Goal: Entertainment & Leisure: Consume media (video, audio)

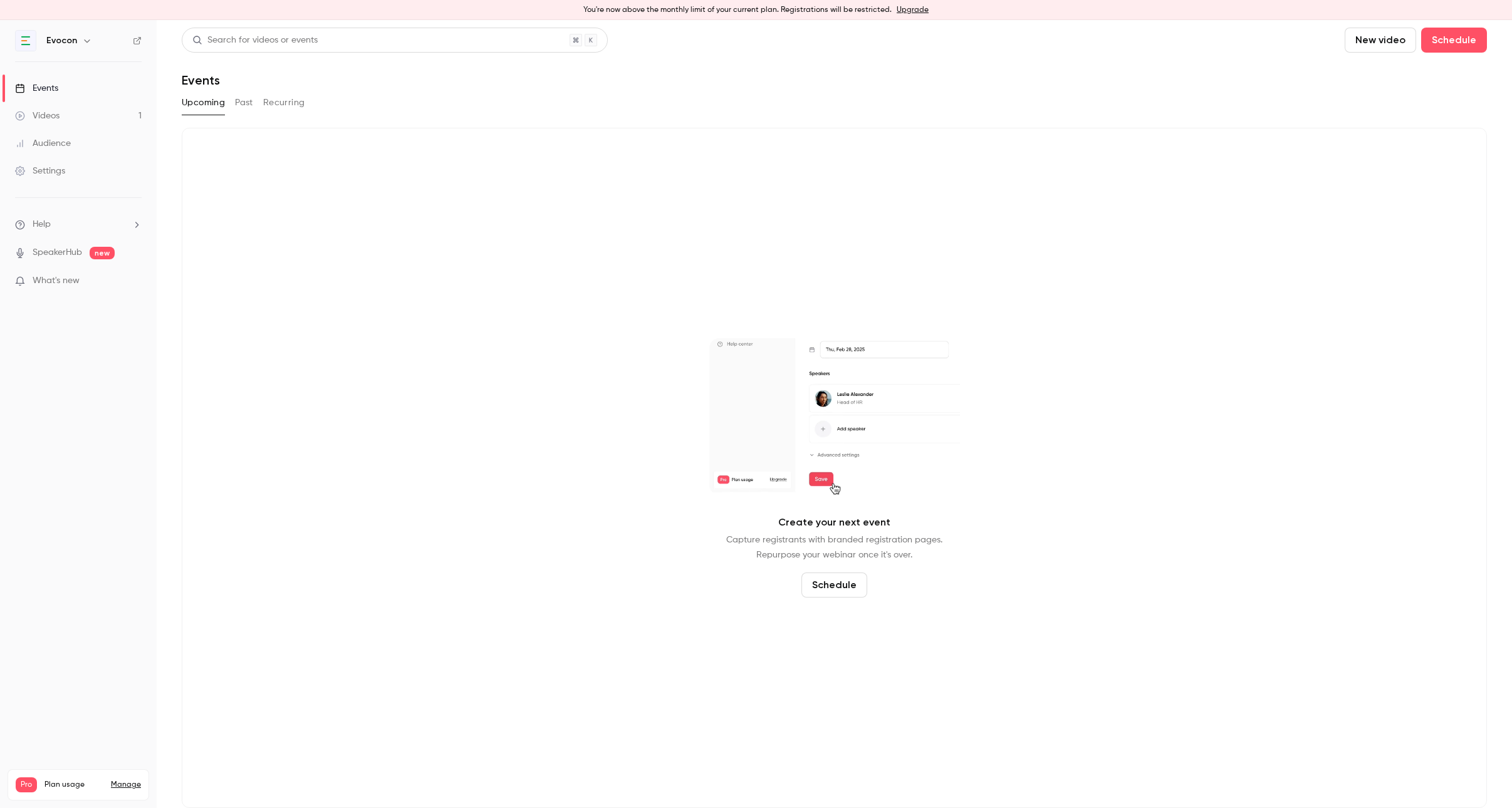
click at [114, 89] on link "Events" at bounding box center [78, 89] width 157 height 28
click at [84, 113] on link "Videos 1" at bounding box center [78, 116] width 157 height 28
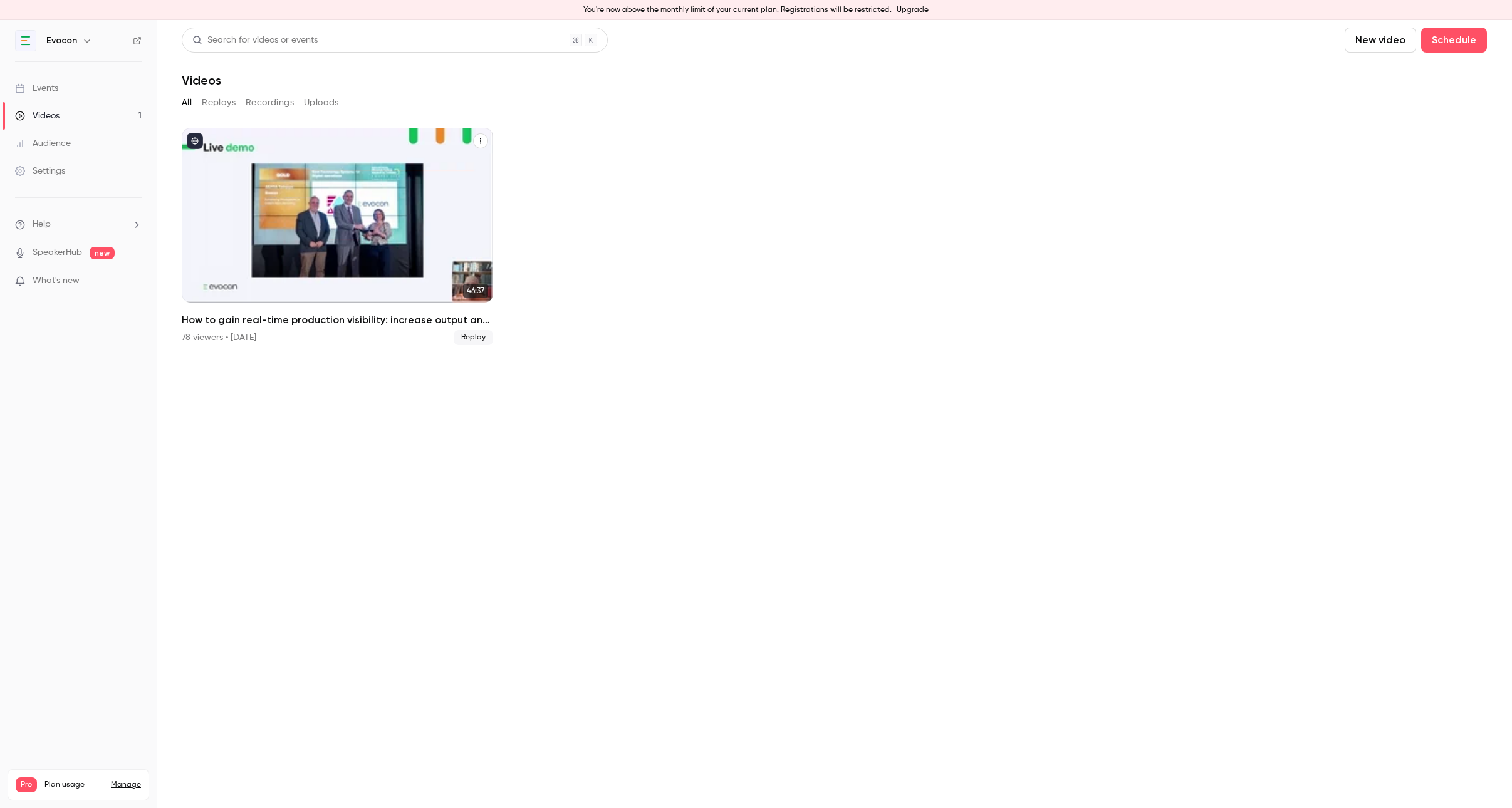
click at [423, 186] on div "How to gain real-time production visibility: increase output and cut waste with…" at bounding box center [337, 215] width 312 height 174
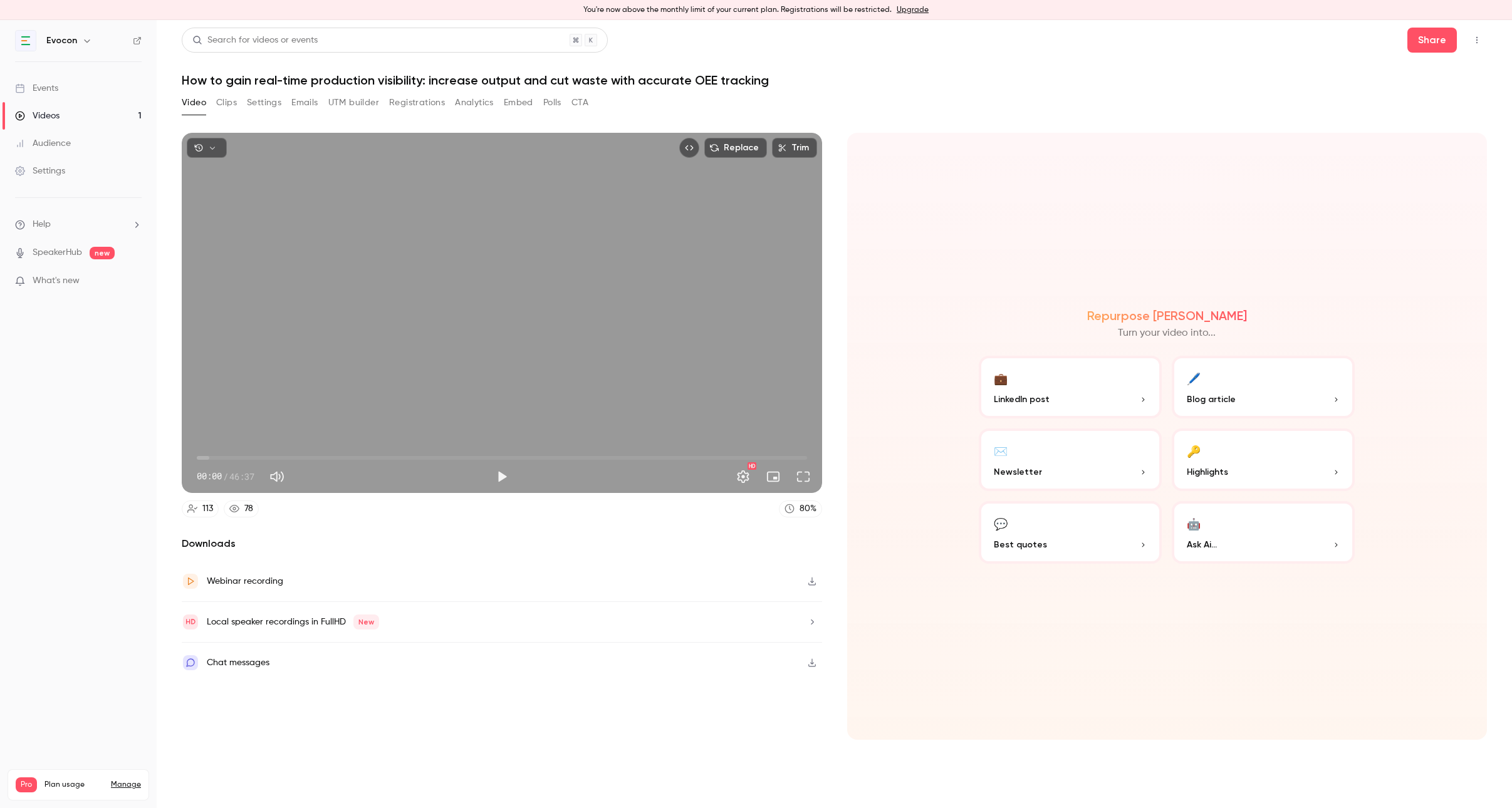
click at [229, 102] on button "Clips" at bounding box center [226, 102] width 21 height 20
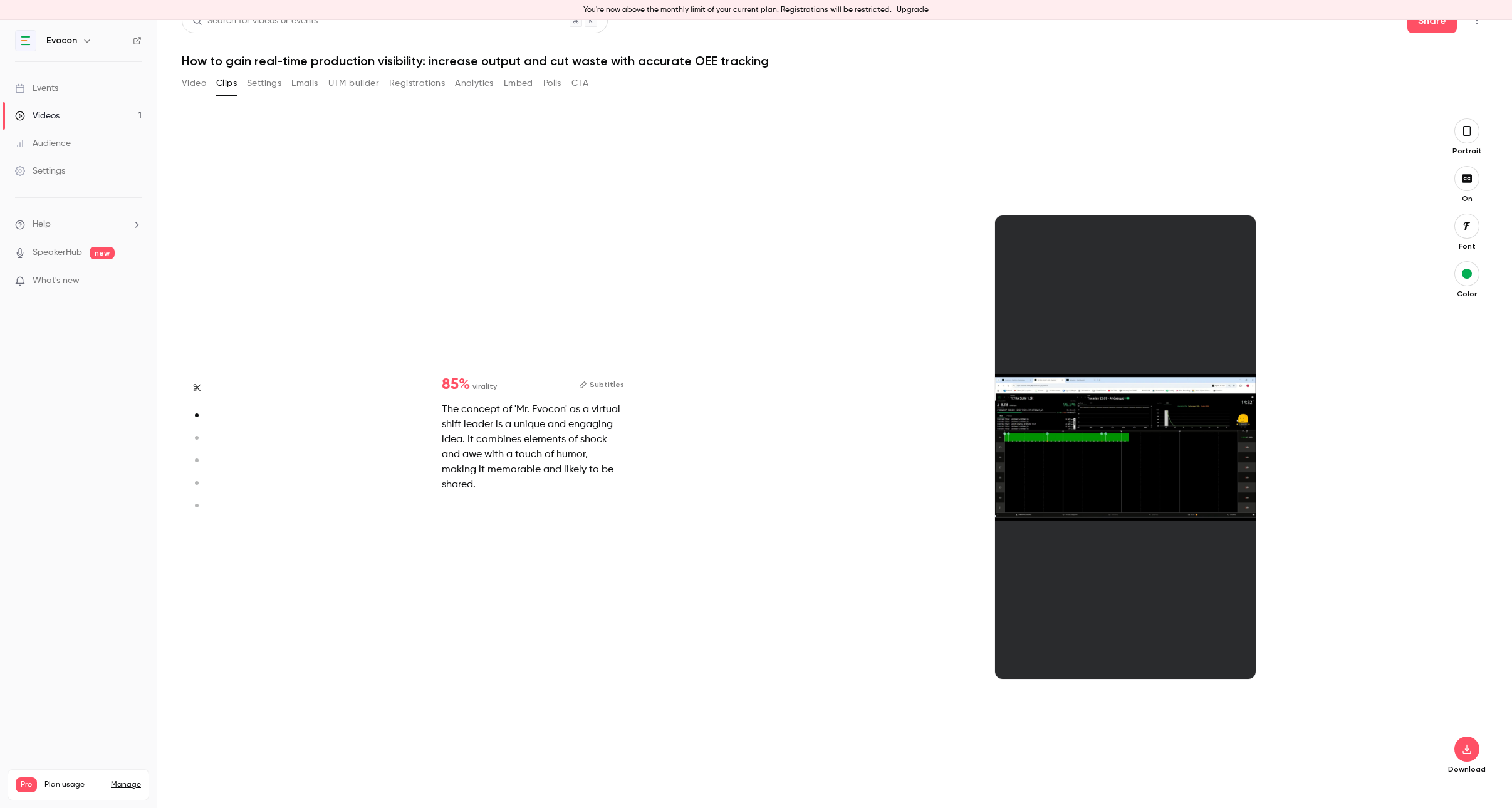
scroll to position [668, 0]
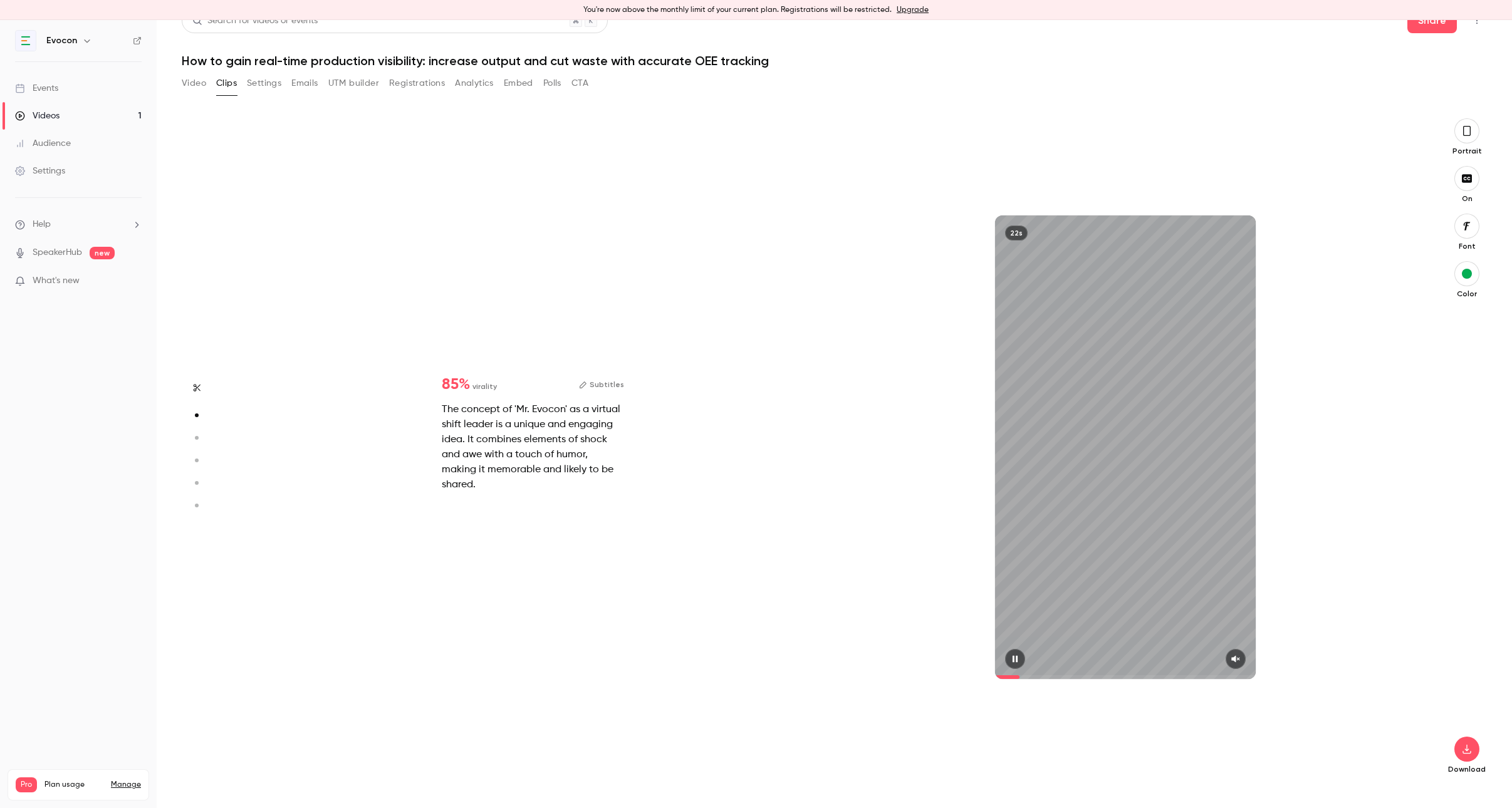
type input "*"
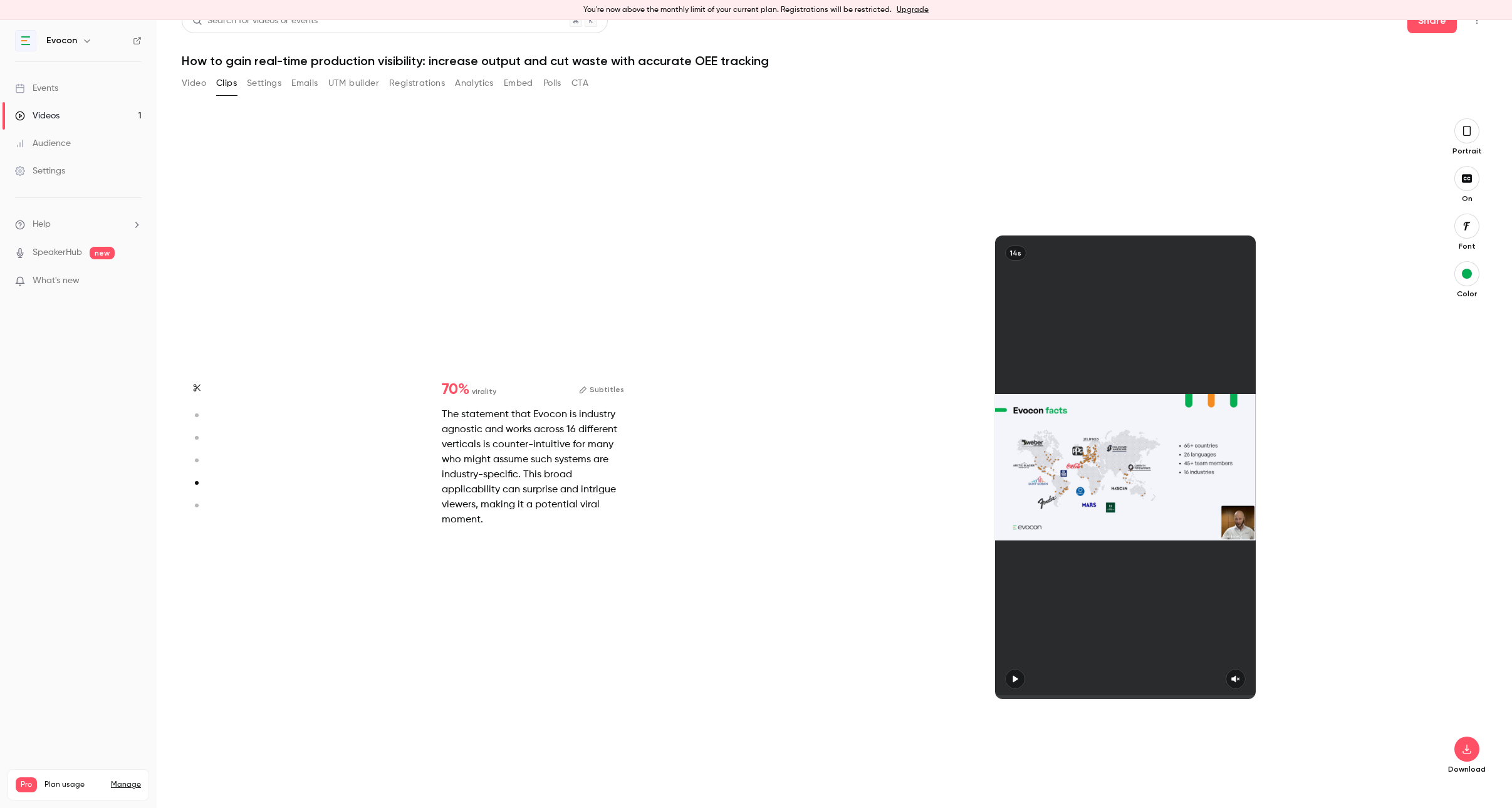
type input "*"
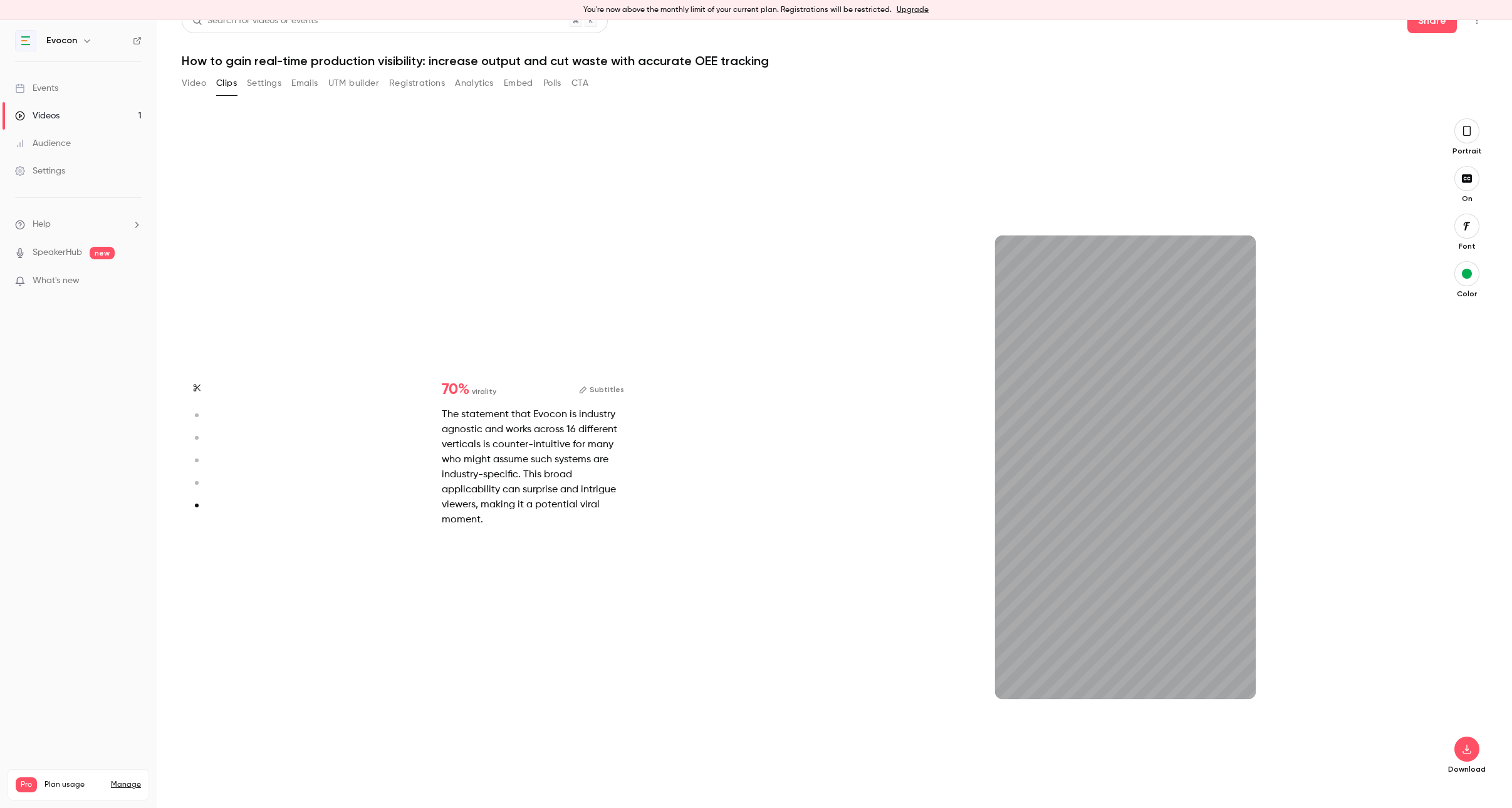
scroll to position [20, 0]
click at [1468, 132] on icon "button" at bounding box center [1466, 130] width 10 height 14
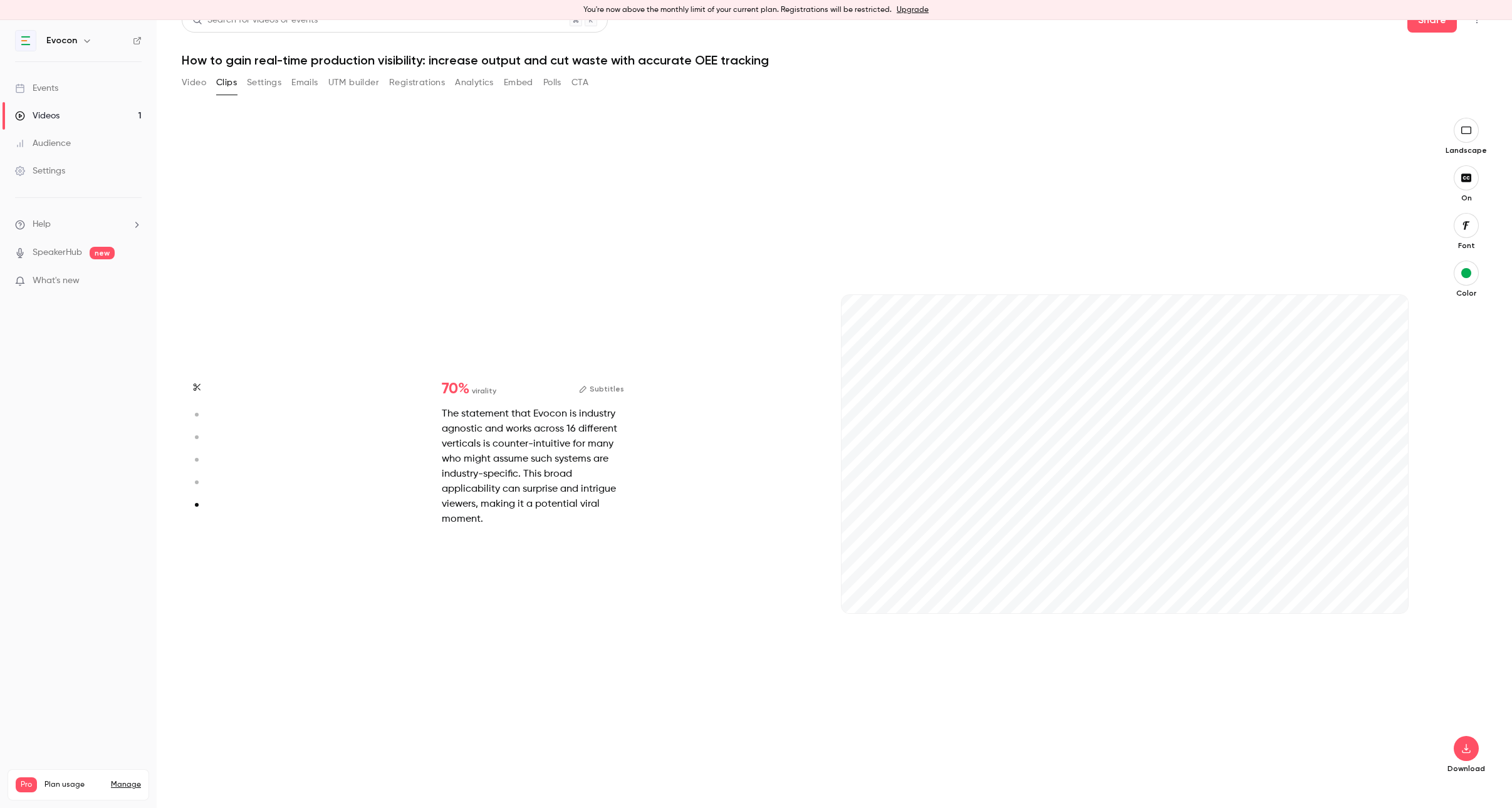
click at [1468, 132] on icon "button" at bounding box center [1465, 130] width 14 height 10
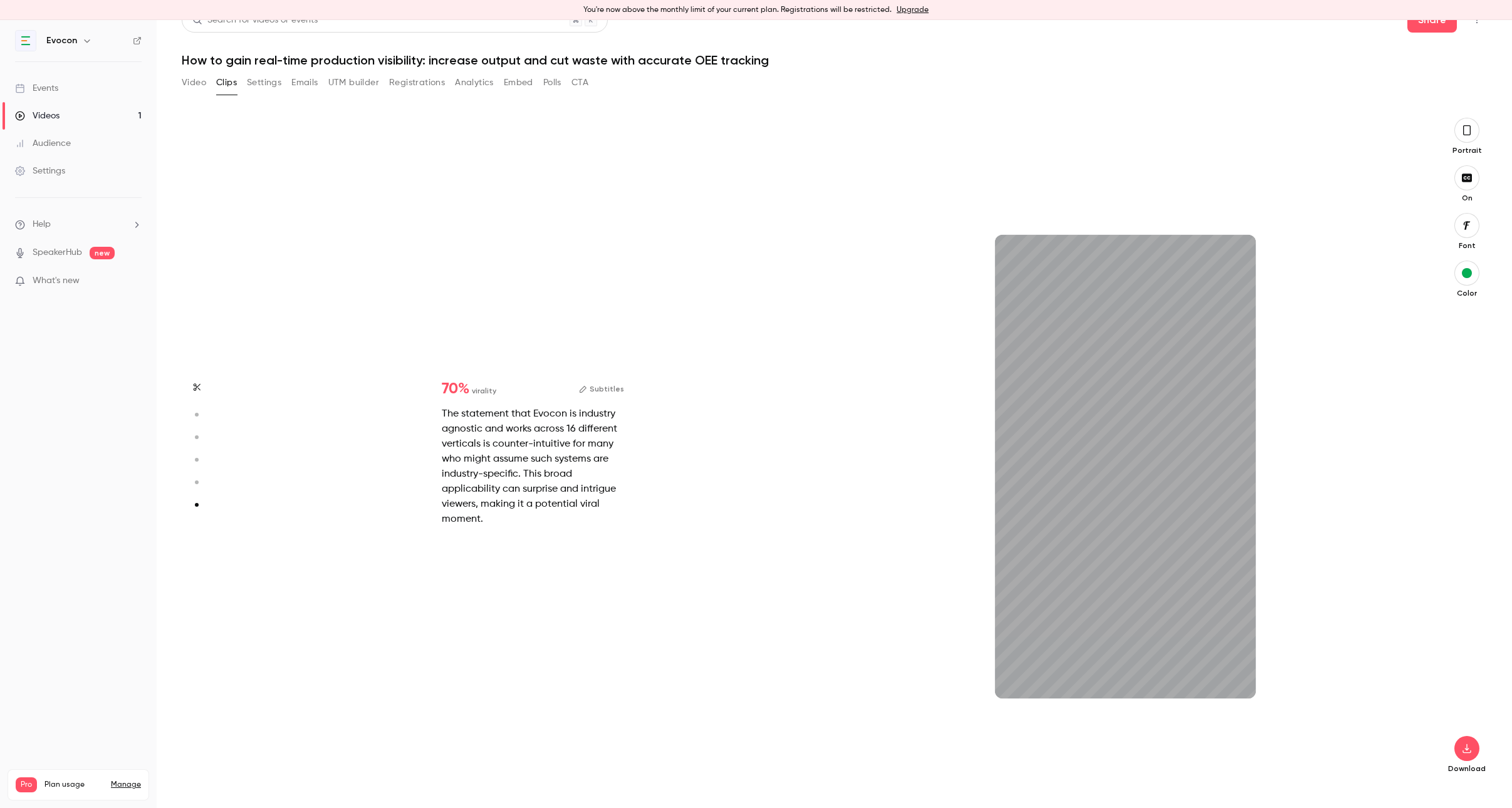
click at [1468, 132] on icon "button" at bounding box center [1466, 130] width 10 height 14
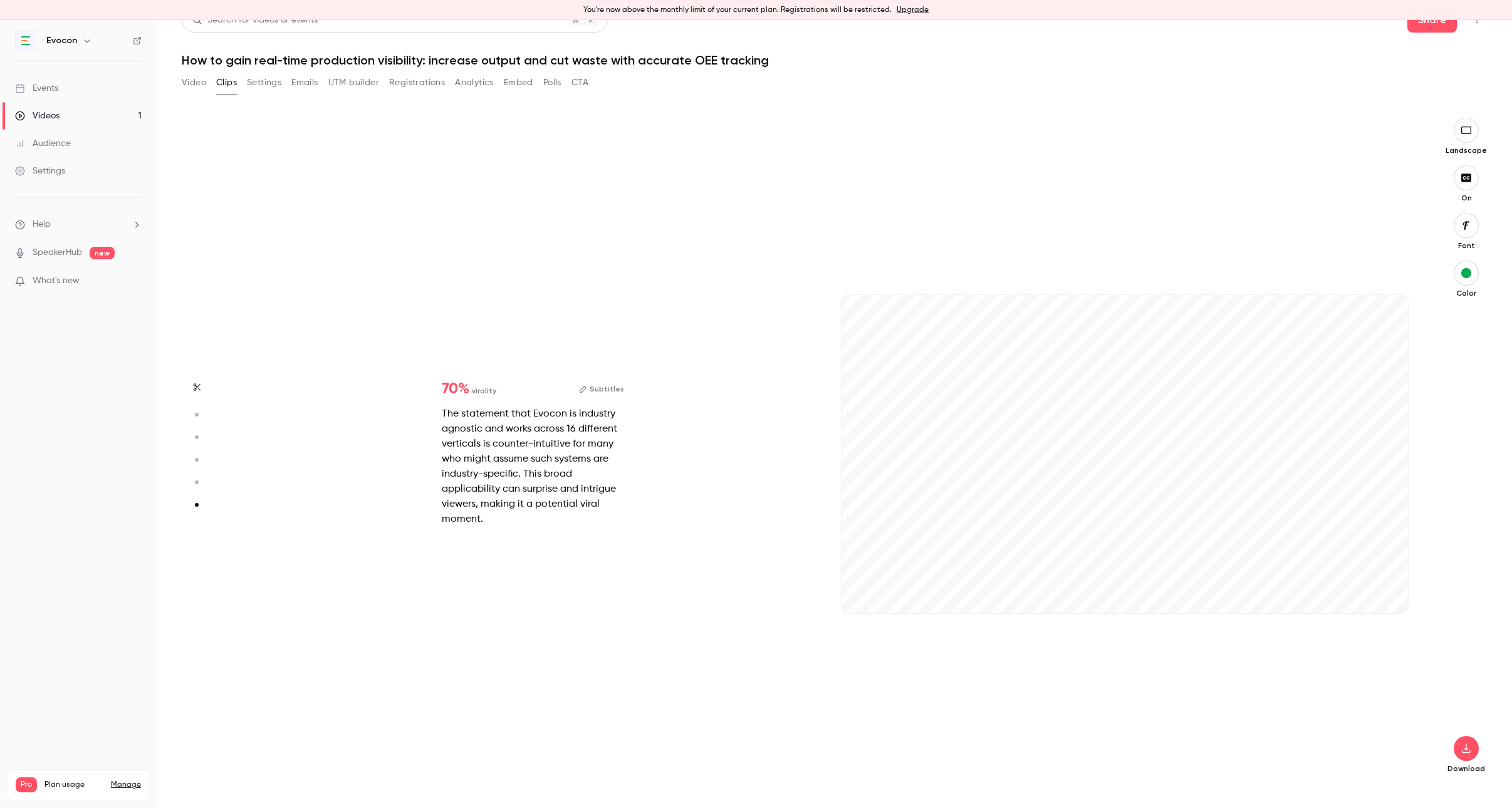
click at [1468, 132] on icon "button" at bounding box center [1465, 130] width 14 height 10
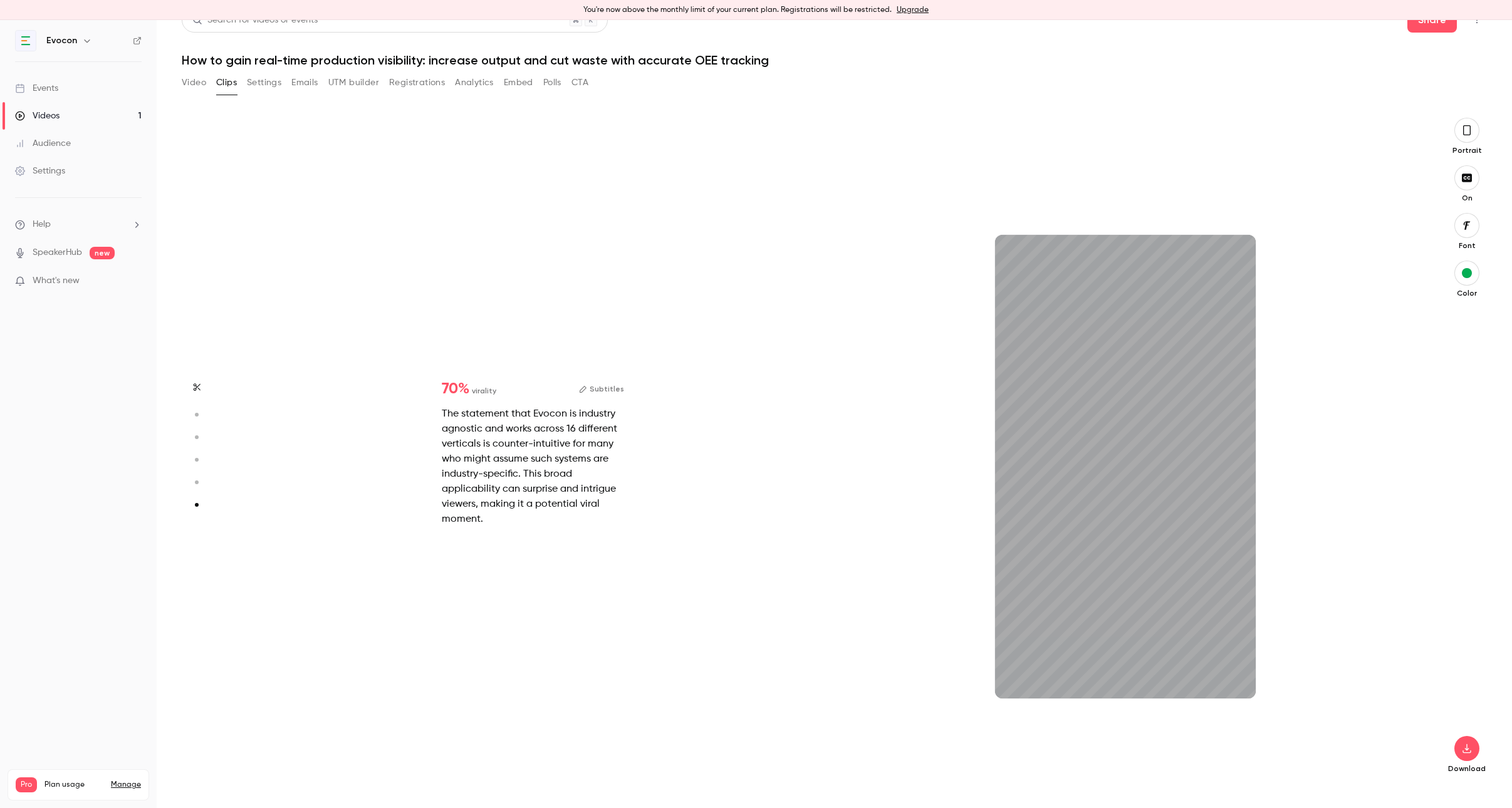
click at [1468, 132] on icon "button" at bounding box center [1466, 130] width 10 height 14
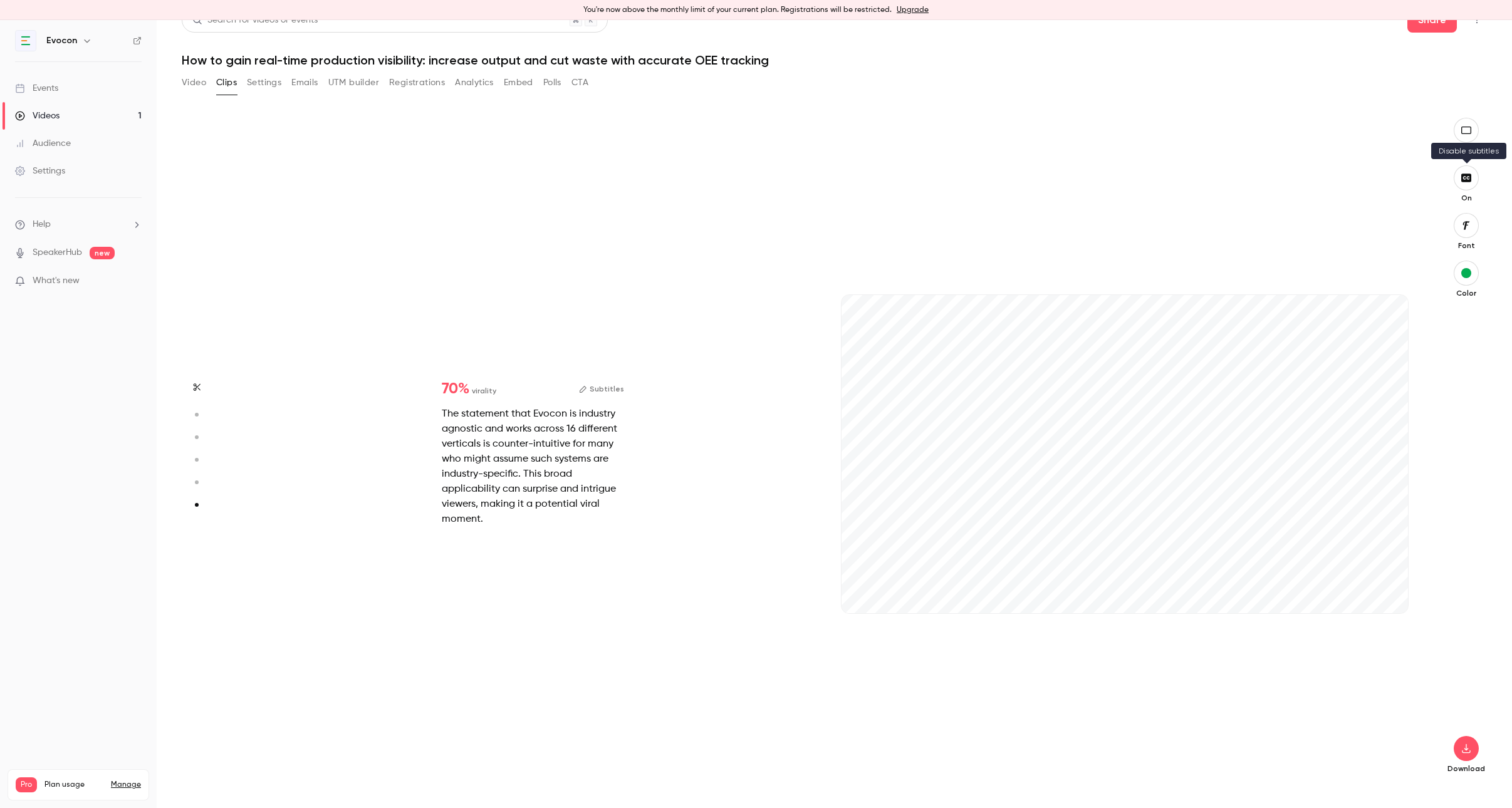
click at [1468, 176] on icon "button" at bounding box center [1465, 178] width 10 height 8
click at [1468, 176] on icon "button" at bounding box center [1465, 178] width 14 height 10
click at [908, 432] on div "14s" at bounding box center [1125, 455] width 567 height 319
click at [550, 421] on div "The statement that Evocon is industry agnostic and works across 16 different ve…" at bounding box center [533, 466] width 182 height 120
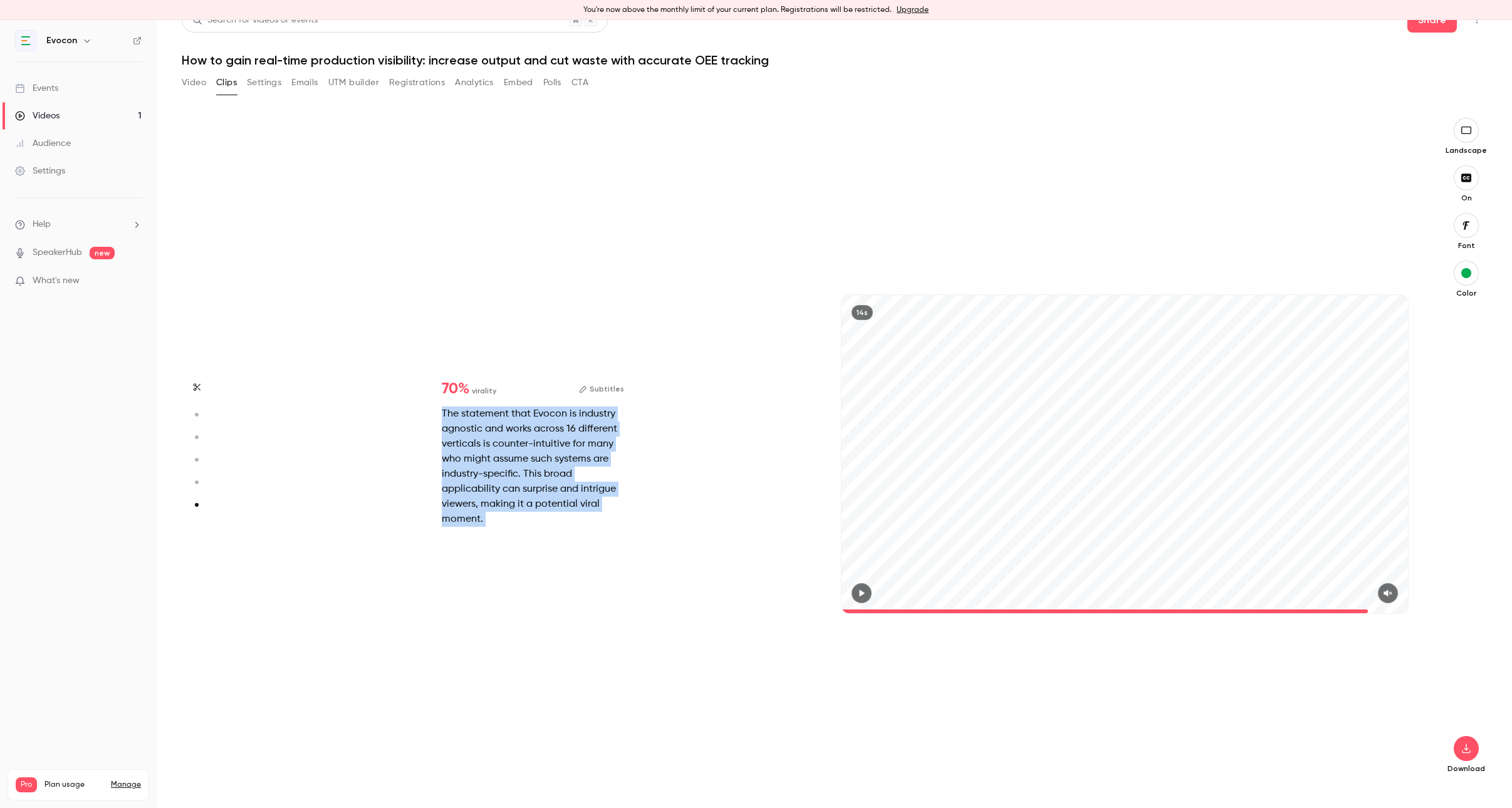
click at [550, 421] on div "The statement that Evocon is industry agnostic and works across 16 different ve…" at bounding box center [533, 466] width 182 height 120
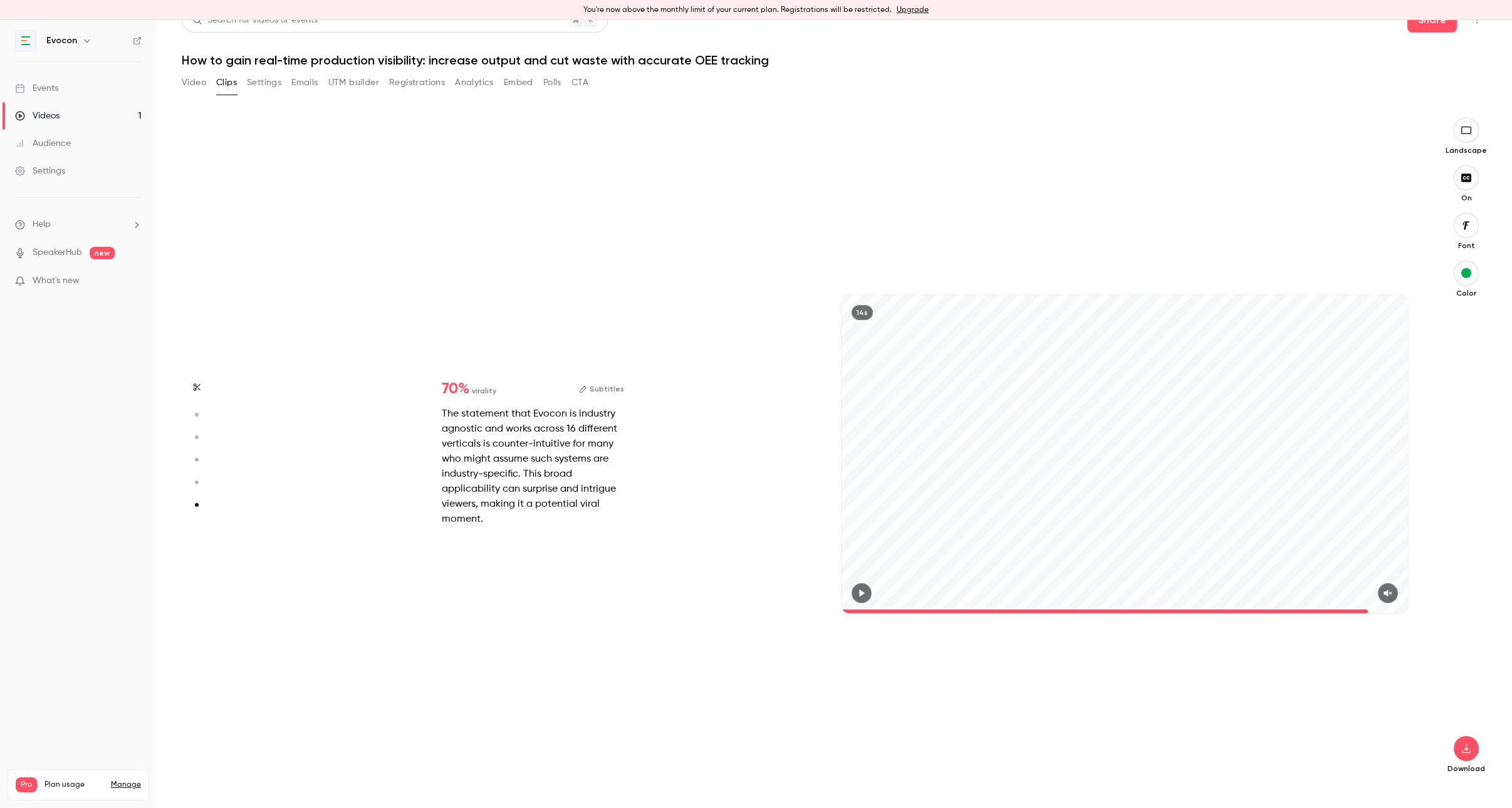
click at [612, 388] on button "Subtitles" at bounding box center [601, 389] width 45 height 15
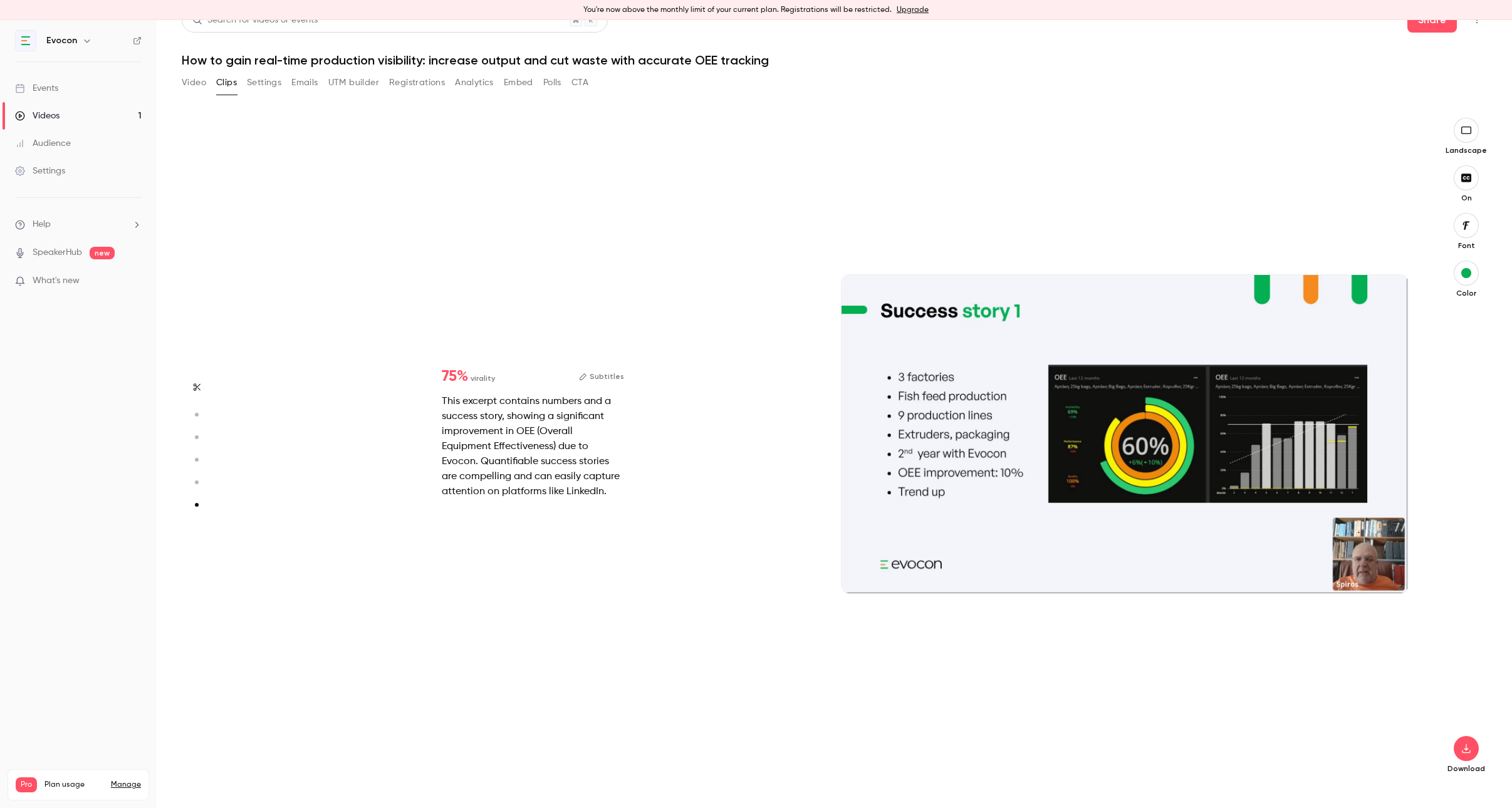
type input "*"
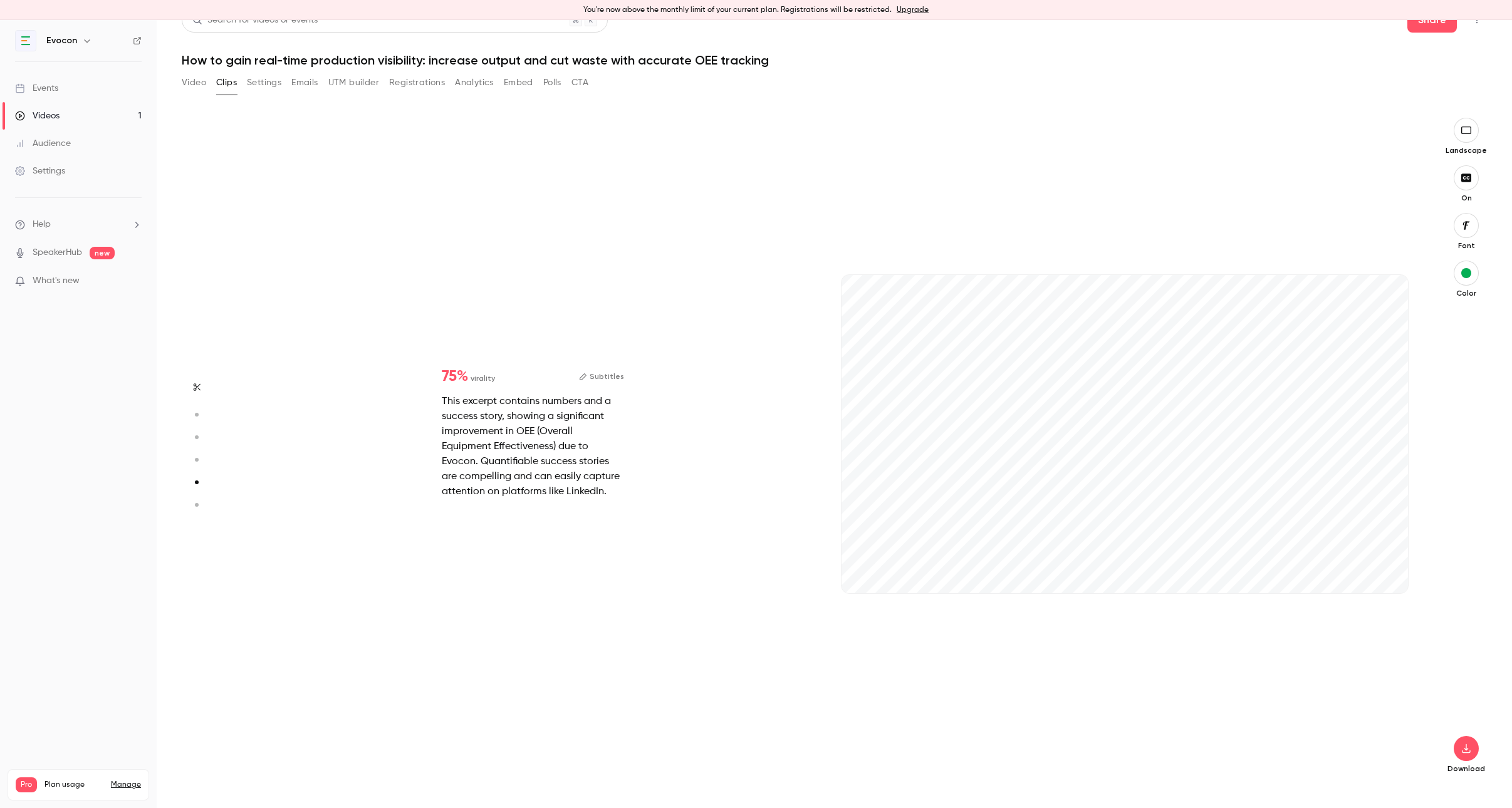
click at [617, 380] on button "Subtitles" at bounding box center [601, 376] width 45 height 15
click at [615, 373] on button "Subtitles" at bounding box center [601, 376] width 45 height 15
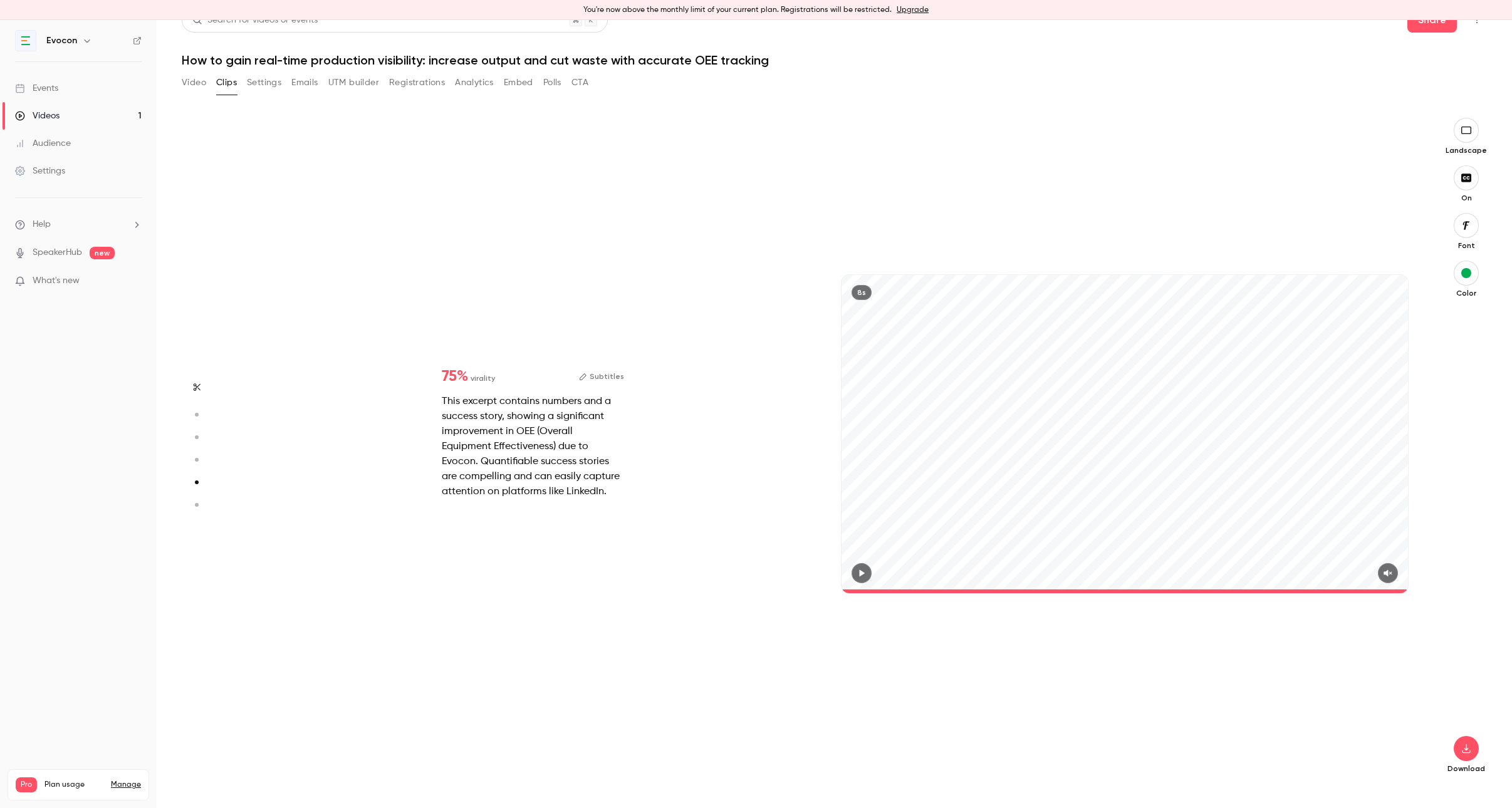
click at [1460, 141] on button "button" at bounding box center [1466, 131] width 25 height 25
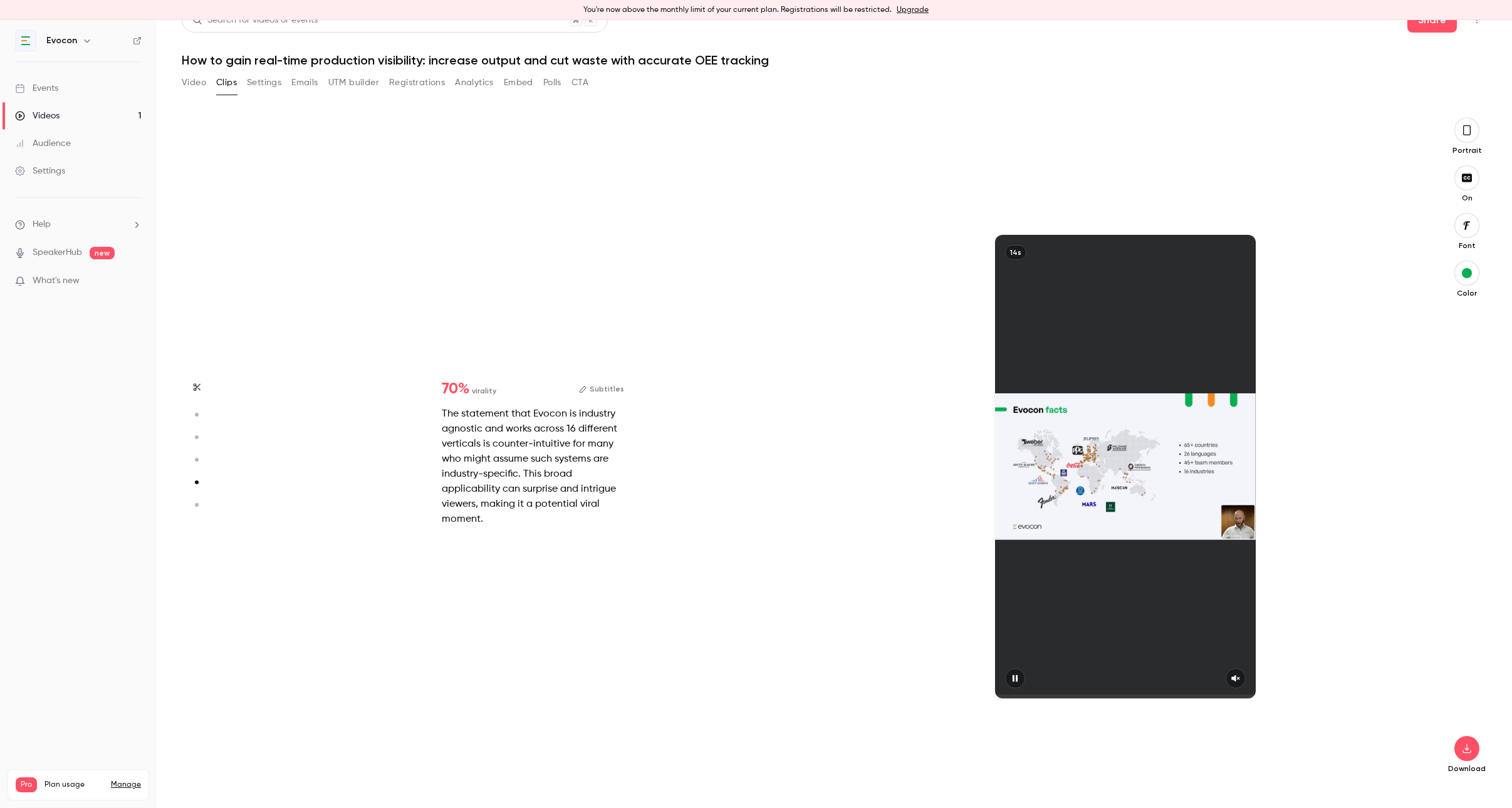
type input "*"
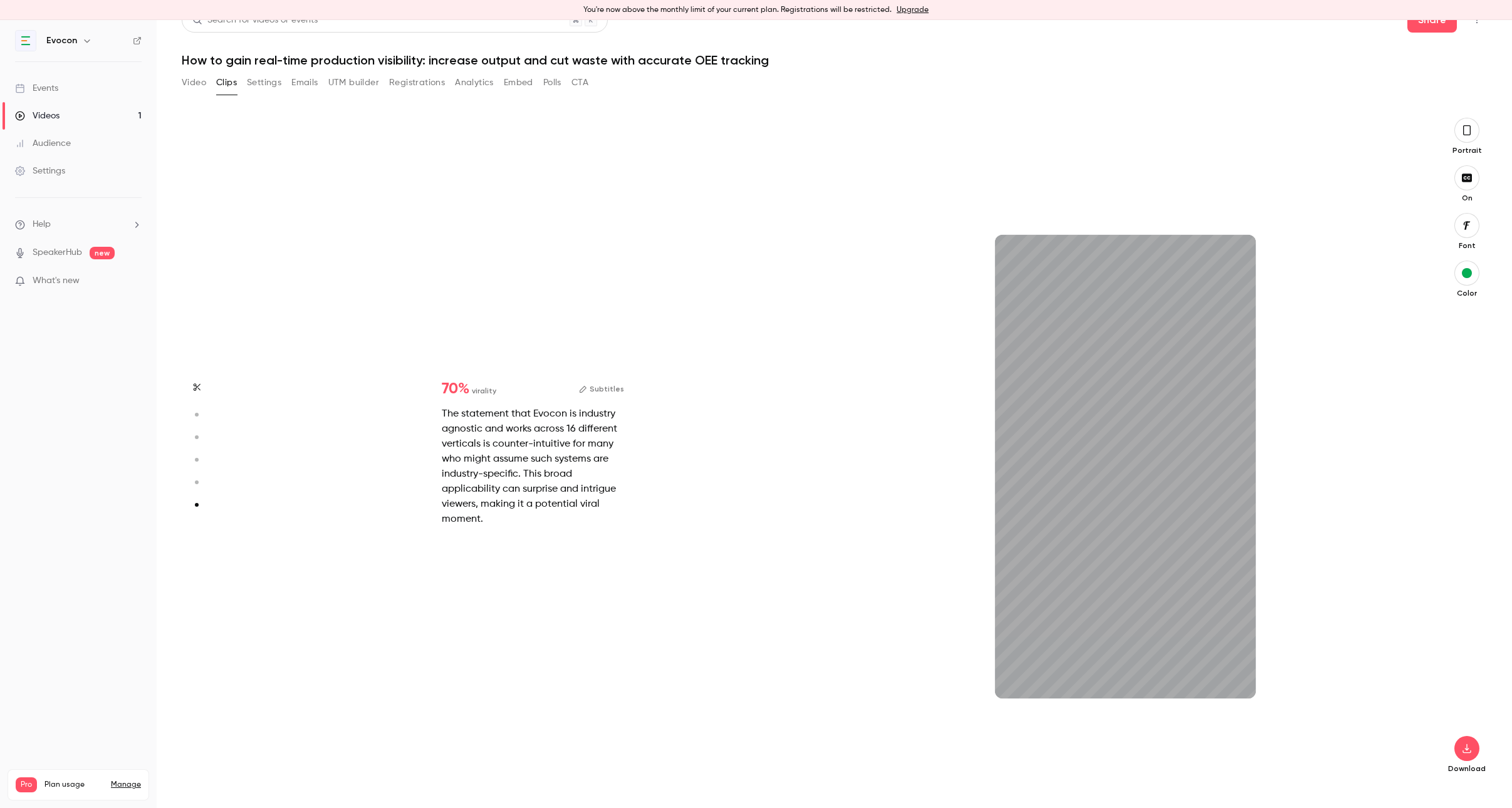
scroll to position [3319, 0]
click at [615, 381] on div "70 % virality Subtitles The statement that Evocon is industry agnostic and work…" at bounding box center [533, 454] width 222 height 186
click at [615, 392] on button "Subtitles" at bounding box center [601, 389] width 45 height 15
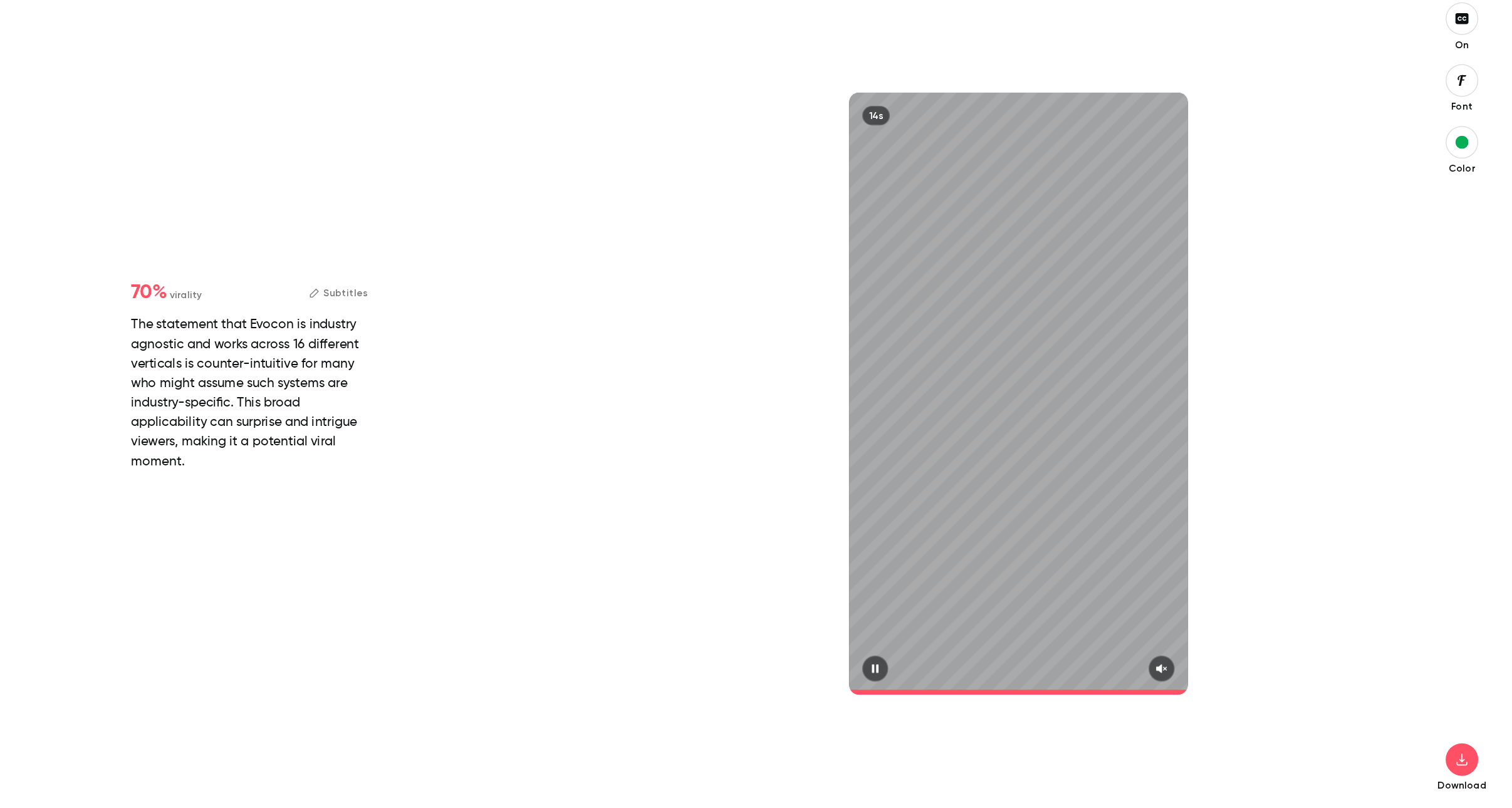
type input "****"
click at [579, 382] on button "Subtitles" at bounding box center [601, 389] width 45 height 15
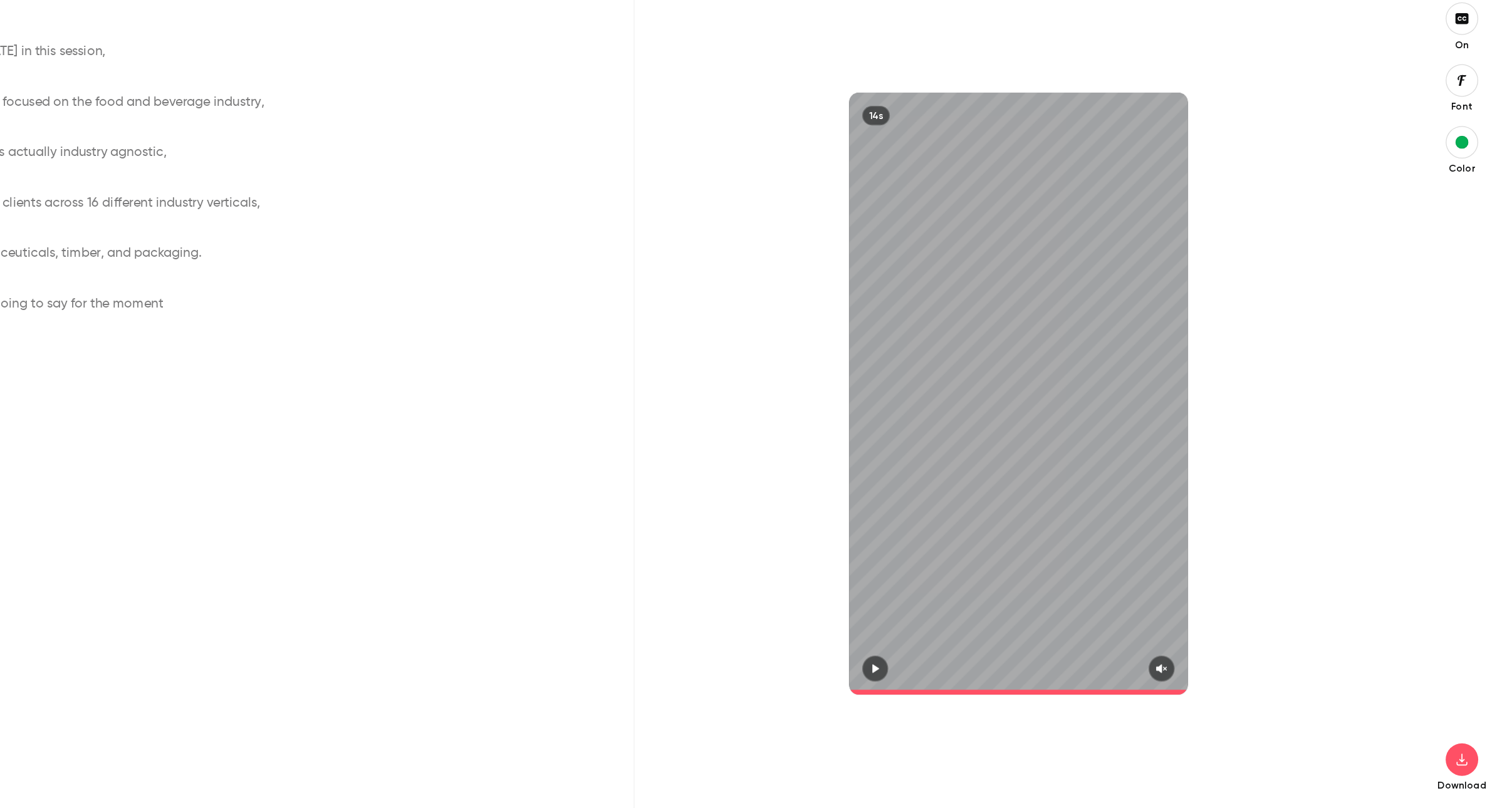
click at [1006, 671] on div at bounding box center [1125, 678] width 260 height 20
click at [1016, 677] on icon "button" at bounding box center [1015, 679] width 5 height 7
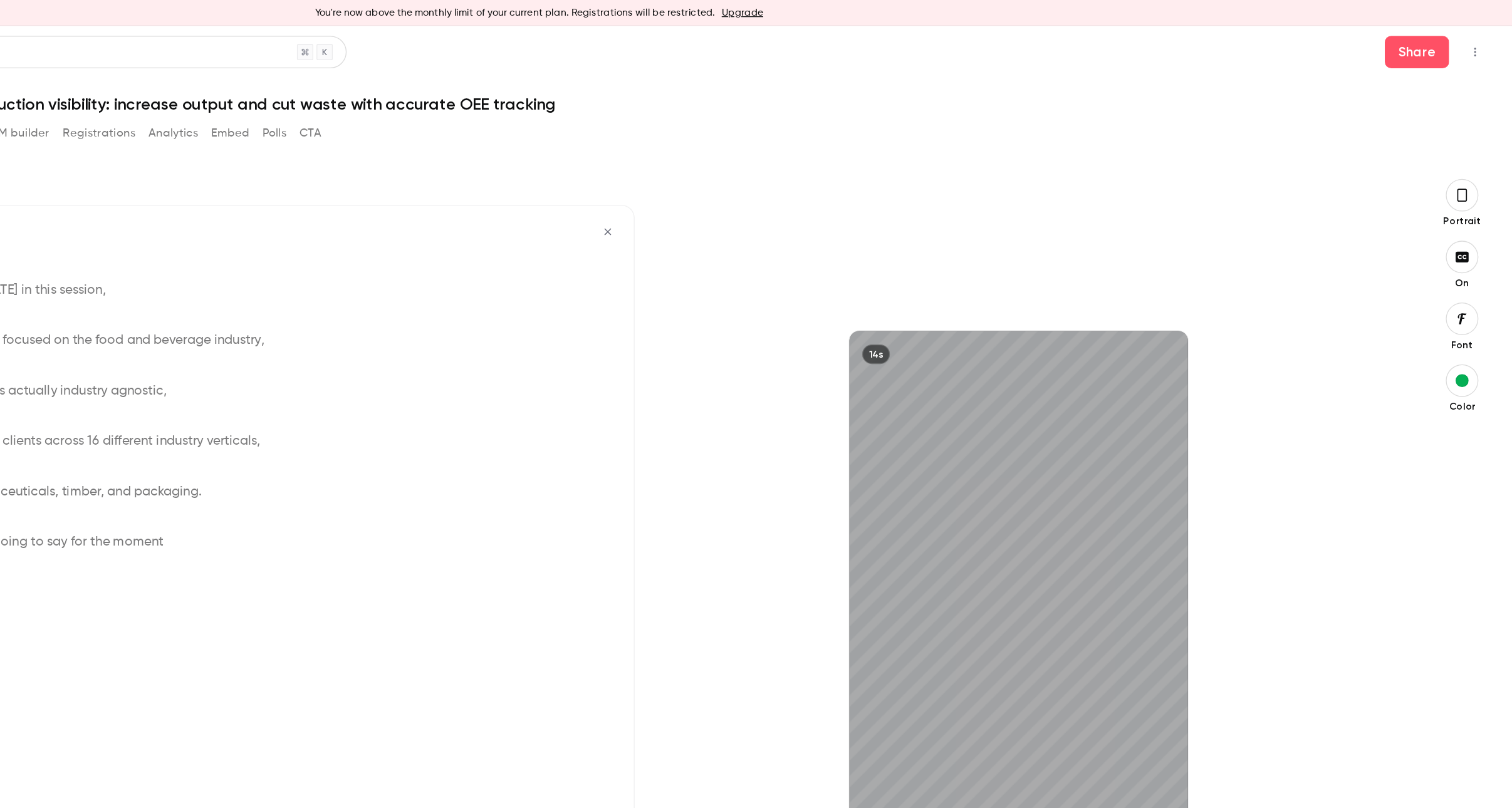
click at [1468, 149] on icon "button" at bounding box center [1466, 150] width 10 height 14
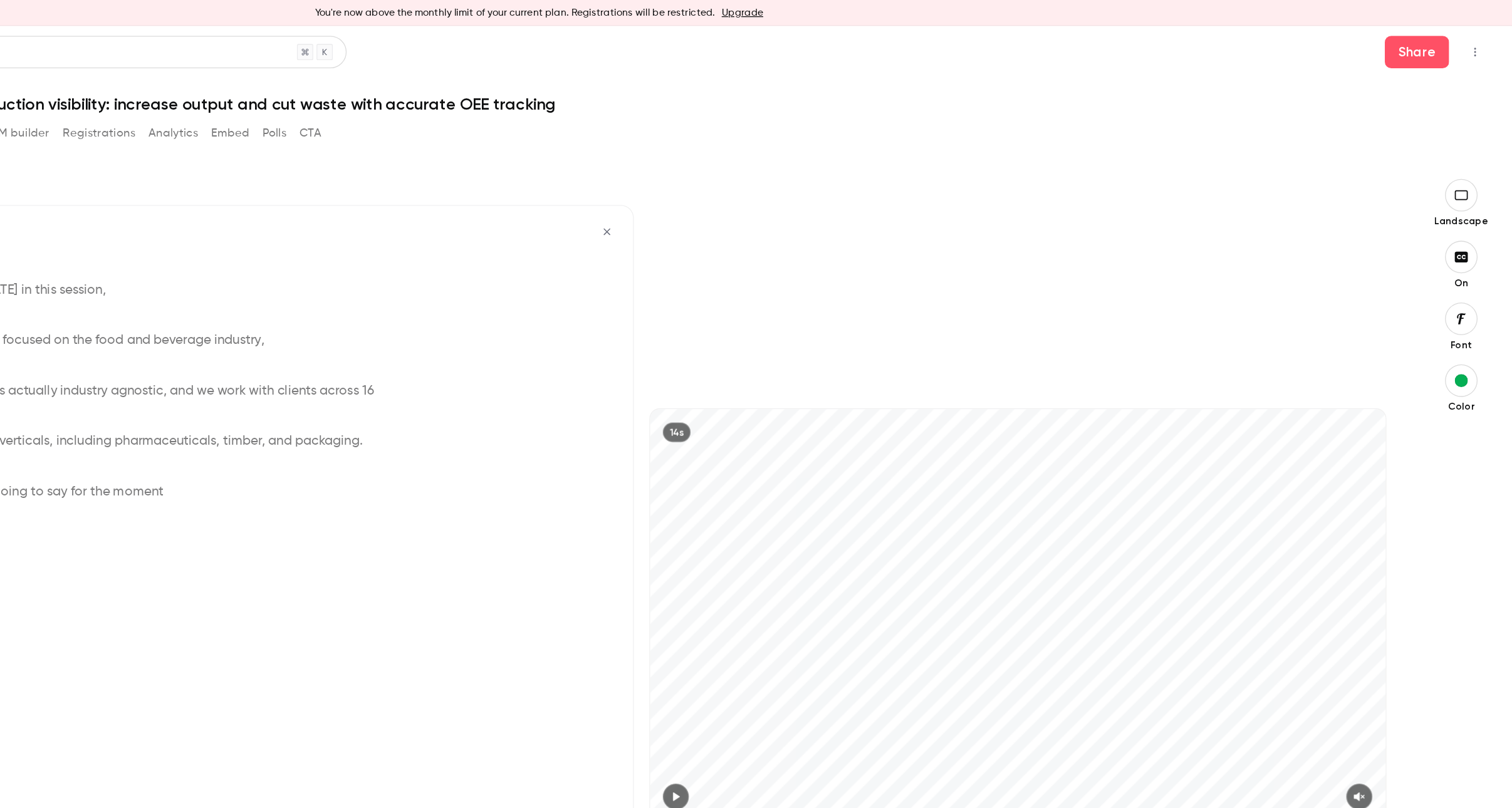
click at [1468, 149] on icon "button" at bounding box center [1465, 150] width 14 height 10
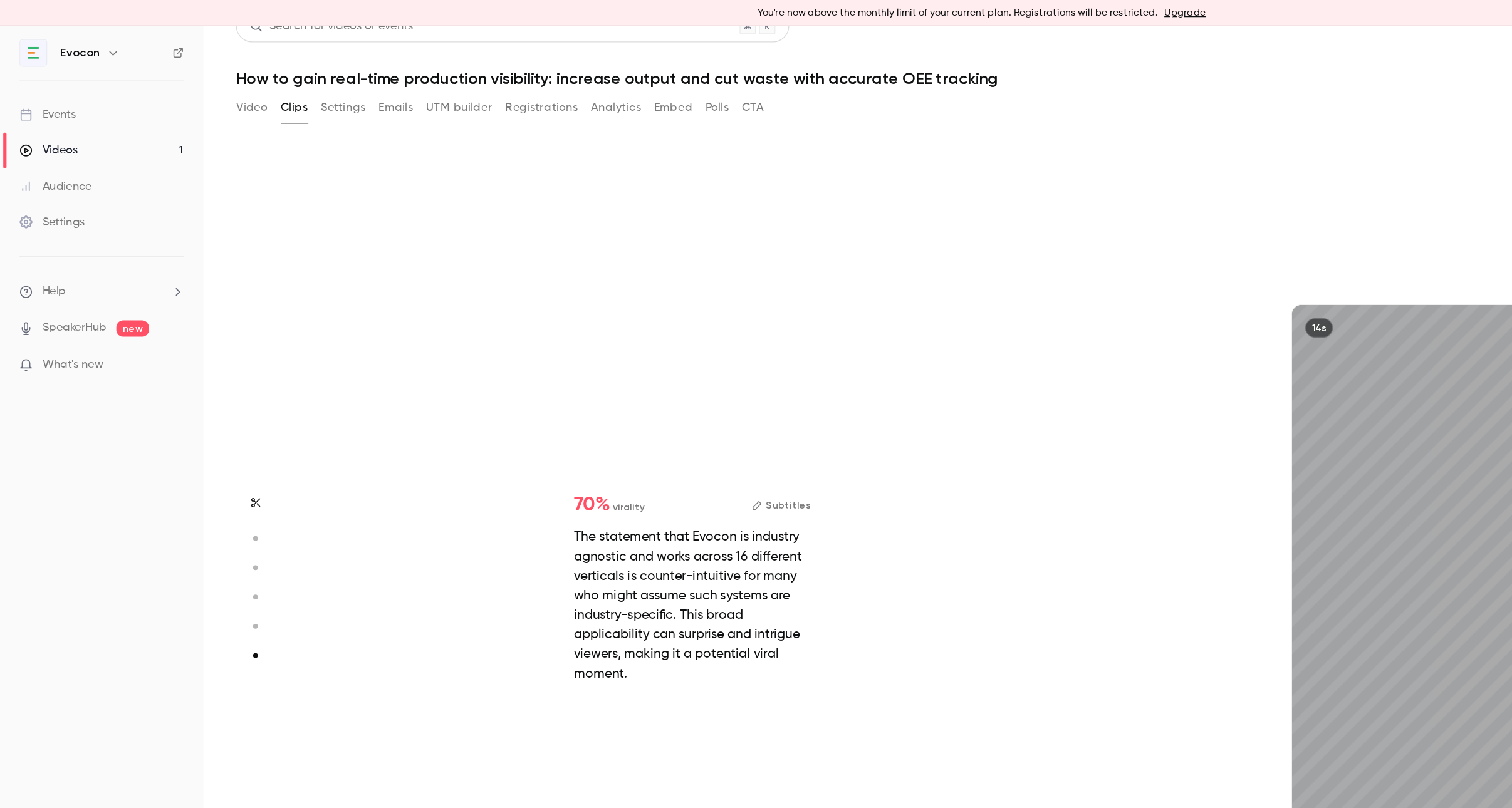
scroll to position [3319, 0]
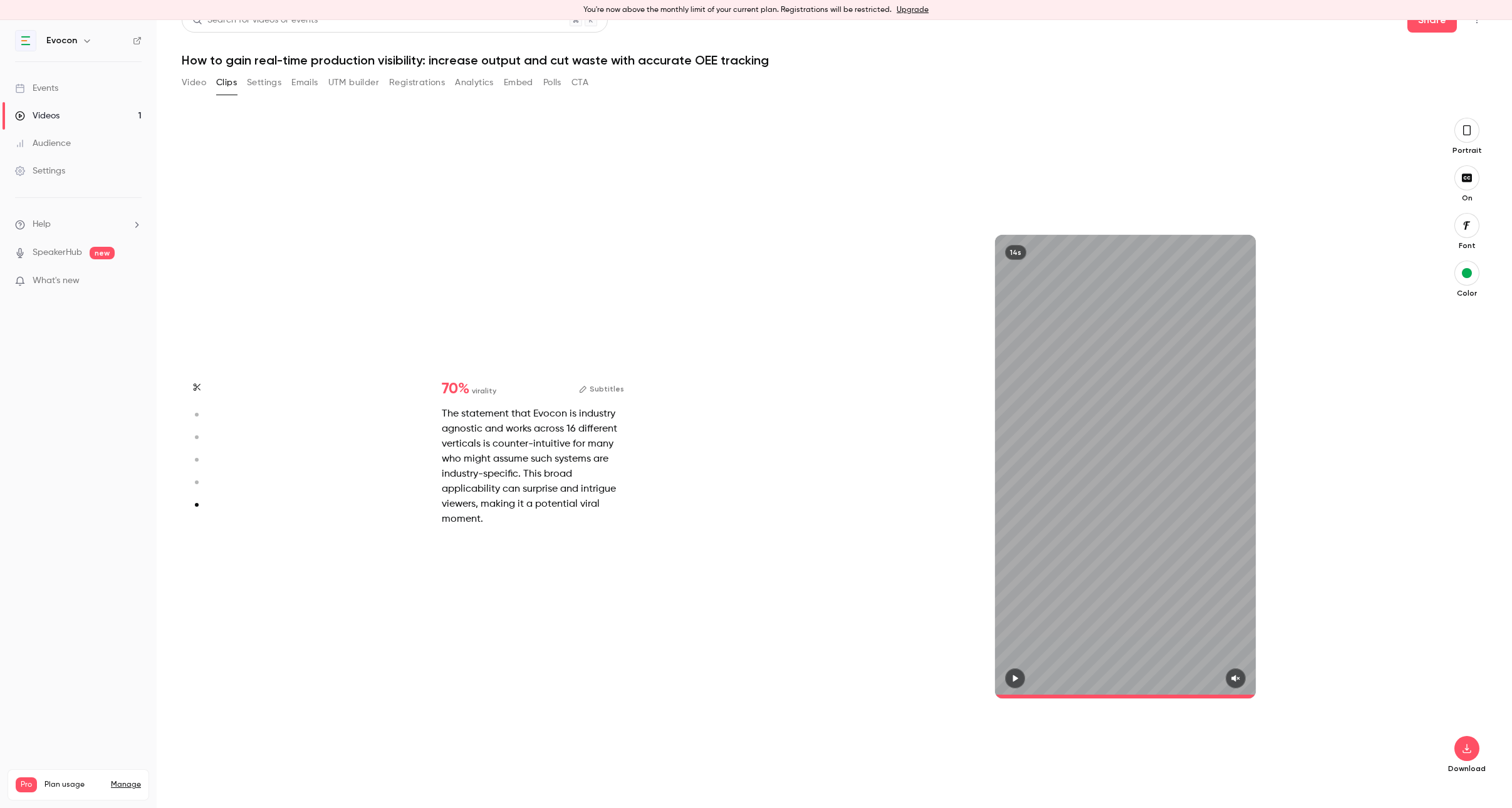
click at [1468, 136] on icon "button" at bounding box center [1466, 130] width 10 height 14
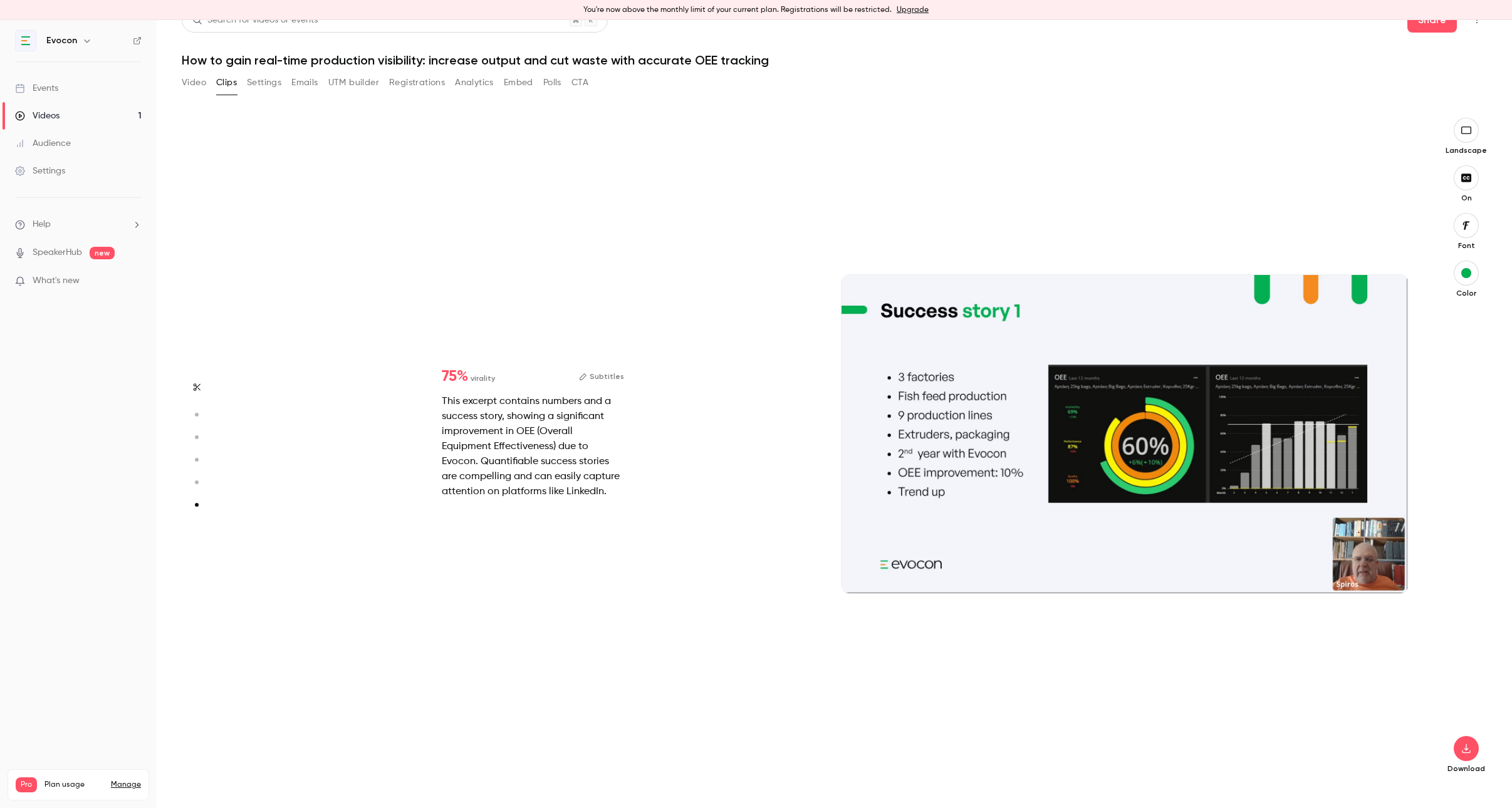
type input "*"
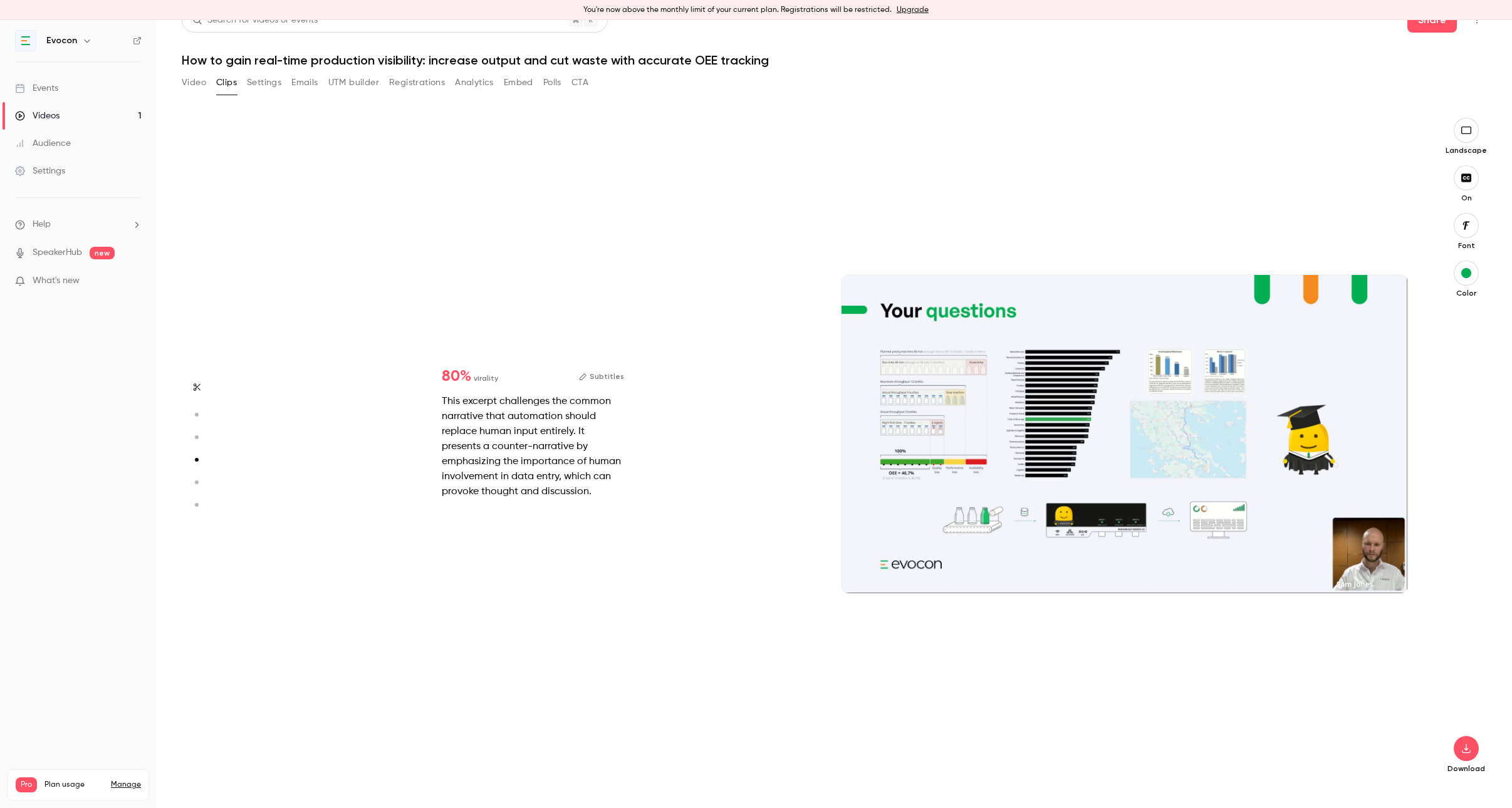
type input "*"
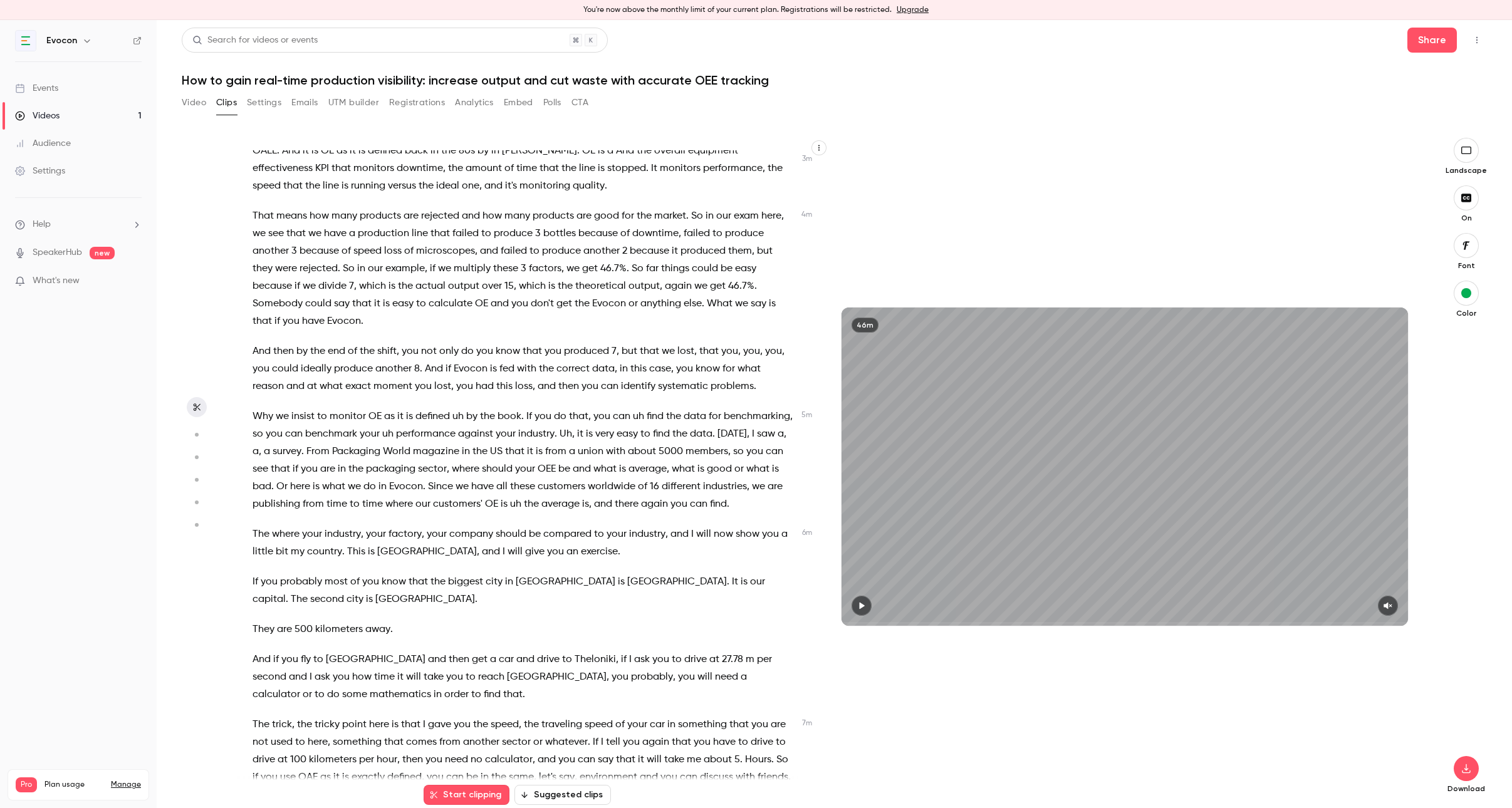
scroll to position [1486, 0]
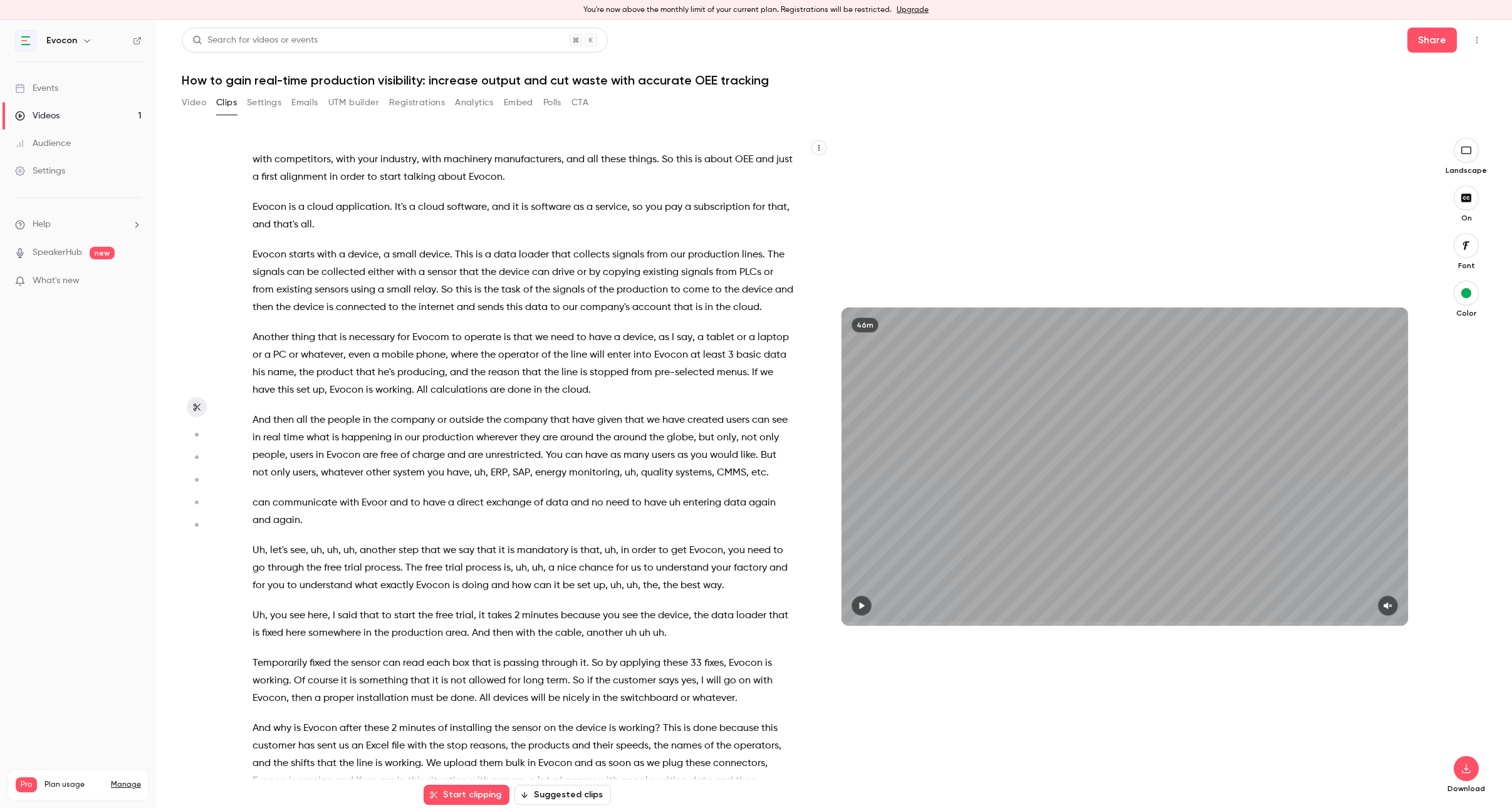
click at [487, 796] on button "Start clipping" at bounding box center [466, 795] width 86 height 20
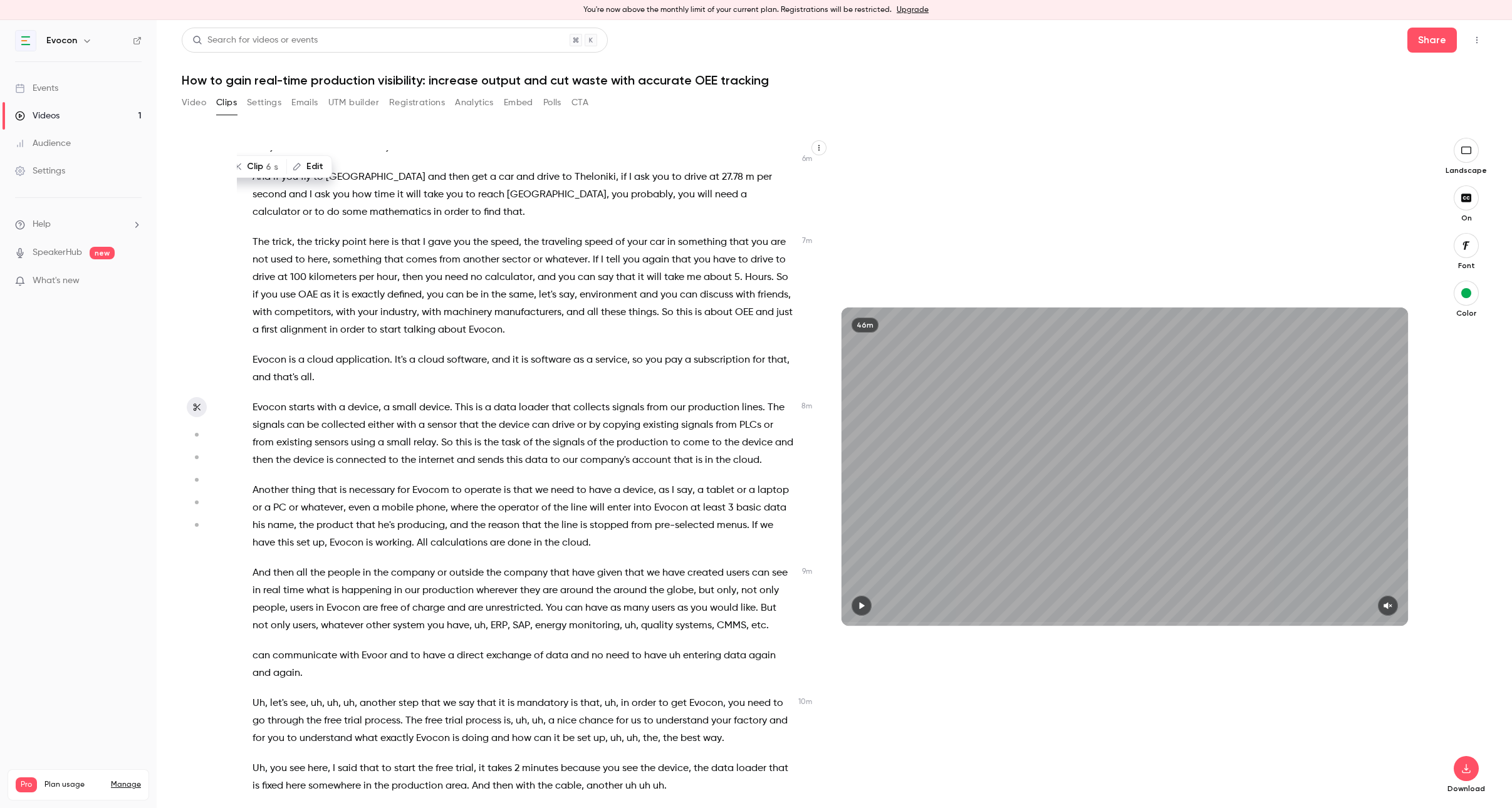
scroll to position [1742, 0]
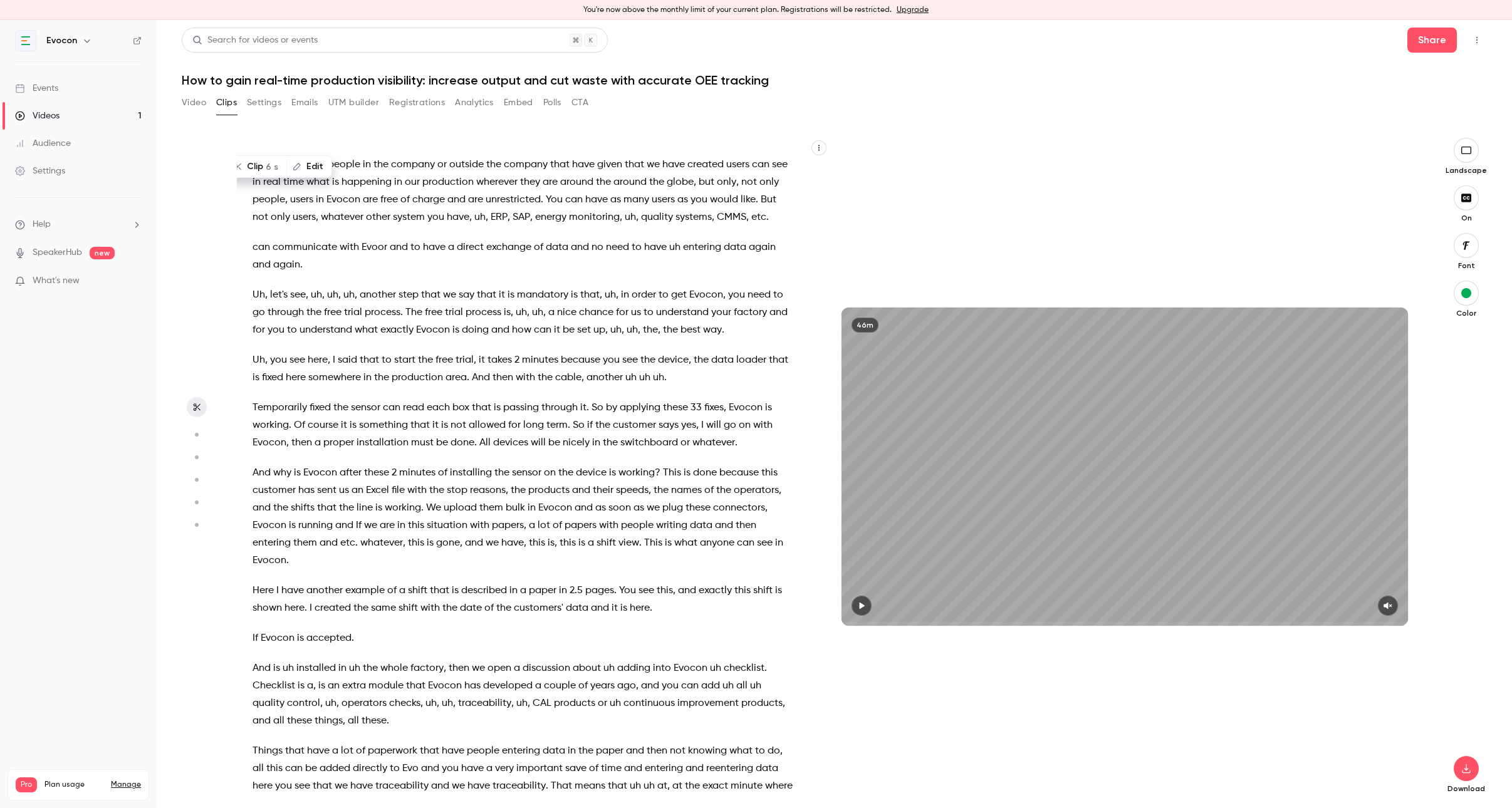
click at [417, 500] on p "And why is Evocon after these 2 minutes of installing the sensor on the device …" at bounding box center [523, 517] width 542 height 105
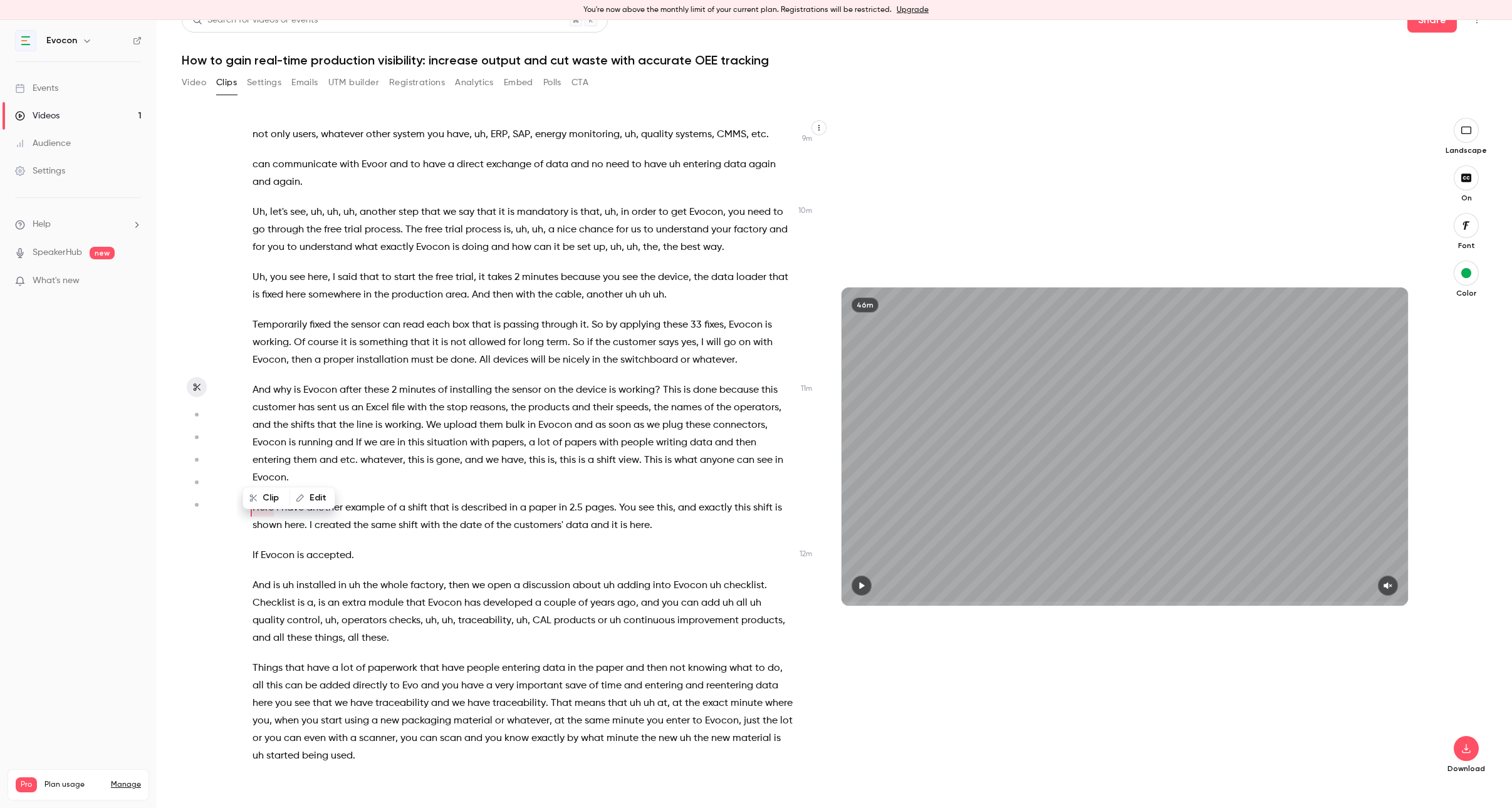
scroll to position [1807, 0]
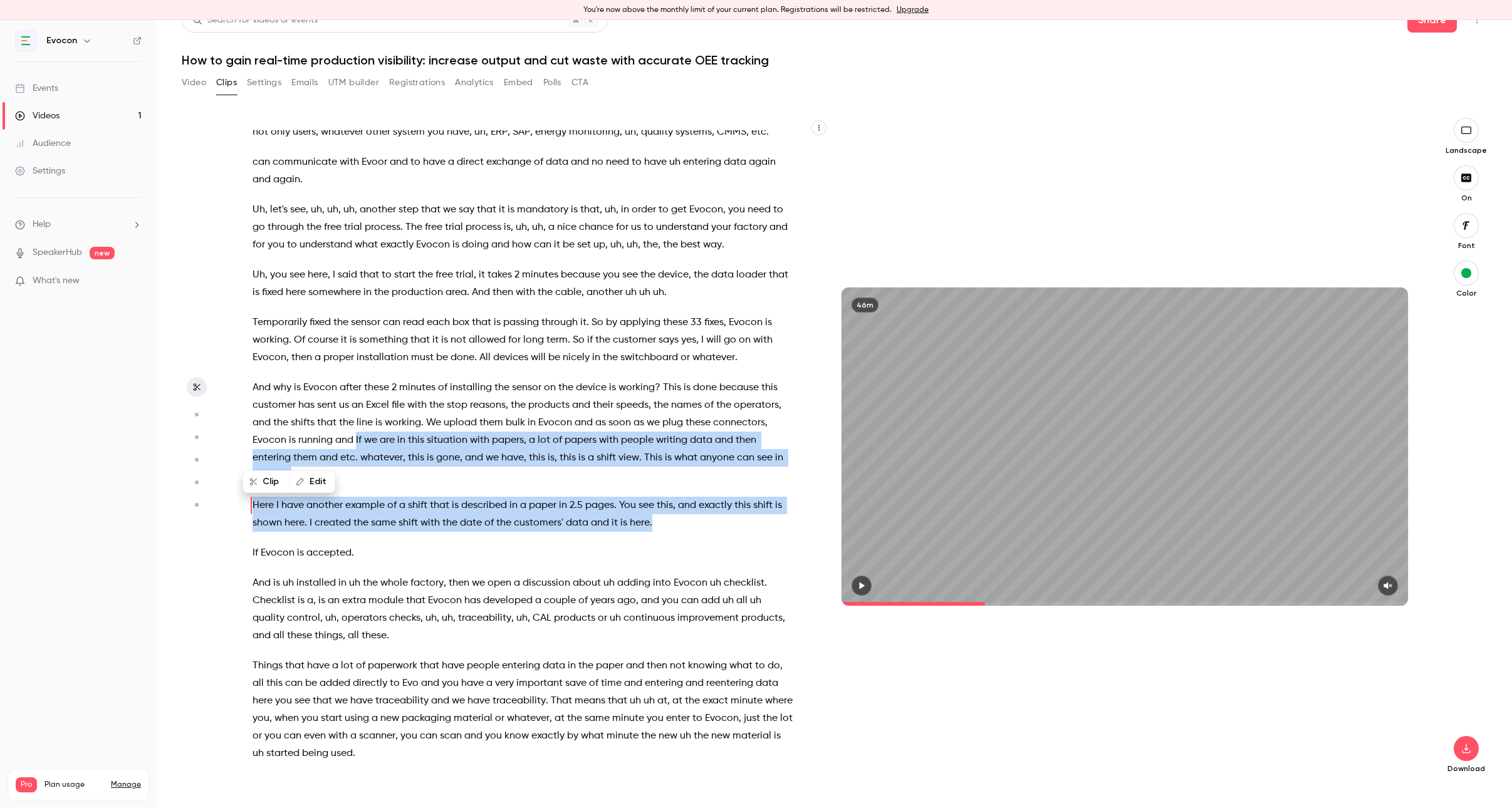
drag, startPoint x: 356, startPoint y: 388, endPoint x: 566, endPoint y: 490, distance: 233.5
click at [566, 490] on div "Thanks again for joining . Uh , [DATE] webinar , we're going to be discussing h…" at bounding box center [529, 453] width 586 height 645
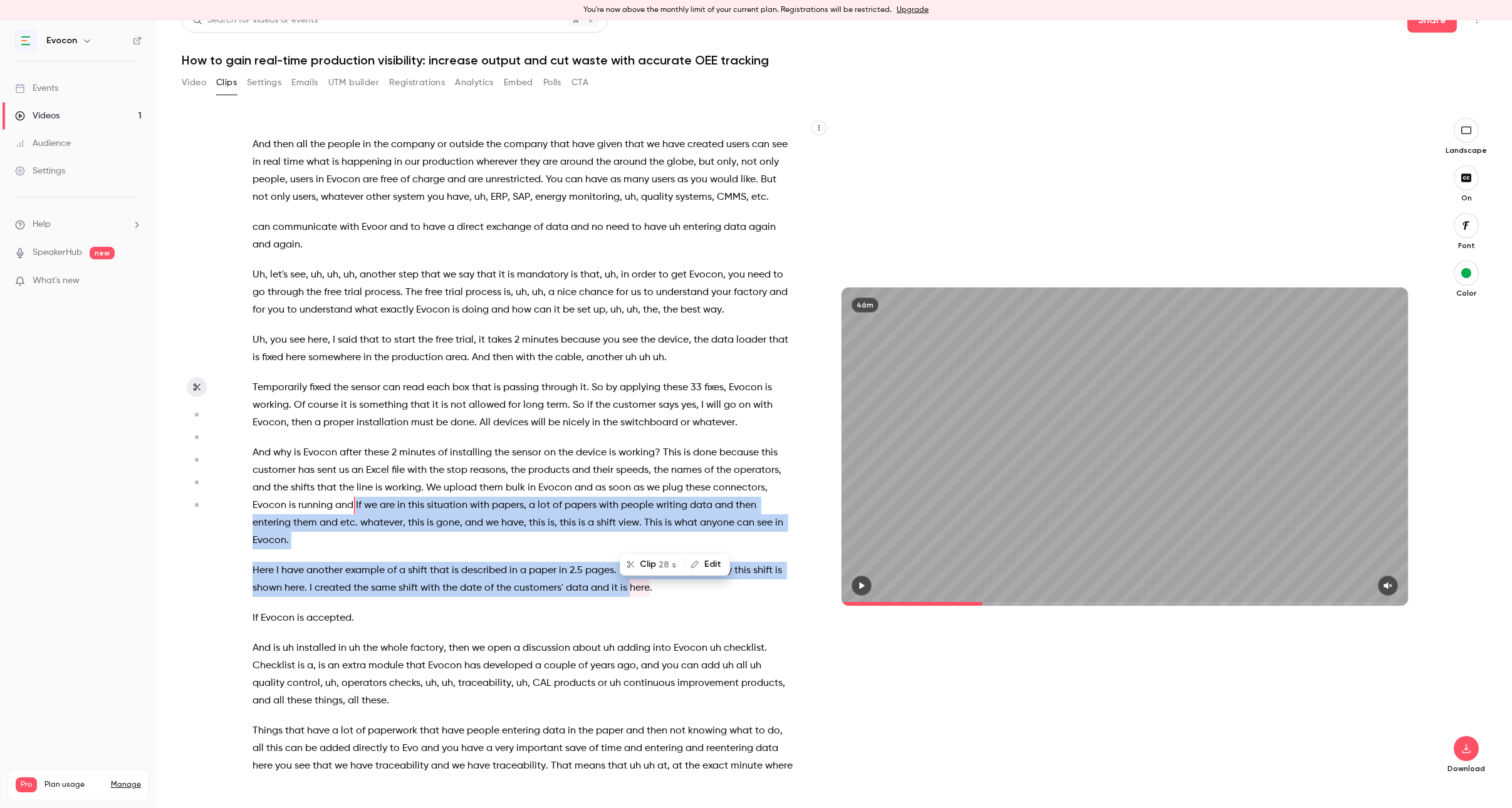
click at [654, 562] on button "Clip 28 s" at bounding box center [652, 564] width 63 height 20
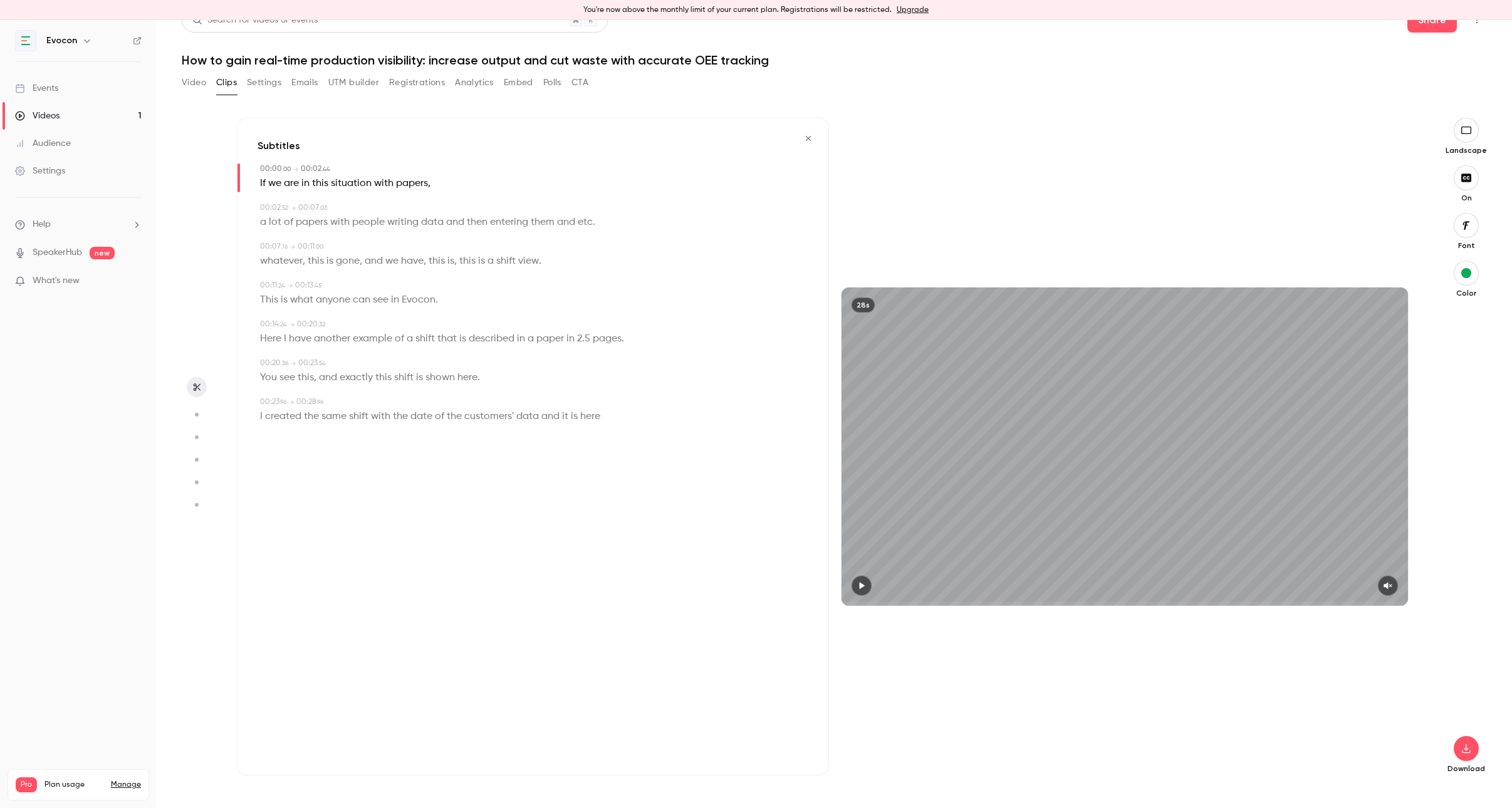
scroll to position [0, 0]
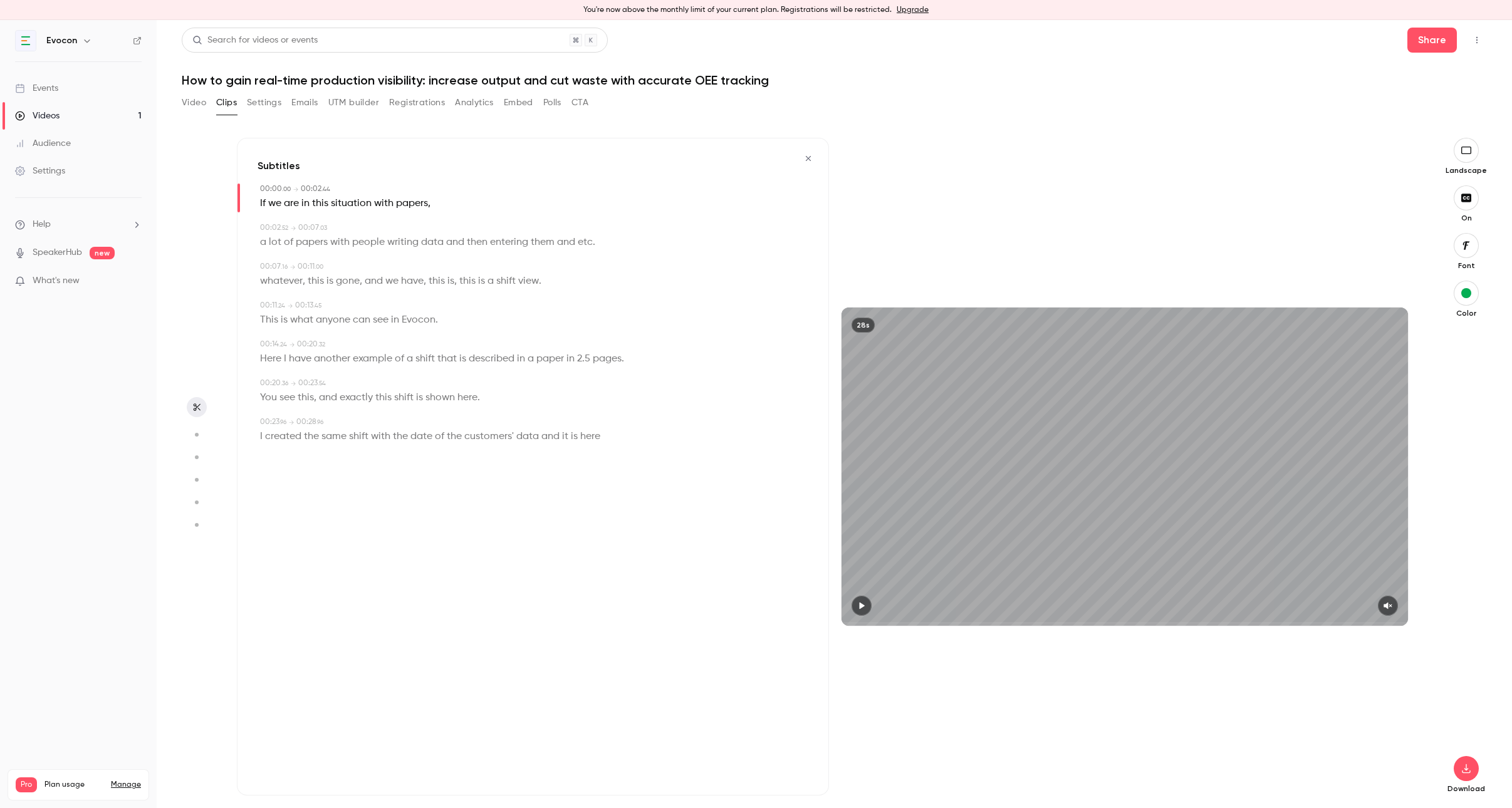
click at [284, 243] on span "of" at bounding box center [289, 242] width 9 height 18
type input "***"
click at [285, 265] on button "Edit" at bounding box center [283, 265] width 43 height 20
click at [300, 241] on span "papers" at bounding box center [312, 242] width 32 height 18
click at [548, 243] on span "them" at bounding box center [542, 242] width 24 height 18
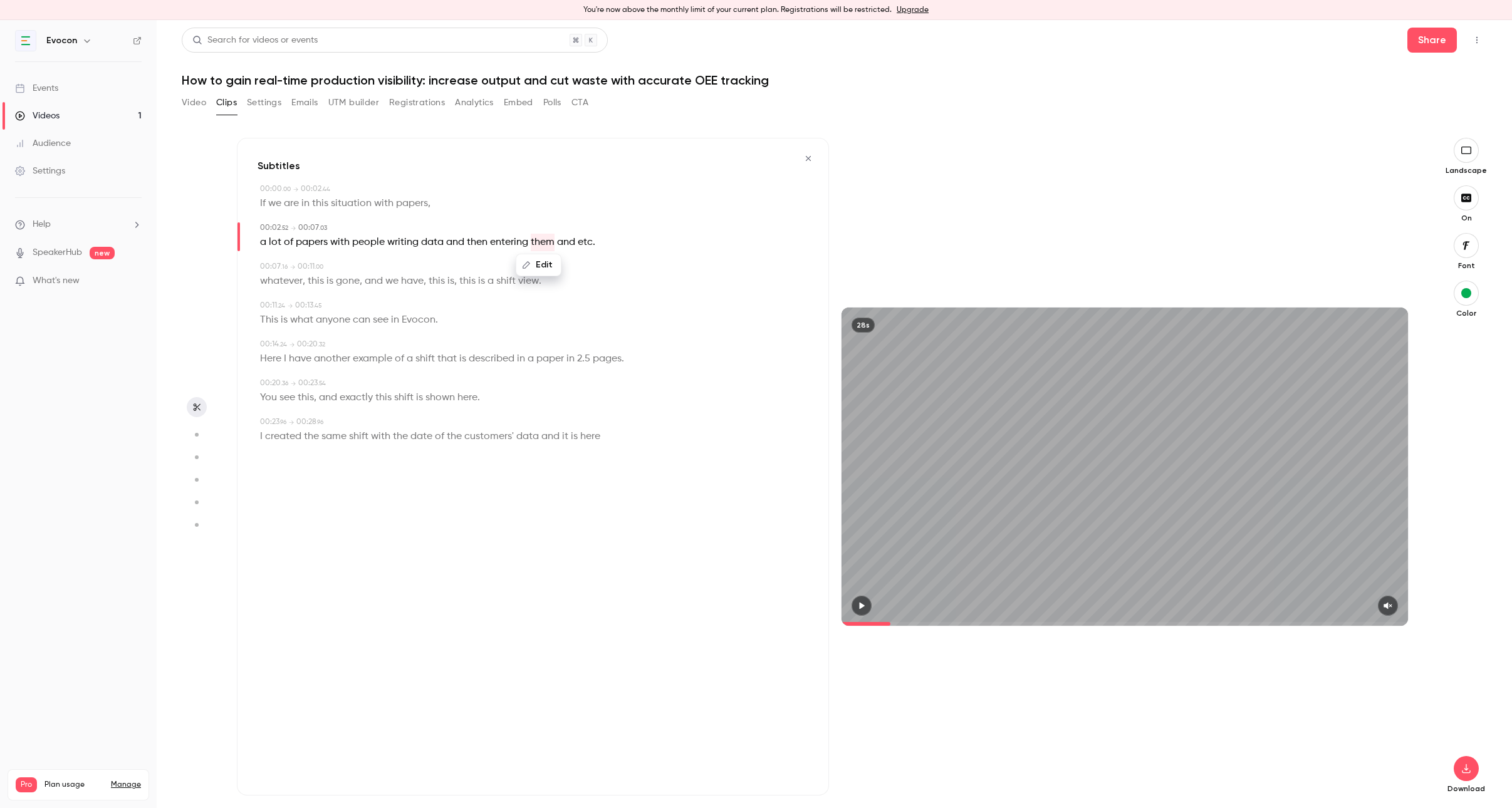
click at [540, 267] on button "Edit" at bounding box center [539, 265] width 43 height 20
type input "**"
click at [613, 263] on button "Replace" at bounding box center [602, 270] width 56 height 25
click at [364, 283] on span at bounding box center [363, 281] width 3 height 10
click at [300, 279] on span "whatever" at bounding box center [281, 281] width 43 height 18
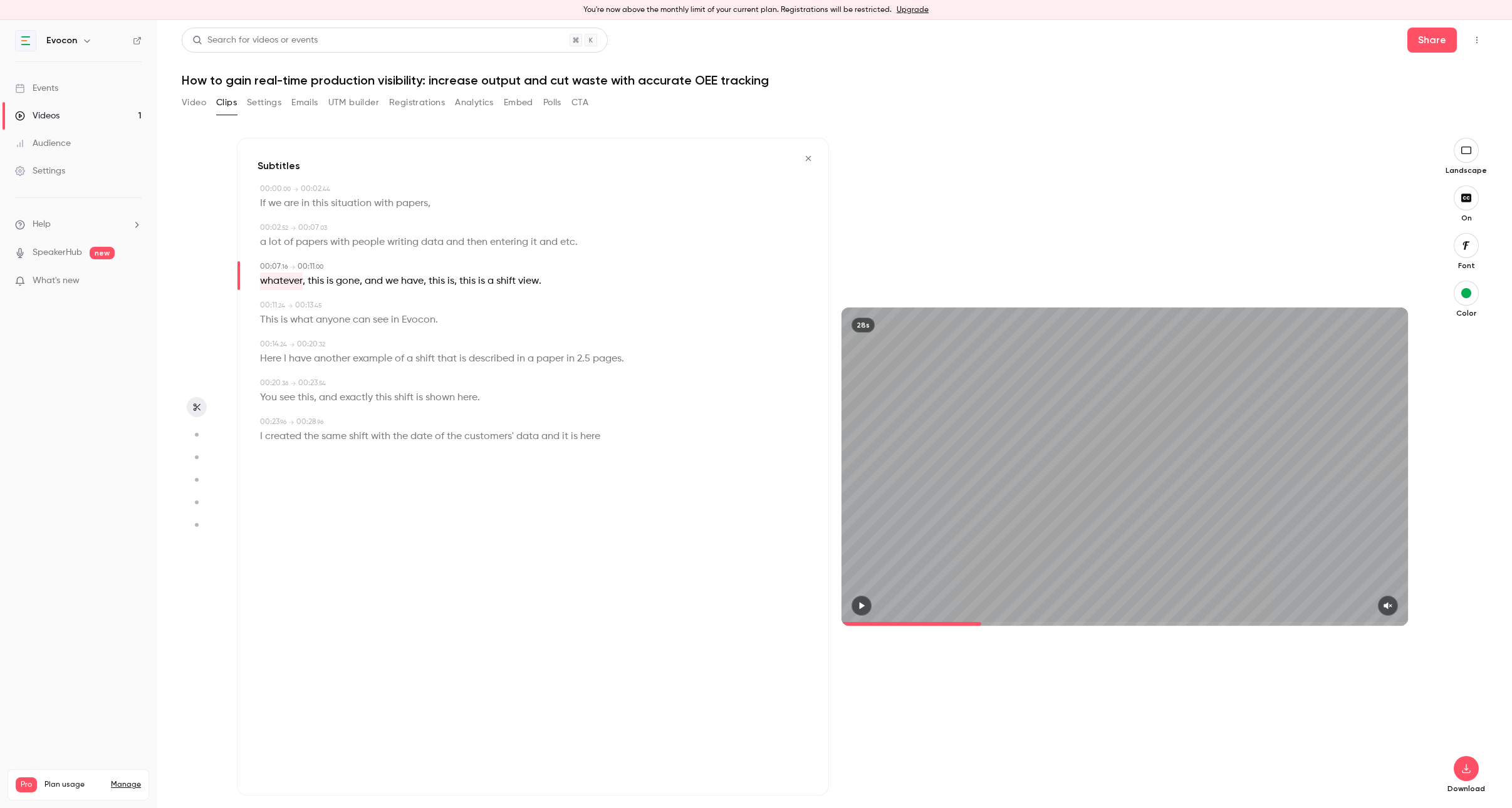
type input "***"
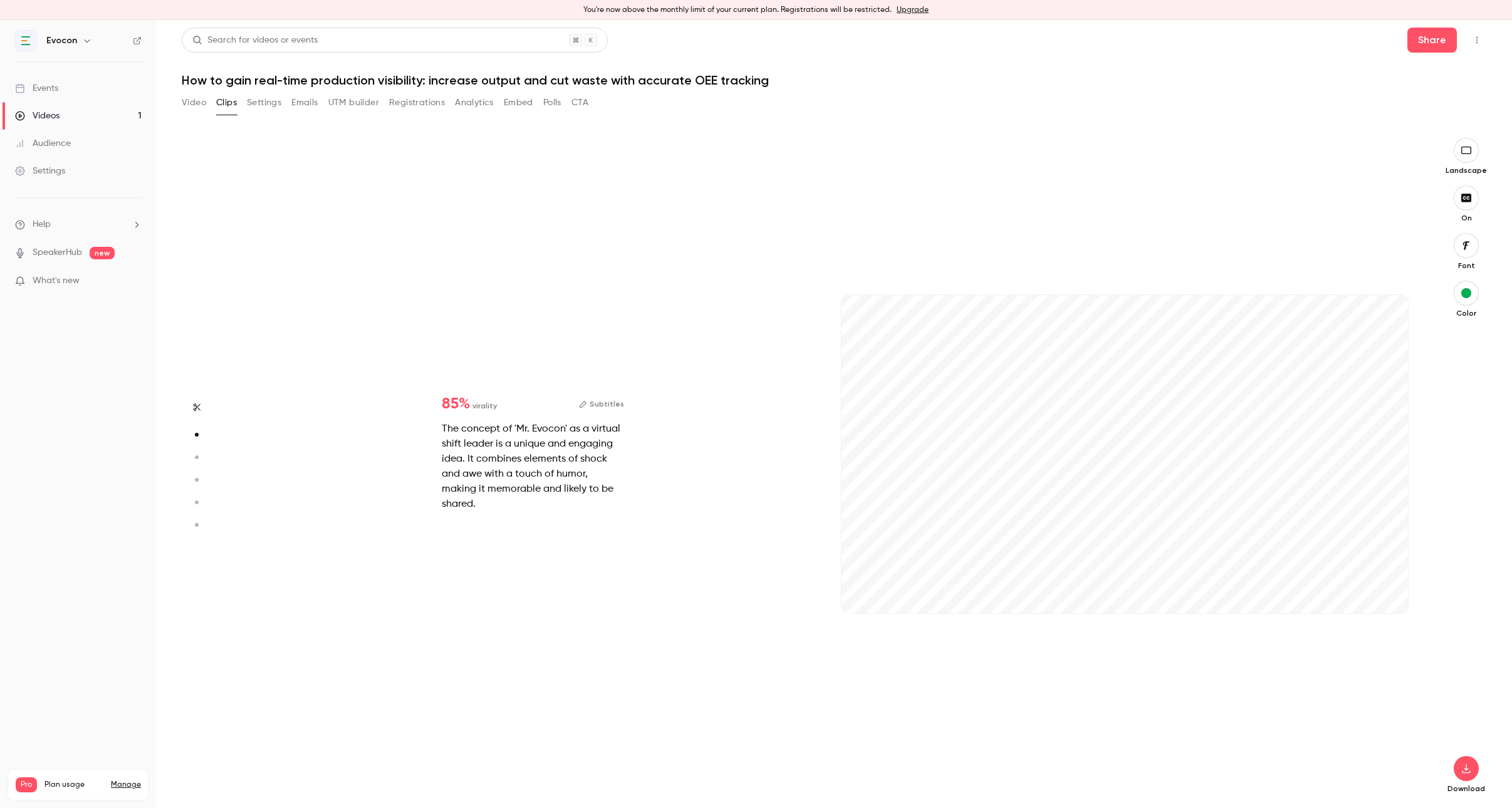
scroll to position [259, 0]
type input "***"
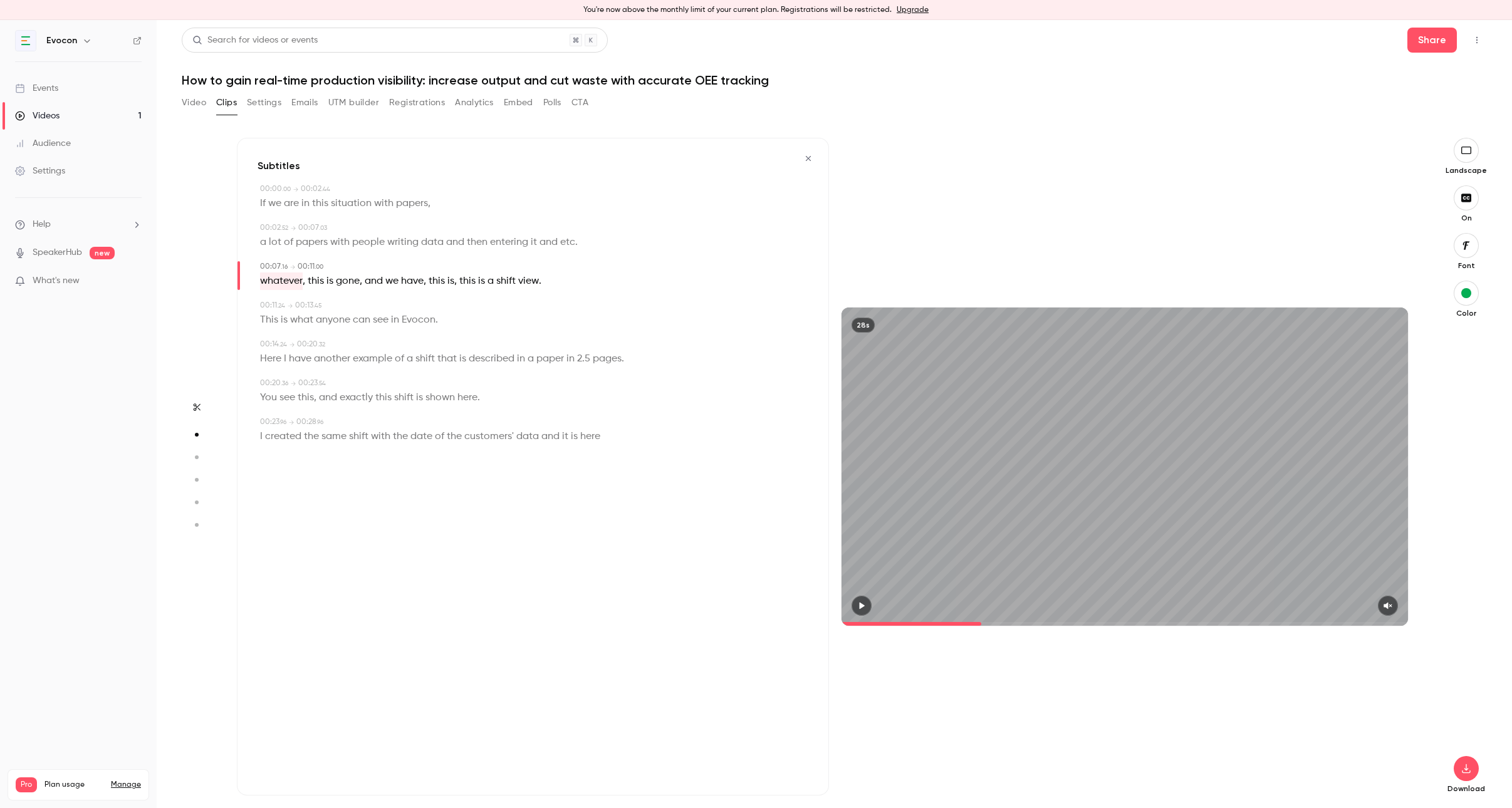
type input "***"
type input "*"
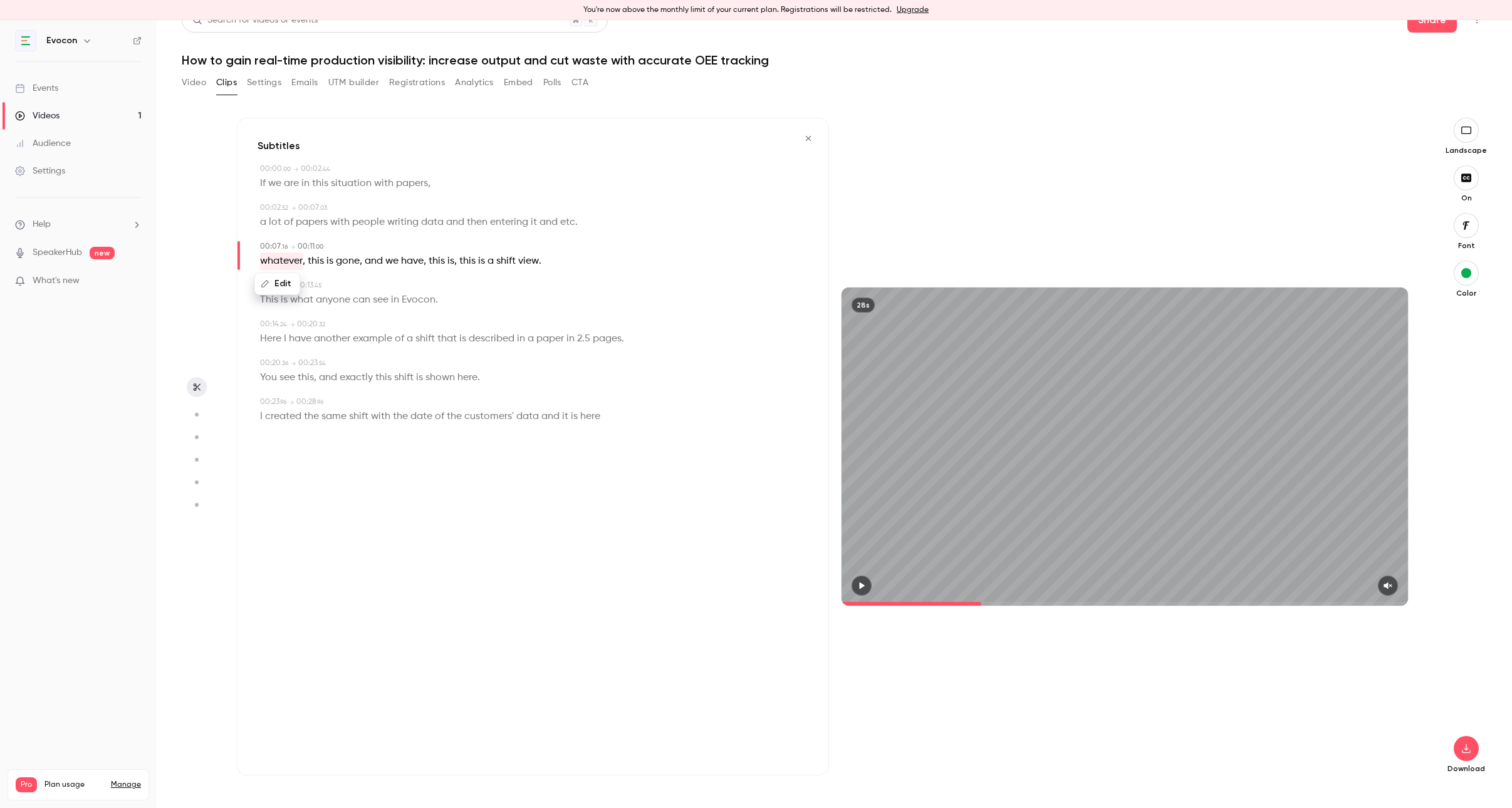
scroll to position [0, 0]
click at [279, 279] on button "Edit" at bounding box center [277, 283] width 43 height 20
type input "**********"
click at [376, 288] on button "Replace" at bounding box center [384, 288] width 56 height 25
type input "***"
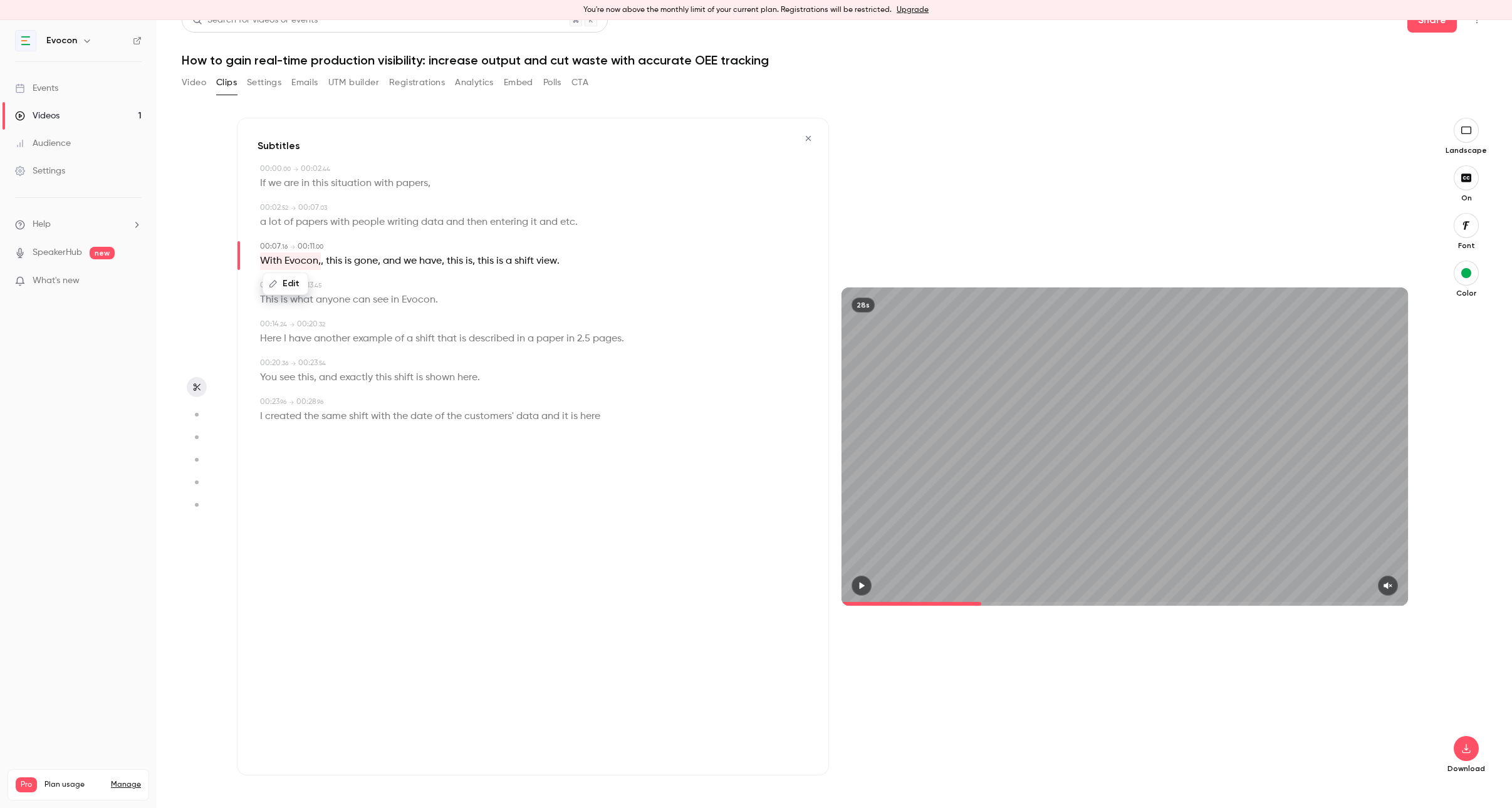
click at [326, 263] on span "this" at bounding box center [334, 261] width 16 height 18
click at [321, 264] on div "Edit" at bounding box center [333, 283] width 35 height 40
click at [323, 264] on span at bounding box center [325, 261] width 3 height 10
click at [321, 262] on span "," at bounding box center [322, 261] width 3 height 18
click at [291, 287] on button "Edit" at bounding box center [285, 283] width 43 height 20
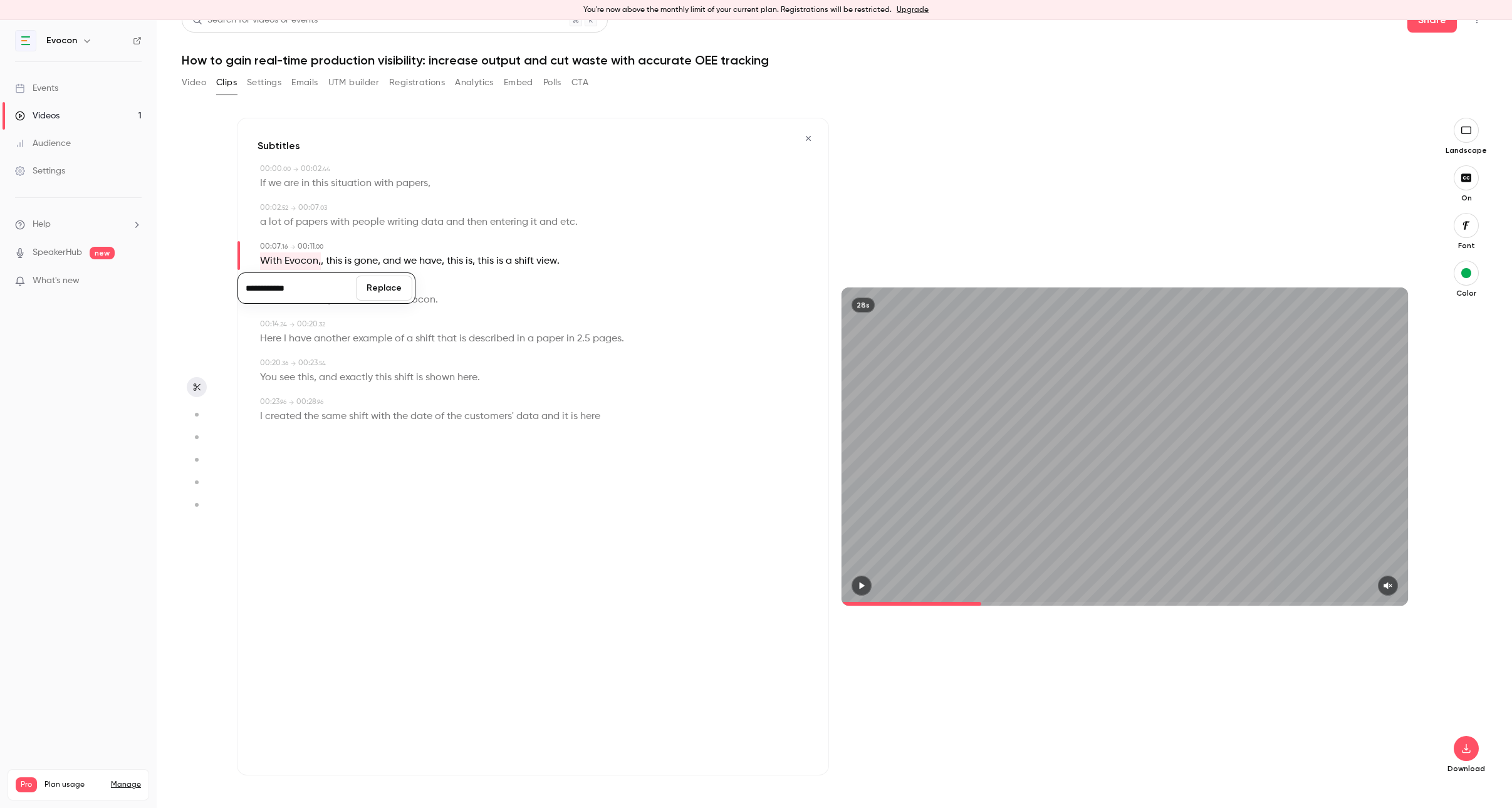
click at [333, 299] on input "**********" at bounding box center [297, 288] width 113 height 25
type input "**********"
click at [396, 290] on button "Replace" at bounding box center [384, 288] width 56 height 25
type input "***"
click at [289, 285] on button "Edit" at bounding box center [284, 283] width 43 height 20
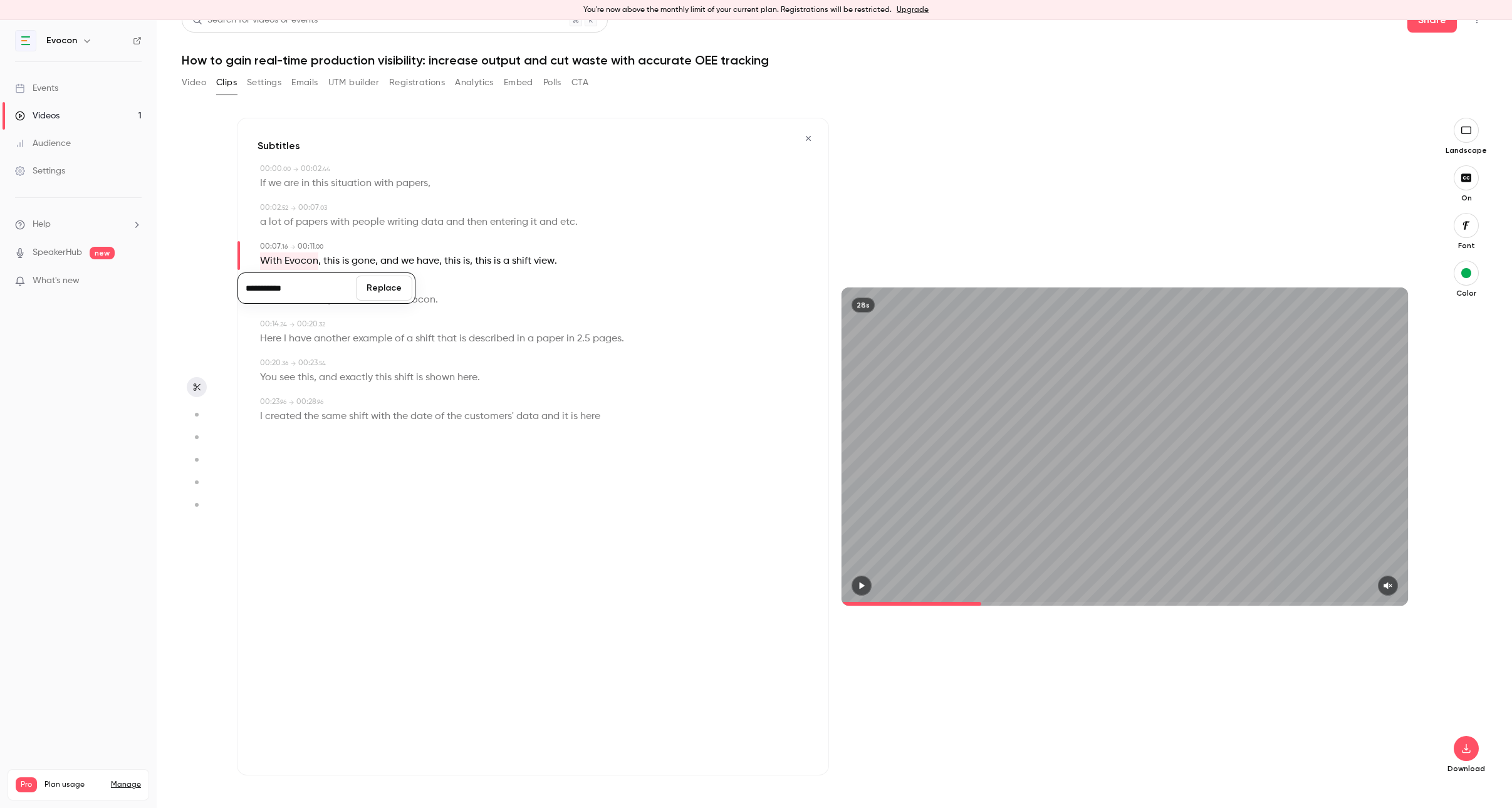
click at [349, 261] on span at bounding box center [350, 261] width 3 height 10
click at [504, 263] on span "a" at bounding box center [506, 261] width 7 height 18
click at [504, 281] on button "Edit" at bounding box center [502, 283] width 43 height 20
click at [573, 294] on button "Replace" at bounding box center [565, 288] width 56 height 25
click at [495, 262] on span "is" at bounding box center [497, 261] width 7 height 18
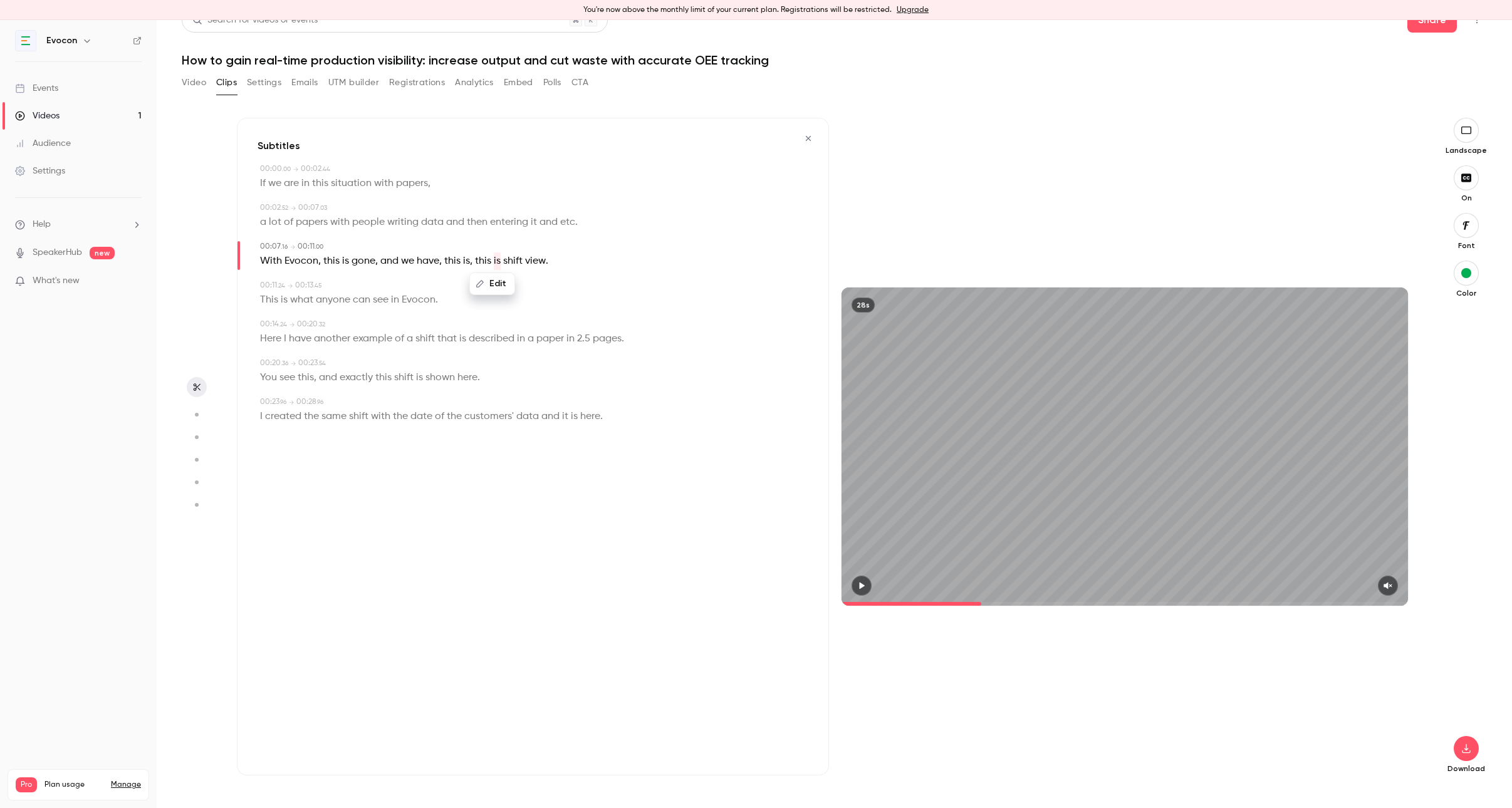
click at [493, 288] on button "Edit" at bounding box center [492, 283] width 43 height 20
click at [556, 296] on button "Replace" at bounding box center [555, 288] width 56 height 25
type input "***"
click at [498, 280] on button "Edit" at bounding box center [492, 283] width 43 height 20
click at [562, 293] on button "Replace" at bounding box center [555, 288] width 56 height 25
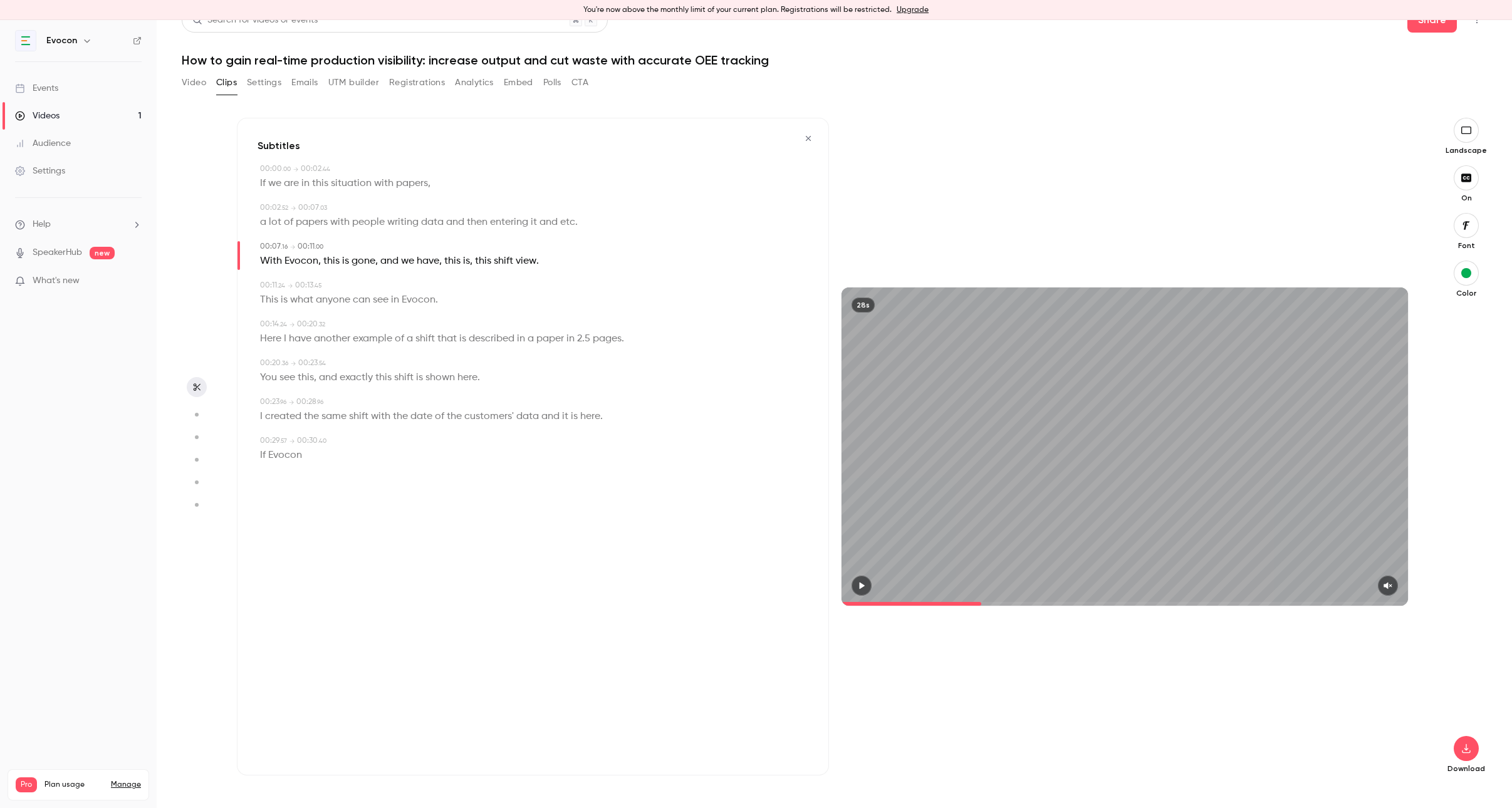
type input "***"
click at [480, 262] on span "this" at bounding box center [483, 261] width 16 height 18
click at [479, 289] on button "Edit" at bounding box center [478, 283] width 43 height 20
click at [531, 290] on button "Replace" at bounding box center [541, 288] width 56 height 25
type input "***"
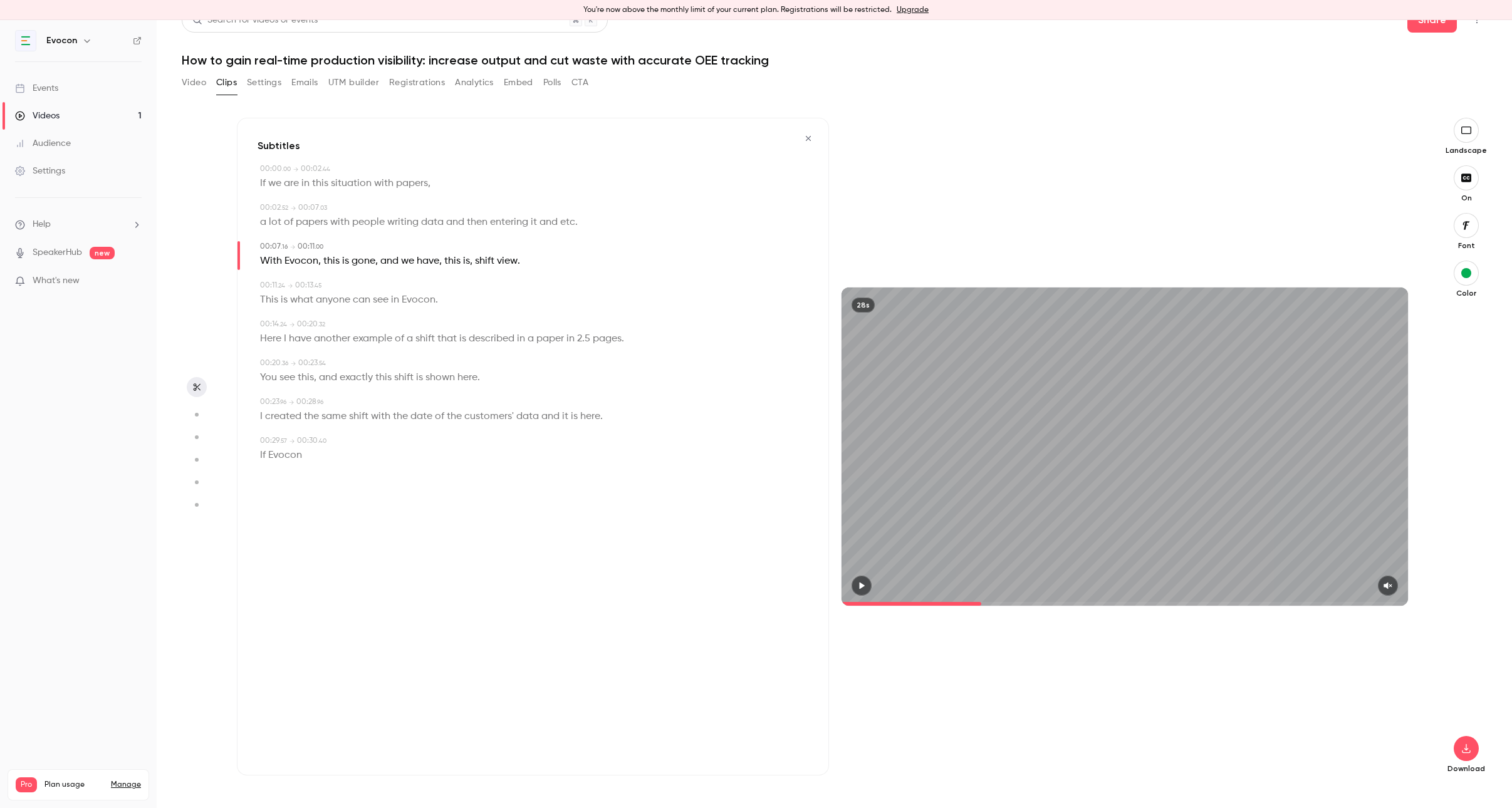
click at [471, 263] on span "," at bounding box center [471, 261] width 3 height 18
click at [472, 261] on span at bounding box center [474, 261] width 3 height 10
click at [466, 261] on span "is" at bounding box center [466, 261] width 7 height 18
click at [462, 281] on button "Edit" at bounding box center [462, 283] width 43 height 20
click at [513, 296] on button "Replace" at bounding box center [525, 288] width 56 height 25
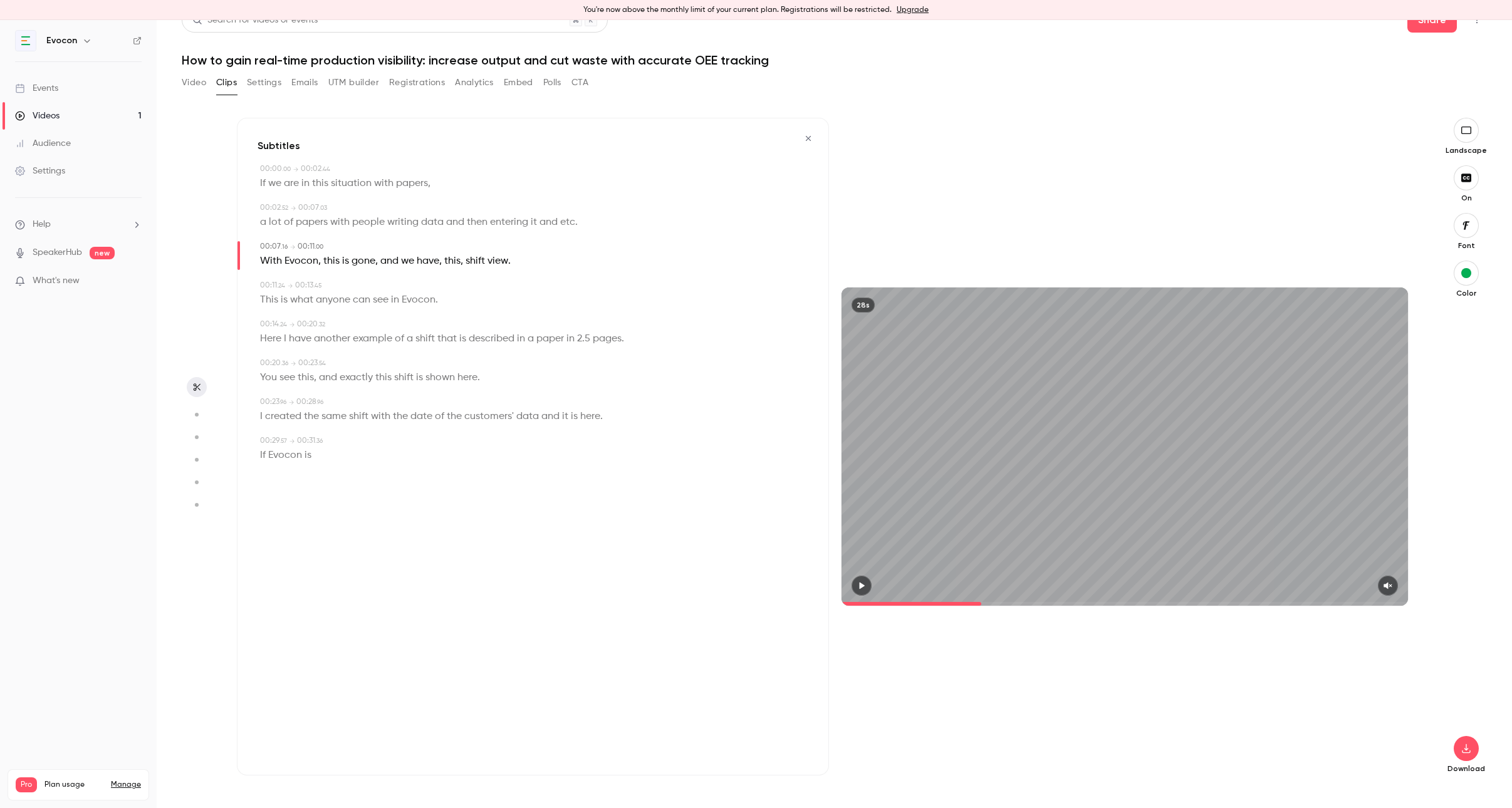
click at [454, 262] on span "this" at bounding box center [452, 261] width 16 height 18
click at [450, 277] on button "Edit" at bounding box center [447, 283] width 43 height 20
click at [512, 288] on button "Replace" at bounding box center [510, 288] width 56 height 25
type input "***"
click at [451, 281] on button "Edit" at bounding box center [447, 283] width 43 height 20
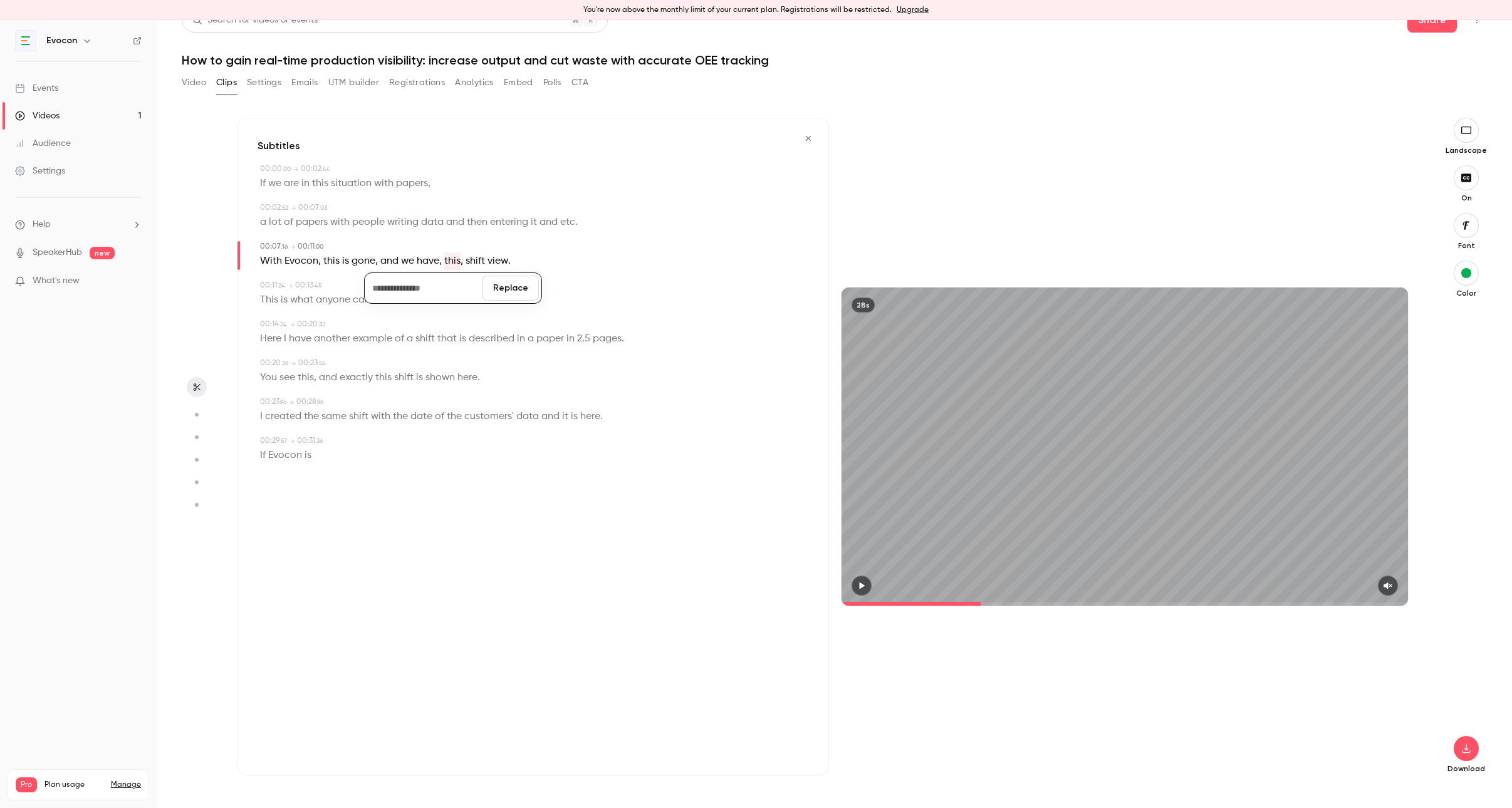
click at [509, 299] on button "Replace" at bounding box center [510, 288] width 56 height 25
type input "***"
click at [453, 260] on span "shift" at bounding box center [454, 261] width 20 height 18
click at [450, 285] on button "Edit" at bounding box center [449, 283] width 43 height 20
type input "*****"
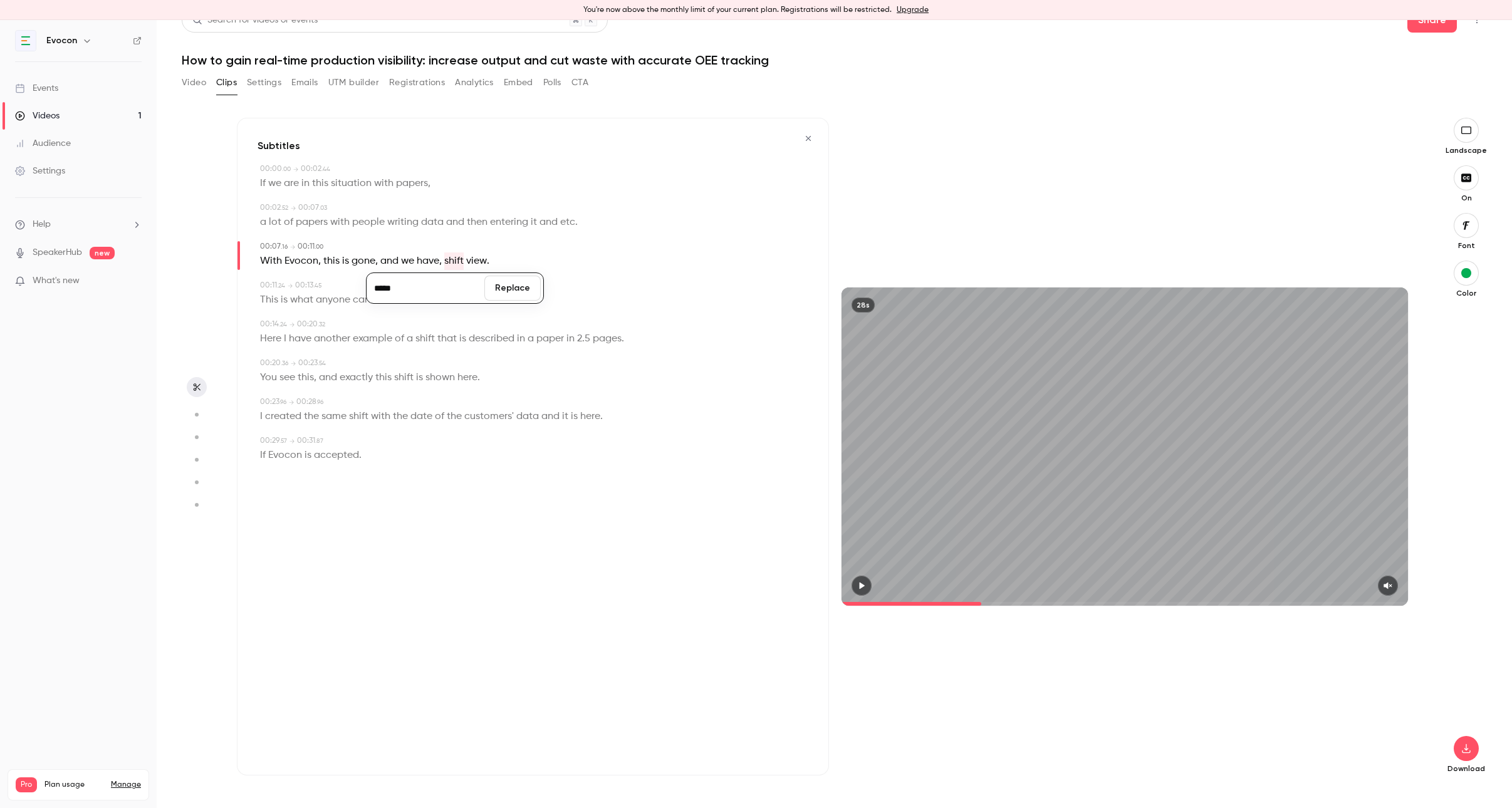
click at [525, 293] on button "Replace" at bounding box center [512, 288] width 56 height 25
type input "***"
click at [481, 260] on span "view" at bounding box center [478, 261] width 21 height 18
click at [474, 280] on button "Edit" at bounding box center [474, 283] width 43 height 20
type input "****"
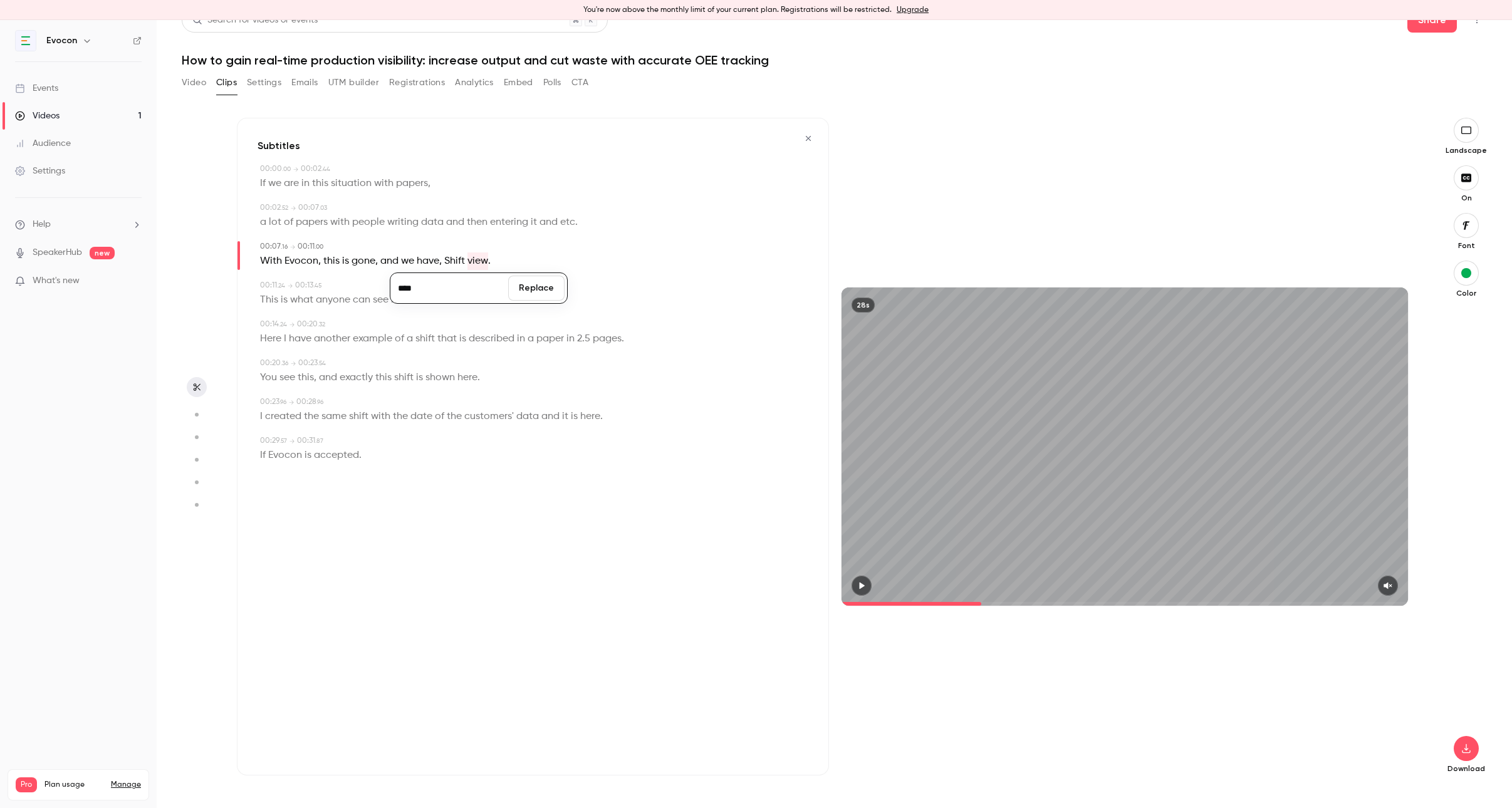
click at [525, 285] on button "Replace" at bounding box center [537, 288] width 56 height 25
type input "***"
click at [331, 258] on span "this" at bounding box center [331, 261] width 16 height 18
click at [335, 284] on button "Edit" at bounding box center [326, 283] width 43 height 20
type input "**********"
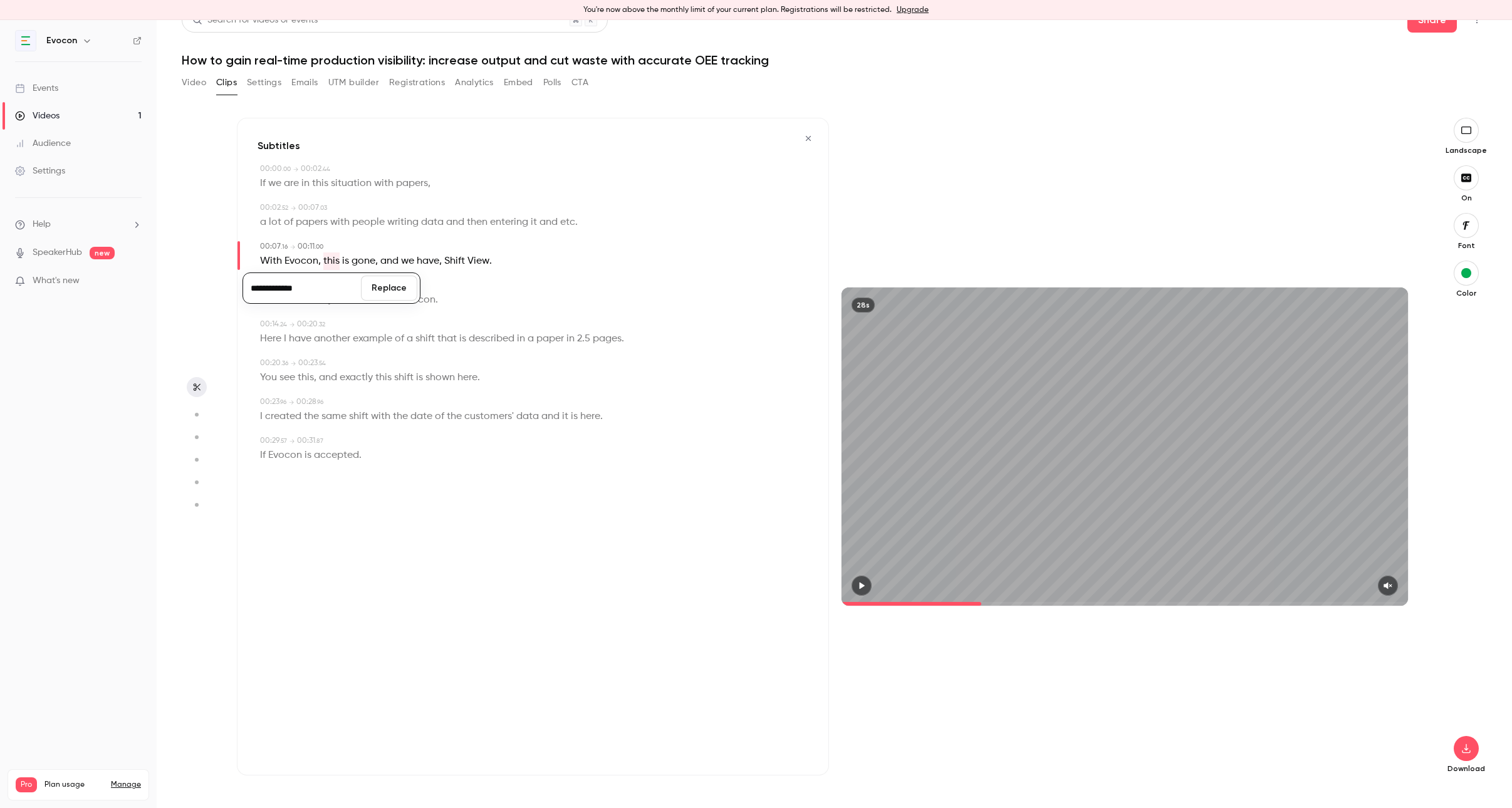
click at [390, 287] on button "Replace" at bounding box center [389, 288] width 56 height 25
drag, startPoint x: 896, startPoint y: 606, endPoint x: 883, endPoint y: 606, distance: 13.0
click at [883, 606] on div "28s" at bounding box center [1125, 447] width 592 height 658
drag, startPoint x: 881, startPoint y: 605, endPoint x: 834, endPoint y: 603, distance: 47.0
click at [834, 603] on div "28s" at bounding box center [1125, 447] width 592 height 319
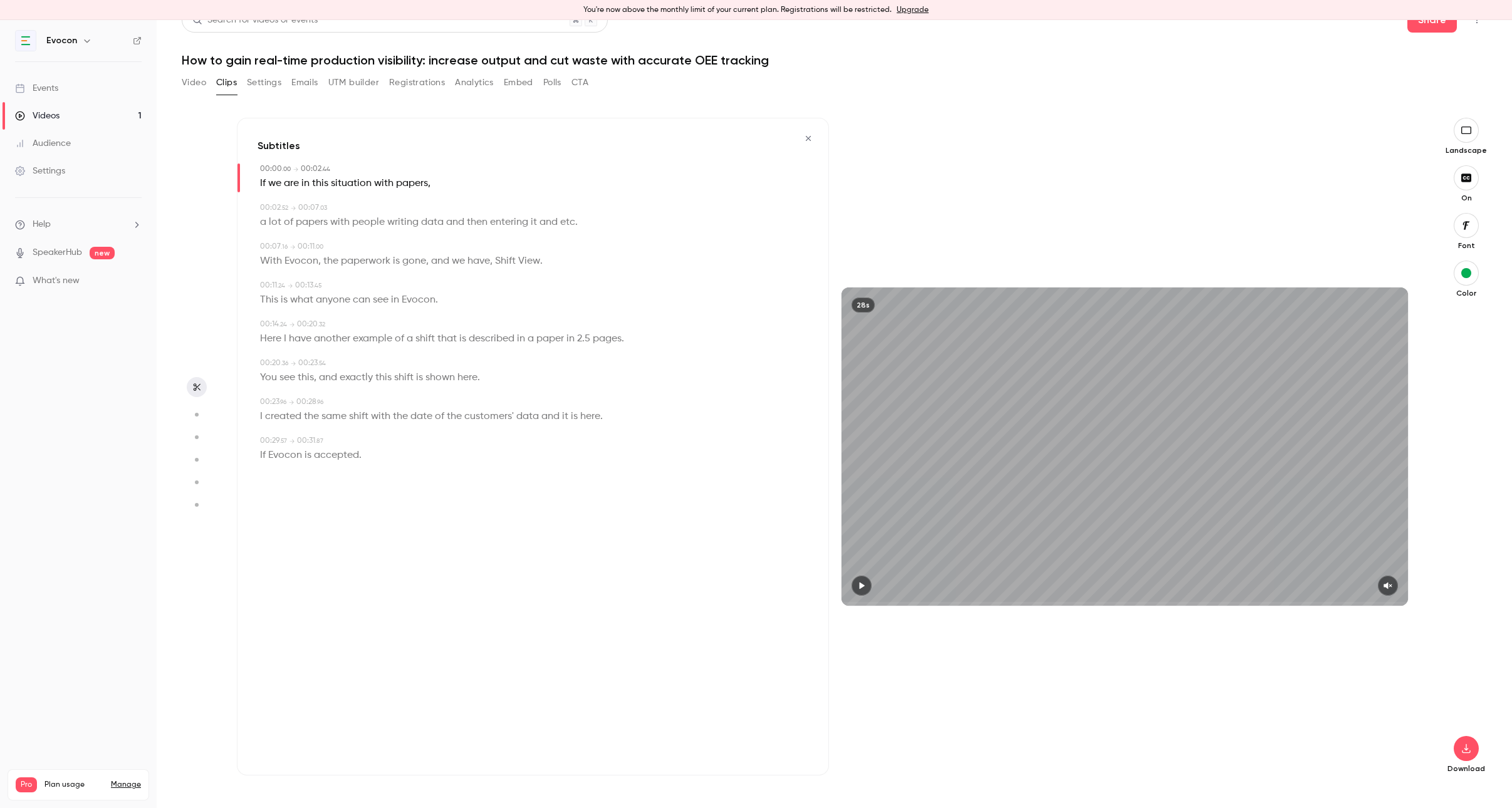
click at [861, 584] on icon "button" at bounding box center [861, 586] width 5 height 7
click at [861, 585] on icon "button" at bounding box center [861, 585] width 10 height 9
click at [533, 338] on span "a" at bounding box center [531, 338] width 7 height 18
type input "****"
click at [529, 355] on button "Edit" at bounding box center [527, 361] width 43 height 20
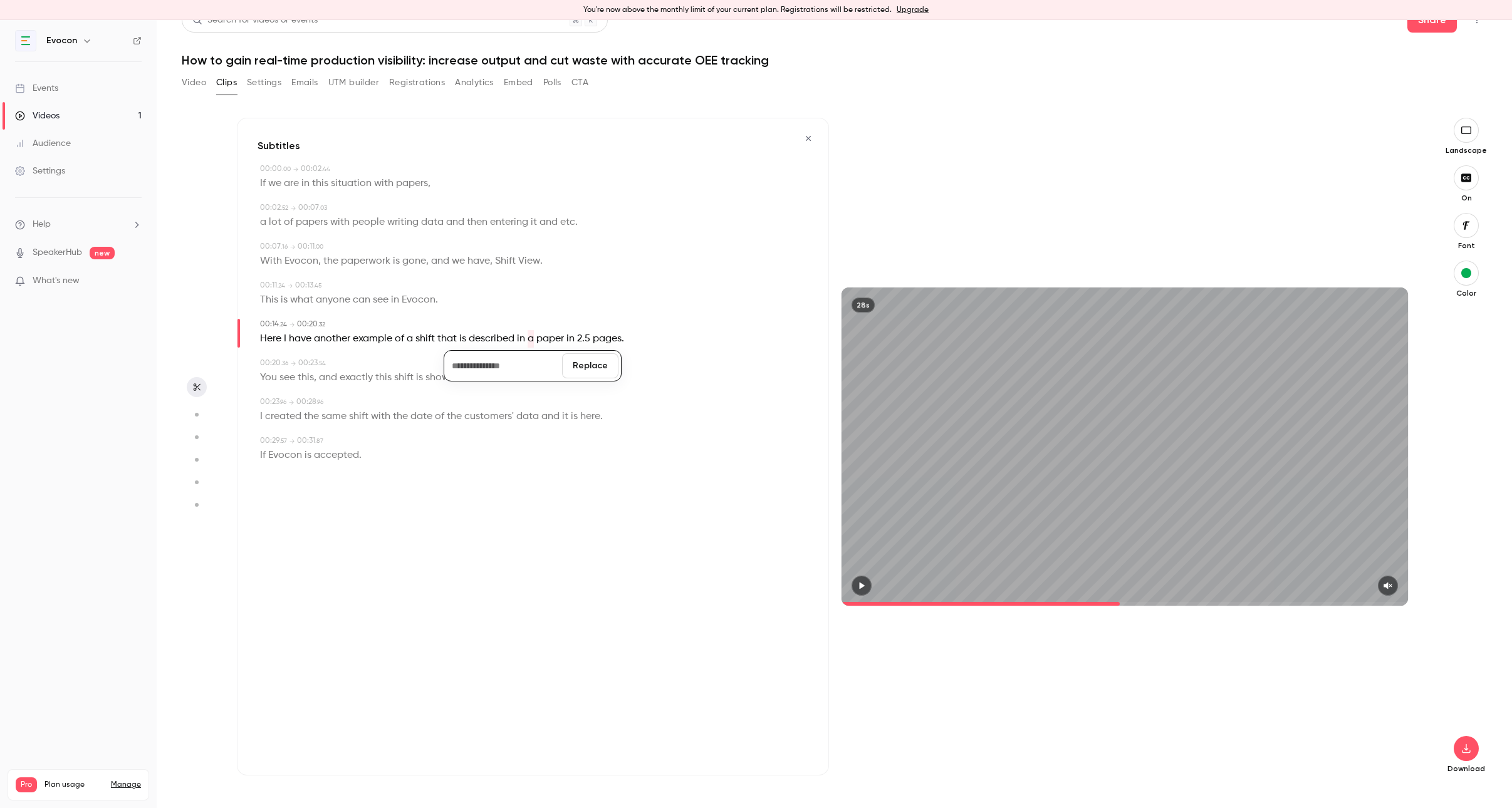
click at [586, 365] on button "Replace" at bounding box center [590, 366] width 56 height 25
type input "****"
click at [521, 338] on span "in" at bounding box center [521, 338] width 8 height 18
click at [526, 354] on button "Edit" at bounding box center [517, 361] width 43 height 20
type input "**"
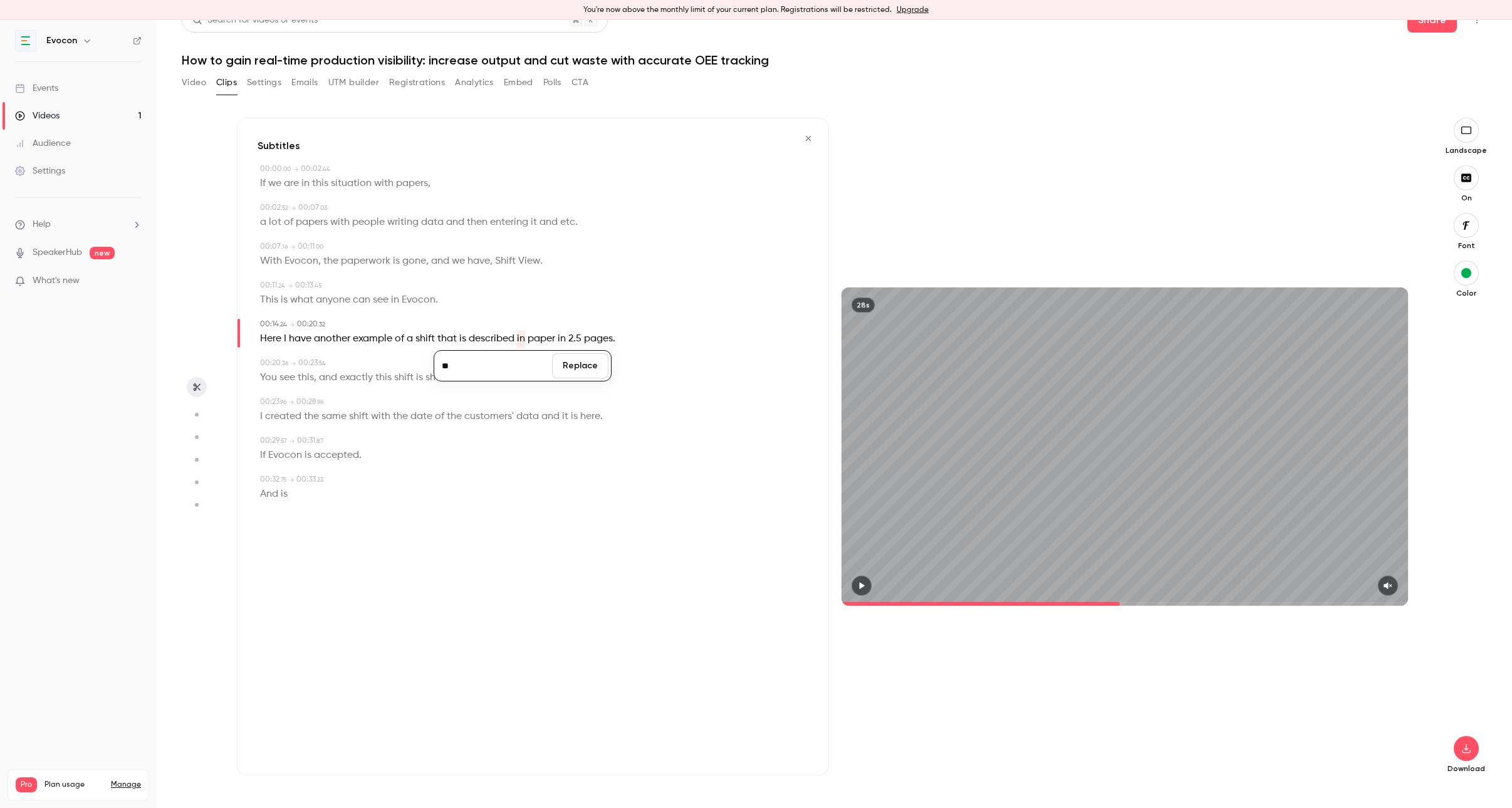
click at [581, 370] on button "Replace" at bounding box center [580, 366] width 56 height 25
click at [862, 590] on icon "button" at bounding box center [861, 585] width 10 height 9
click at [865, 590] on icon "button" at bounding box center [861, 585] width 10 height 9
click at [864, 590] on icon "button" at bounding box center [861, 585] width 10 height 9
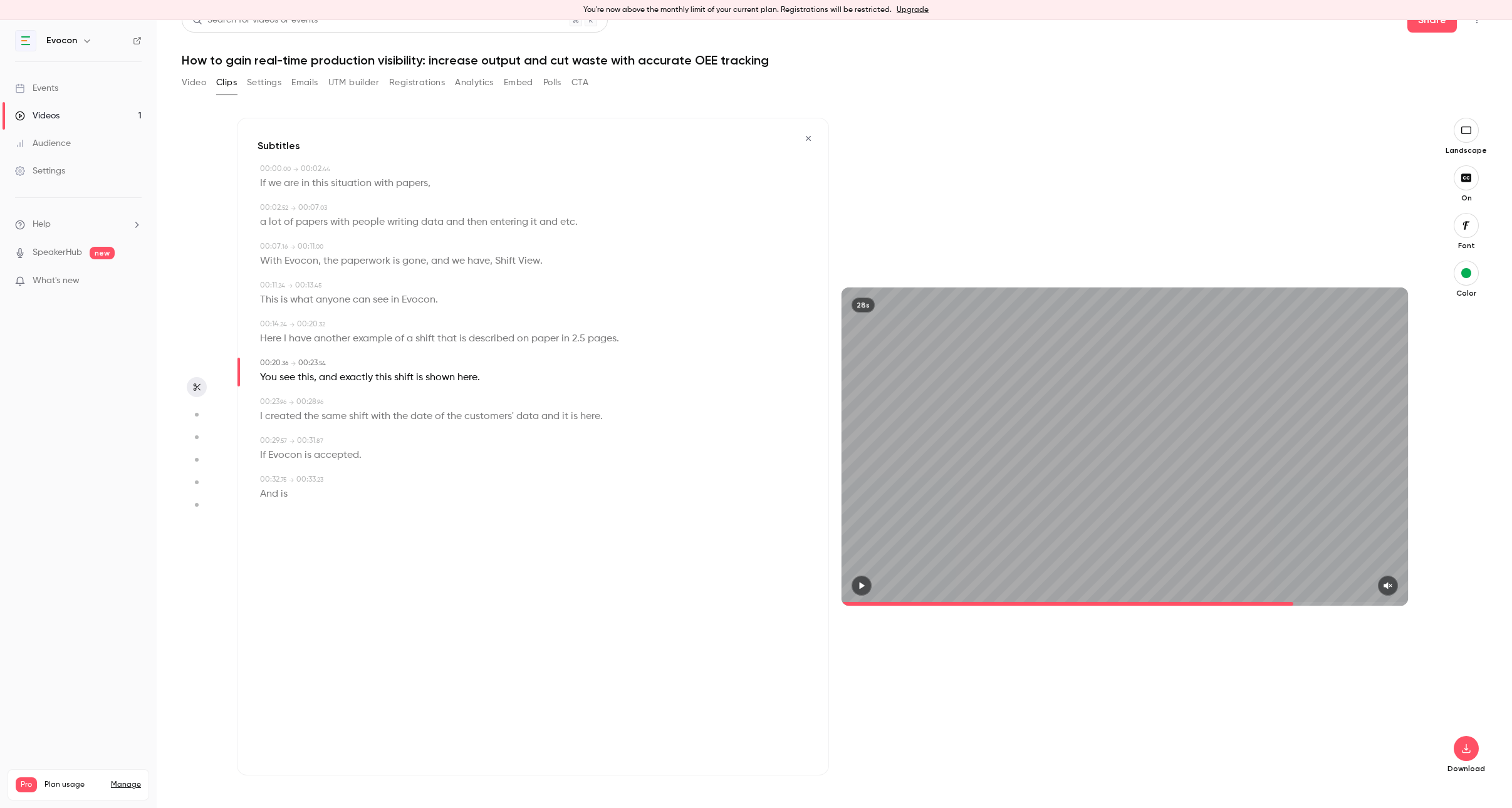
click at [424, 379] on span at bounding box center [424, 377] width 3 height 10
type input "****"
click at [436, 399] on button "Edit" at bounding box center [436, 400] width 43 height 20
click at [367, 398] on input "*****" at bounding box center [412, 405] width 113 height 25
type input "*********"
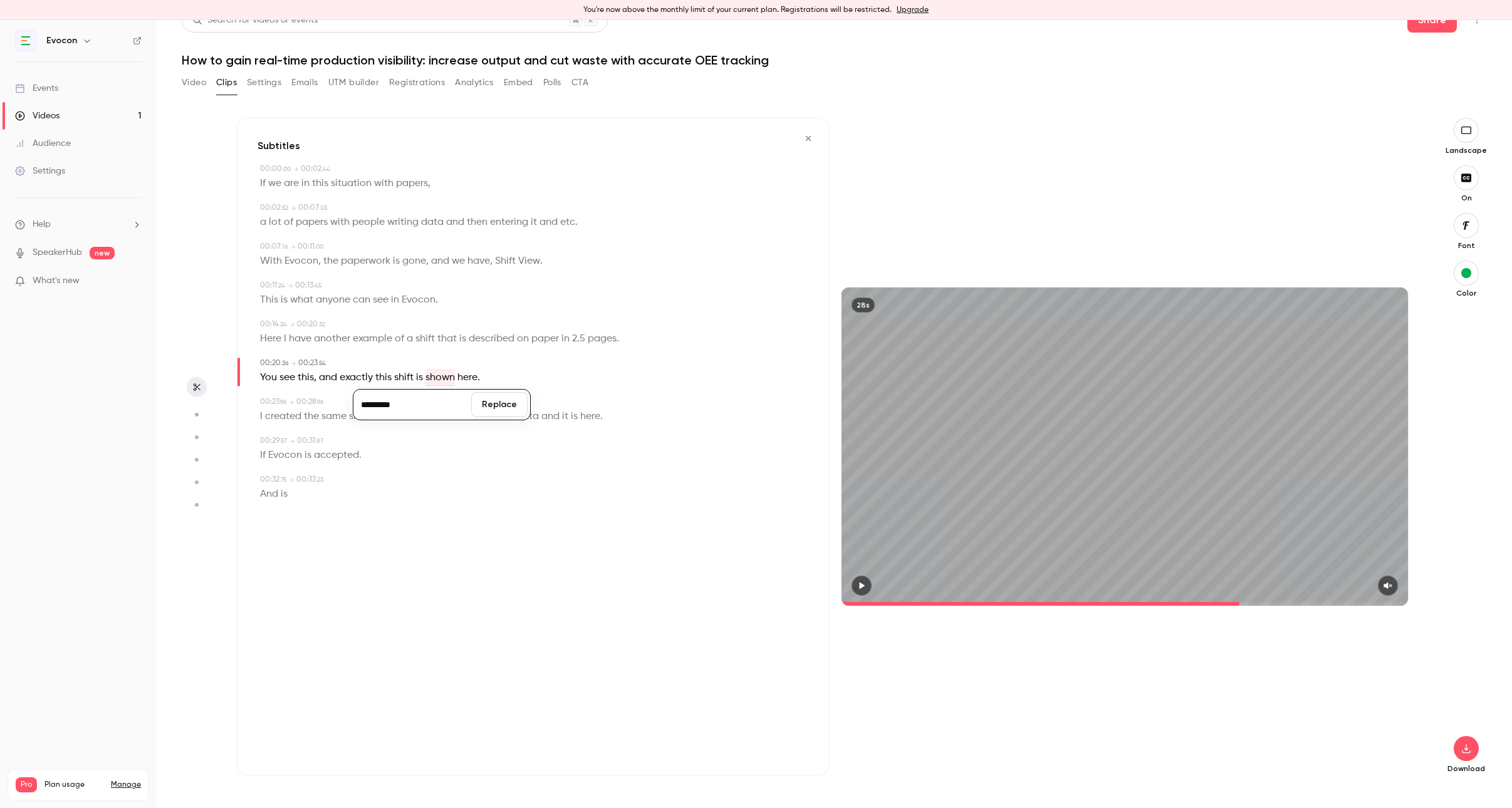
click at [502, 401] on button "Replace" at bounding box center [499, 405] width 56 height 25
click at [864, 588] on icon "button" at bounding box center [861, 585] width 10 height 9
click at [865, 588] on icon "button" at bounding box center [861, 585] width 10 height 9
click at [1385, 585] on icon "button" at bounding box center [1387, 586] width 8 height 7
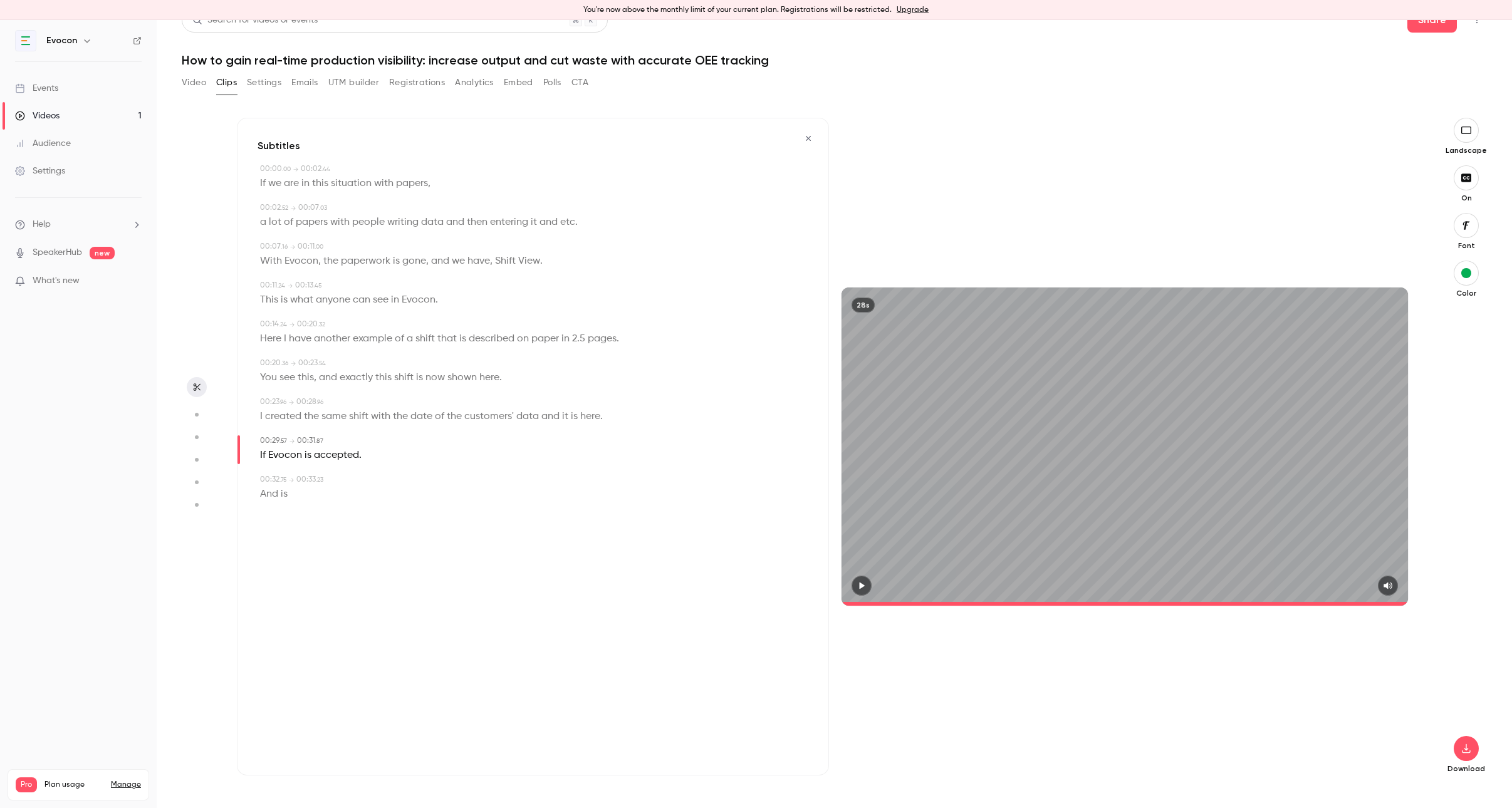
click at [868, 583] on button "button" at bounding box center [861, 586] width 20 height 20
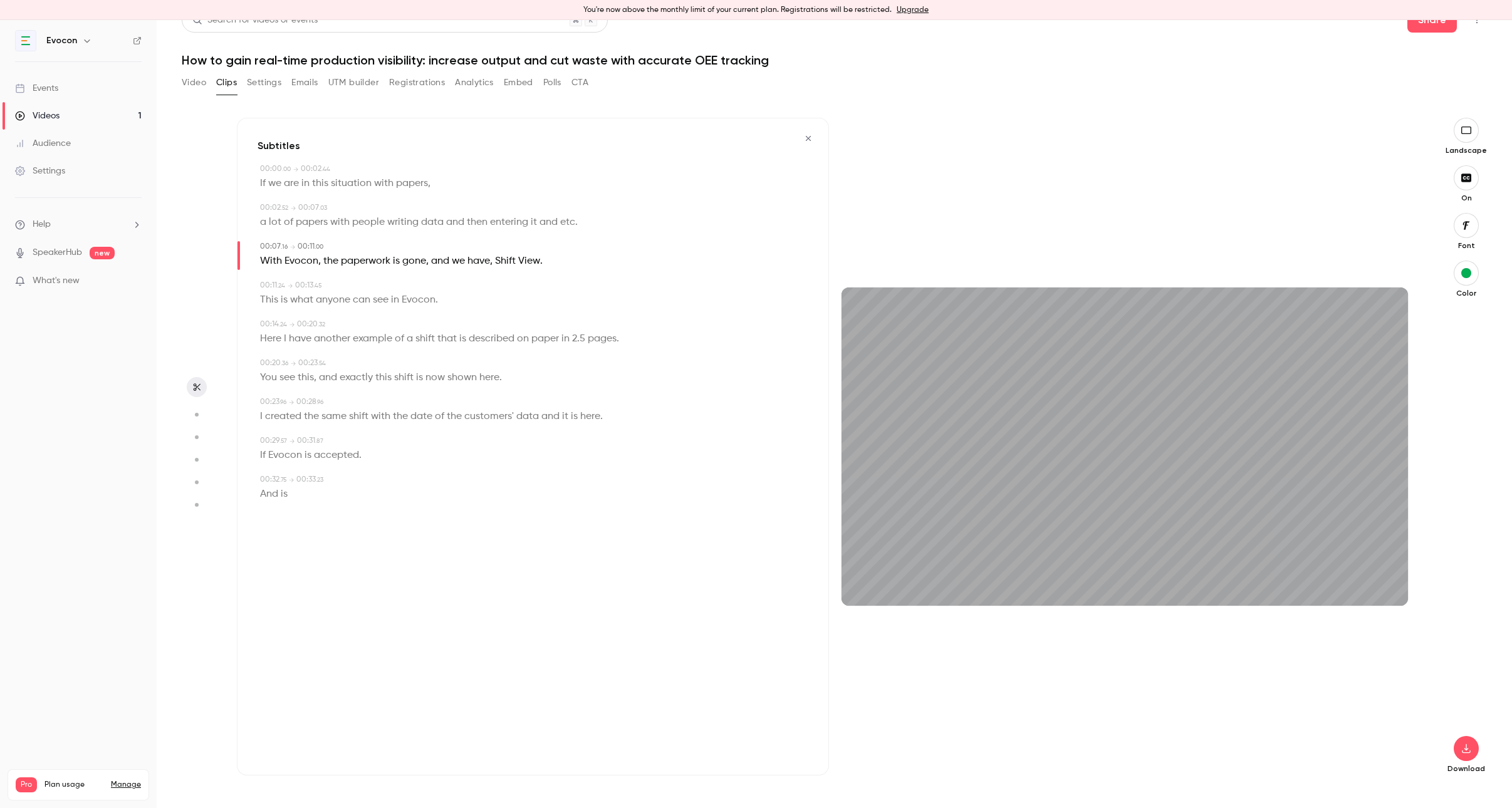
click at [1301, 606] on div "28s" at bounding box center [1125, 447] width 592 height 658
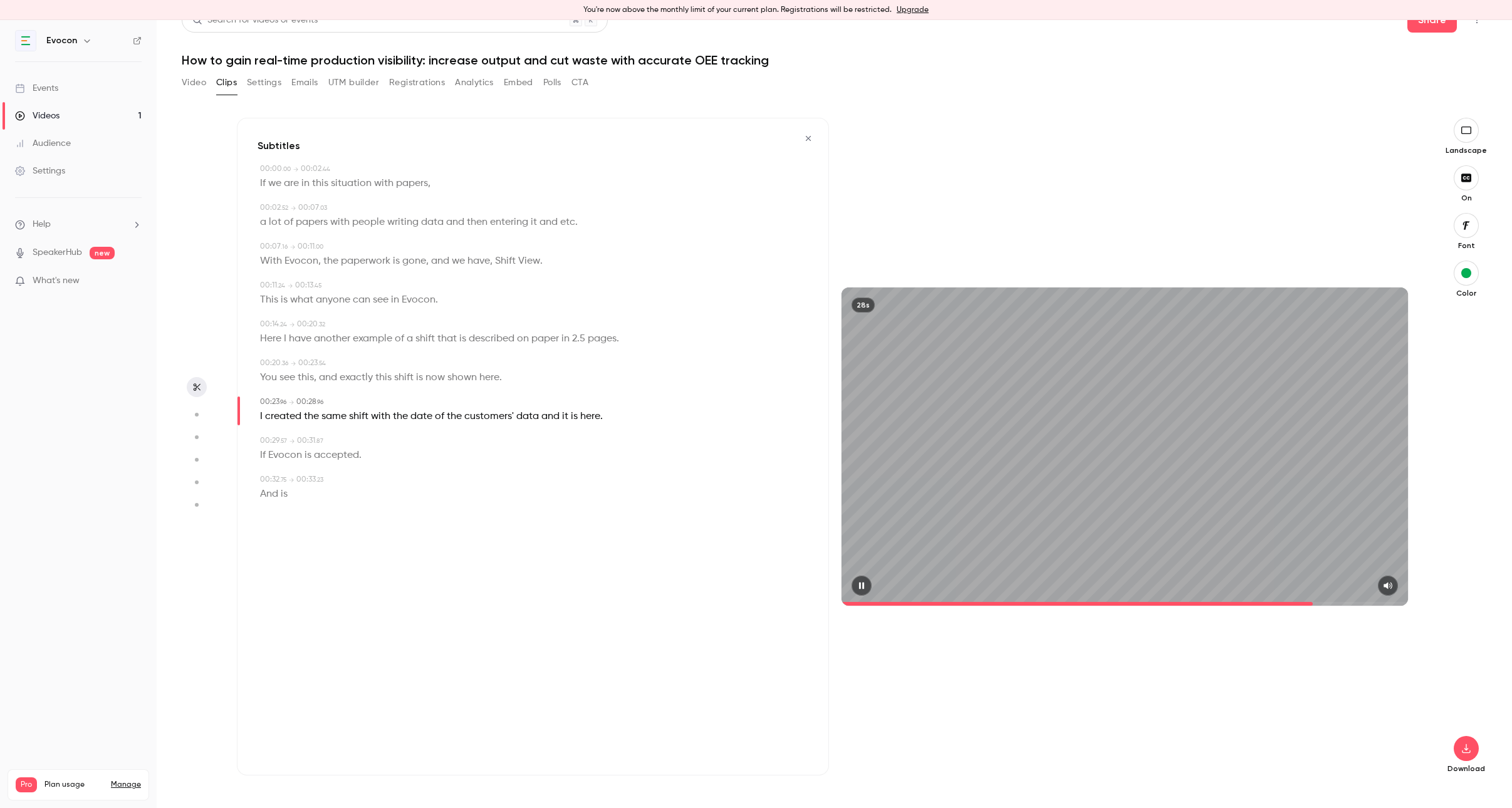
click at [1314, 601] on span at bounding box center [1125, 603] width 567 height 20
click at [1461, 748] on icon "button" at bounding box center [1465, 748] width 15 height 10
click at [1364, 777] on span "Balance between quality and CPU time" at bounding box center [1372, 782] width 144 height 12
click at [1422, 228] on section "Subtitles 00:00 . 00 → 00:02 . 44 If we are in this situation with papers , 00:…" at bounding box center [834, 463] width 1305 height 690
click at [1465, 133] on icon "button" at bounding box center [1465, 130] width 10 height 7
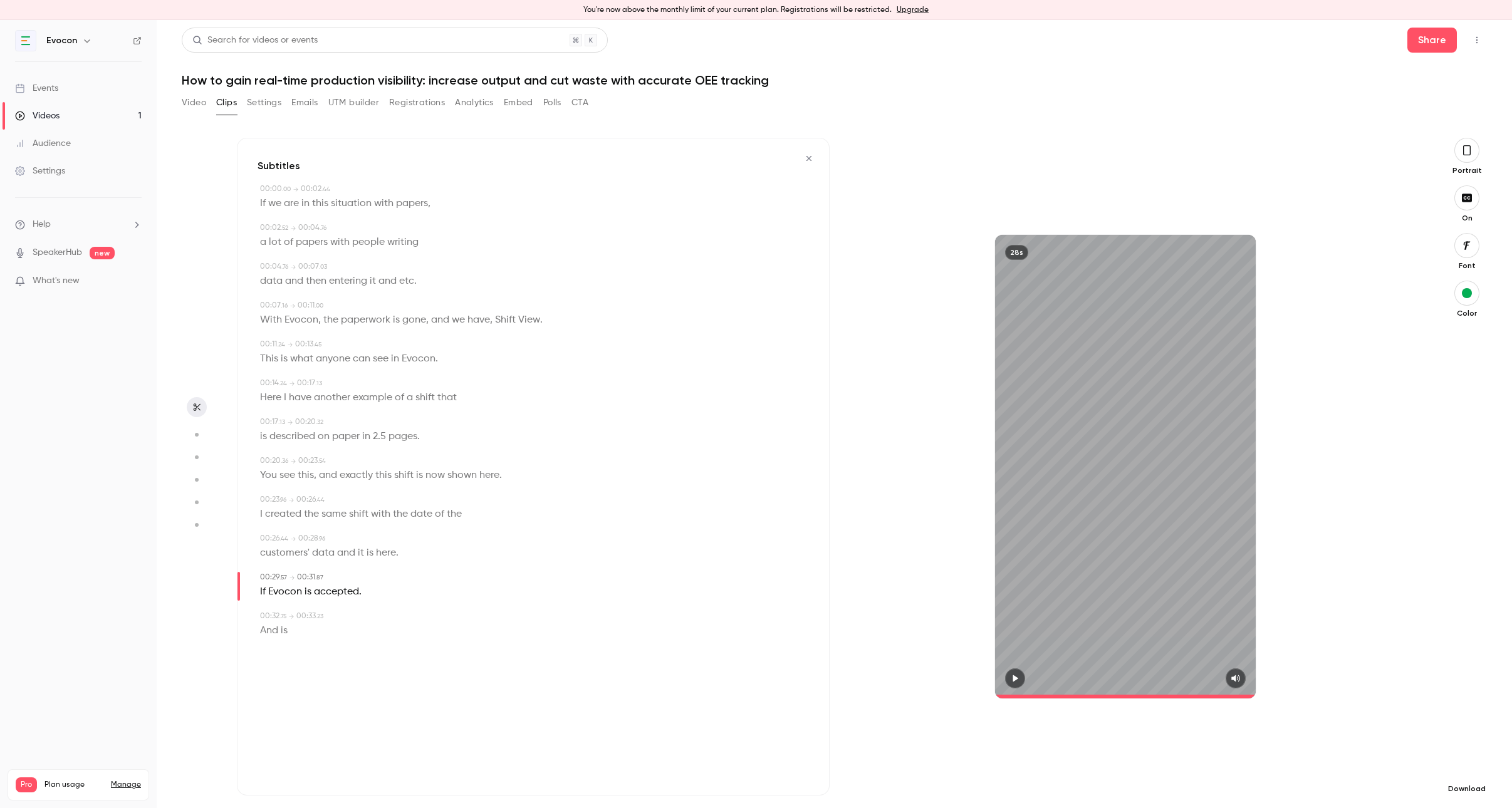
click at [1470, 763] on icon "button" at bounding box center [1466, 768] width 15 height 10
type input "****"
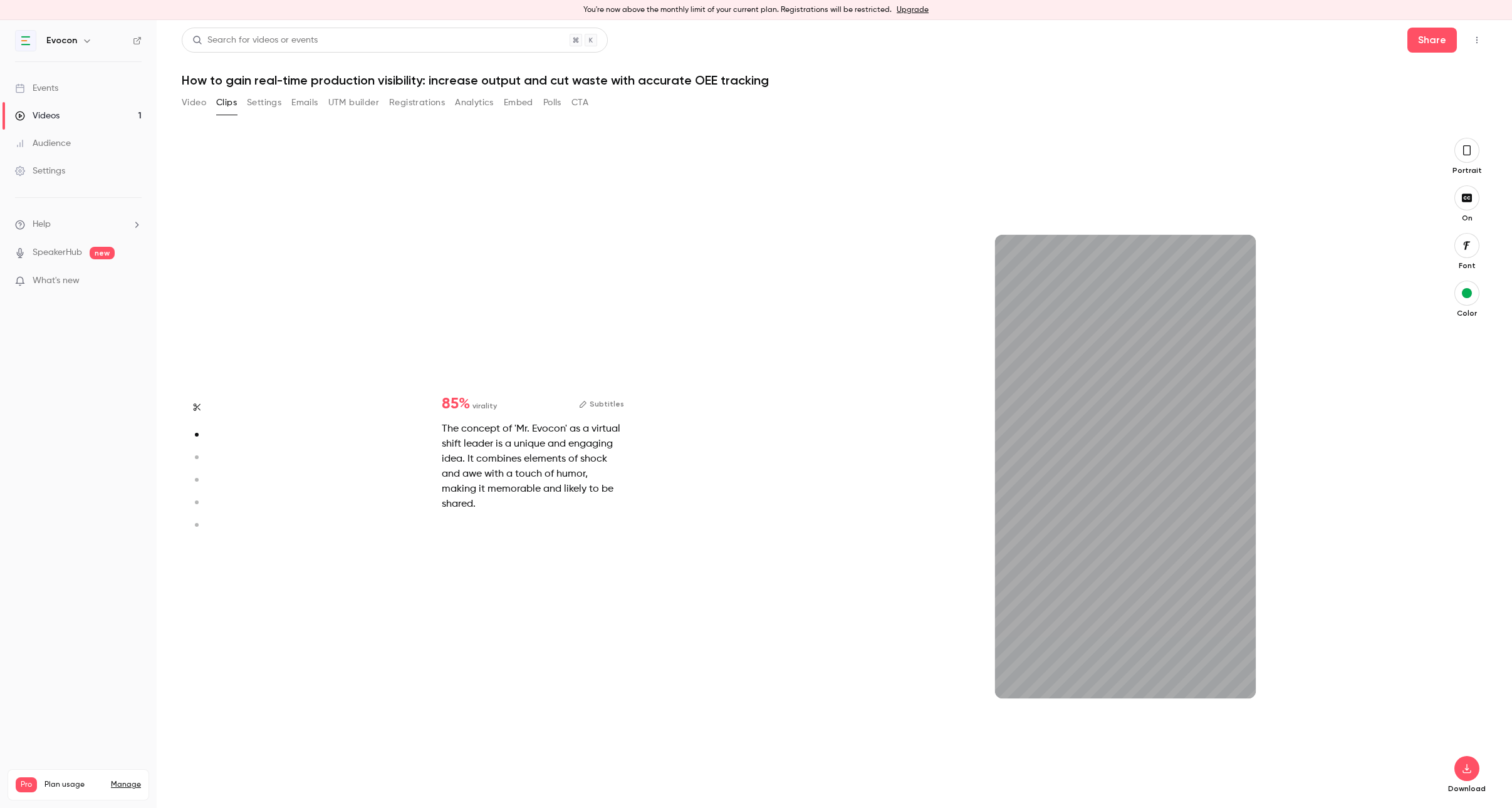
type input "***"
type input "****"
type input "***"
type input "****"
type input "*"
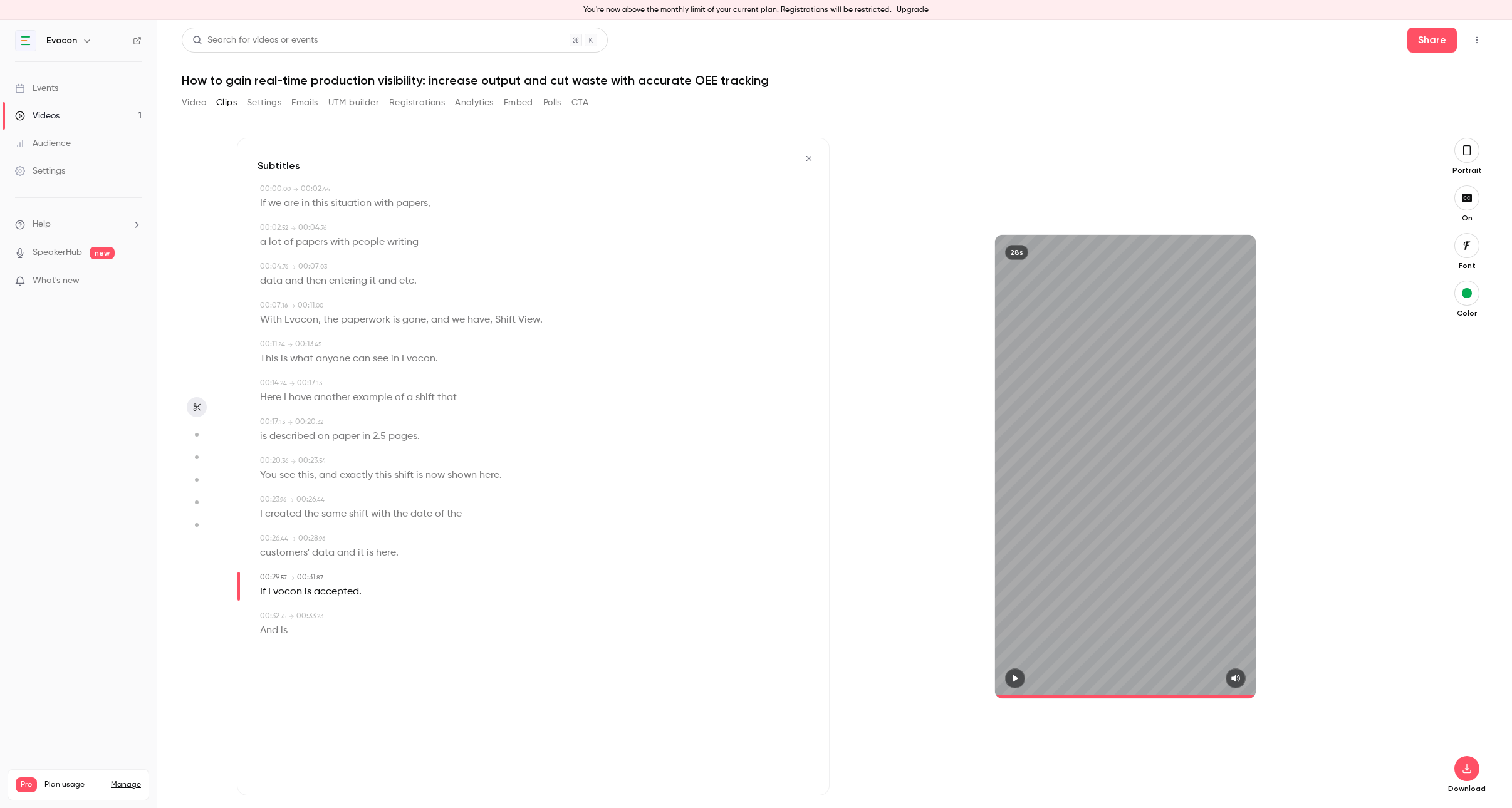
click at [1454, 756] on button "button" at bounding box center [1467, 769] width 25 height 25
click at [1464, 153] on icon "button" at bounding box center [1466, 150] width 10 height 14
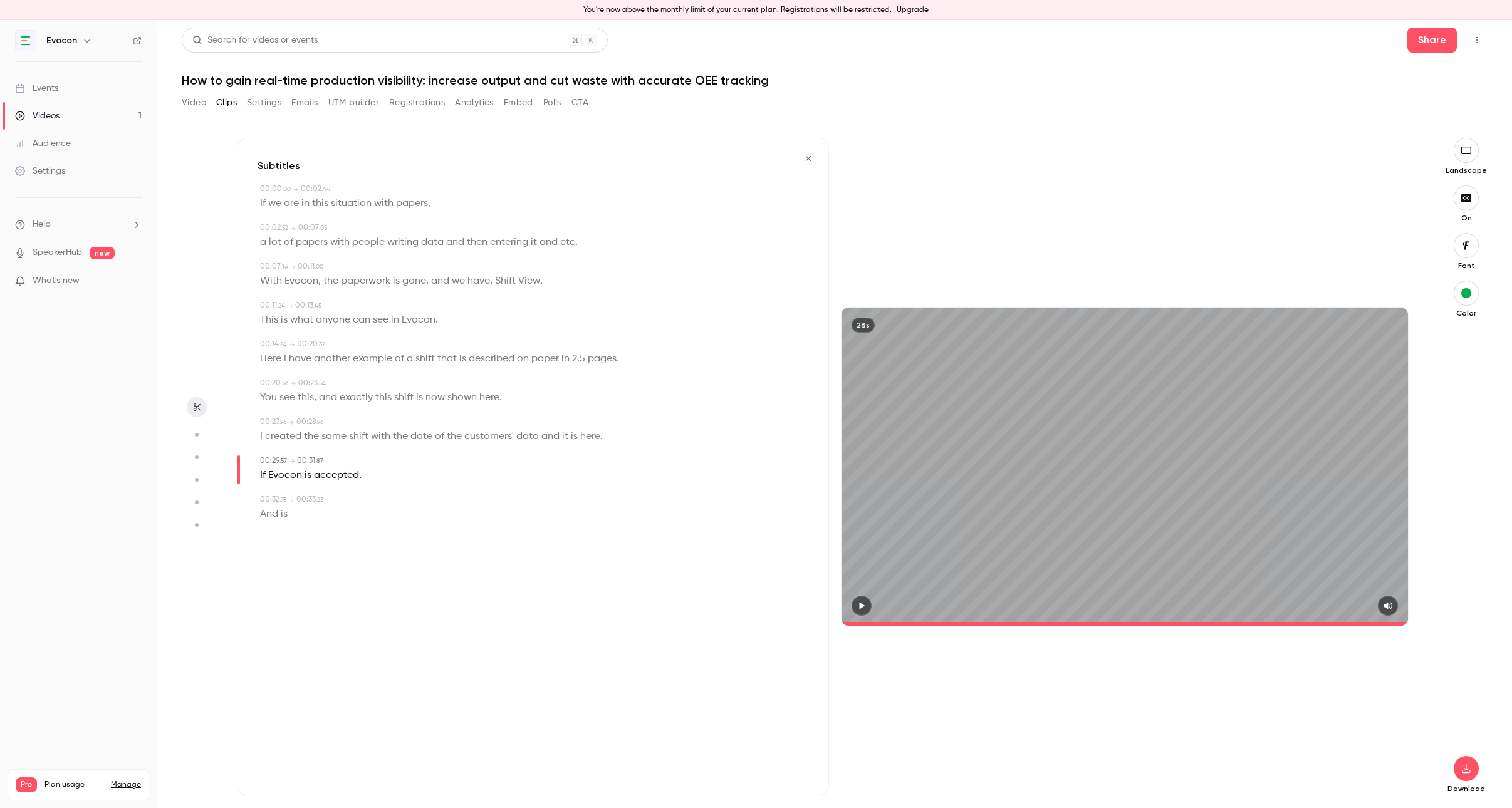
click at [1465, 153] on icon "button" at bounding box center [1465, 150] width 10 height 7
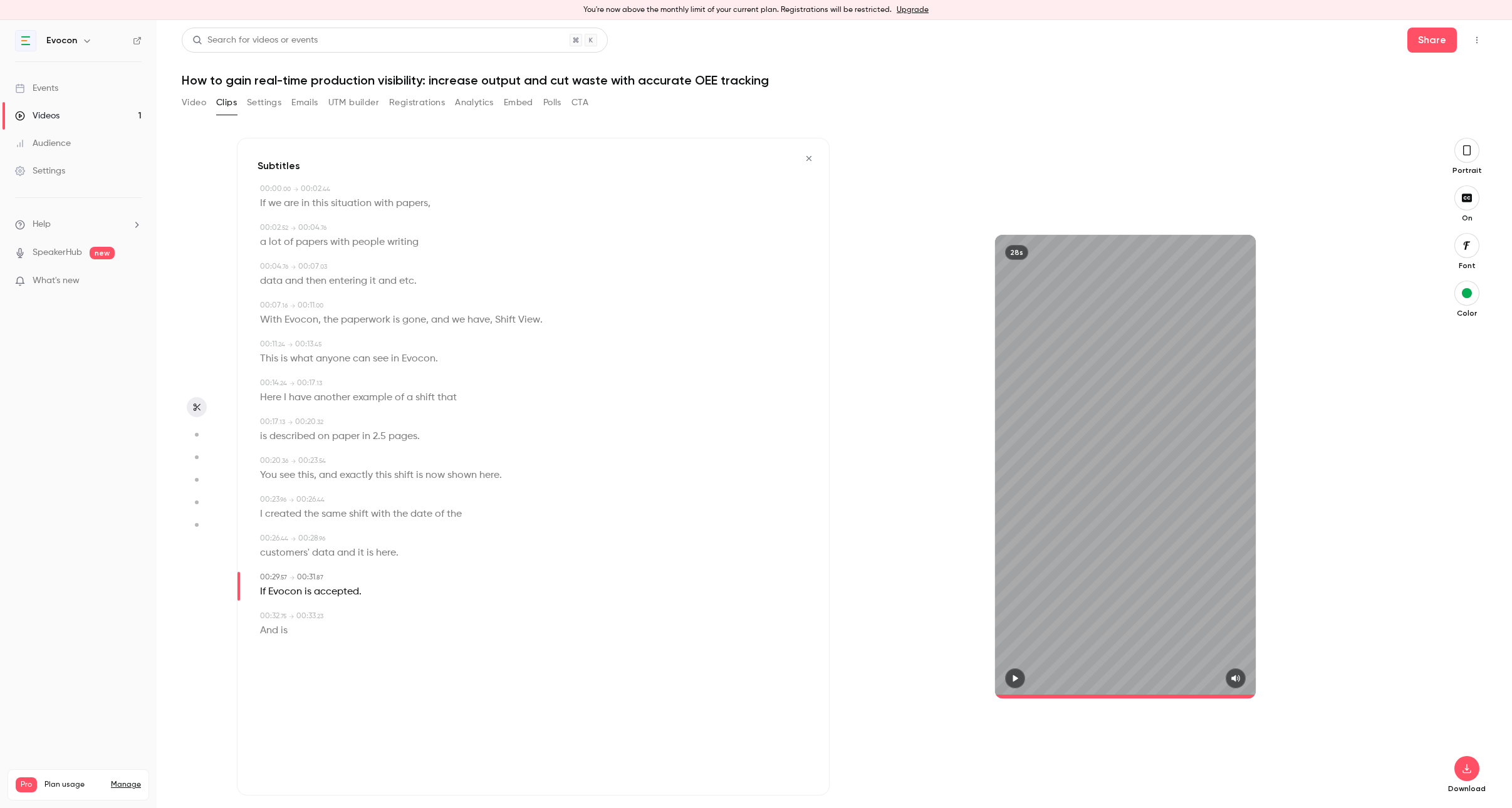
click at [1016, 683] on button "button" at bounding box center [1015, 678] width 20 height 20
click at [1016, 682] on icon "button" at bounding box center [1015, 678] width 10 height 9
click at [1469, 767] on icon "button" at bounding box center [1466, 768] width 15 height 10
click at [1471, 165] on p "Portrait" at bounding box center [1466, 170] width 40 height 10
click at [1470, 160] on button "button" at bounding box center [1467, 150] width 25 height 25
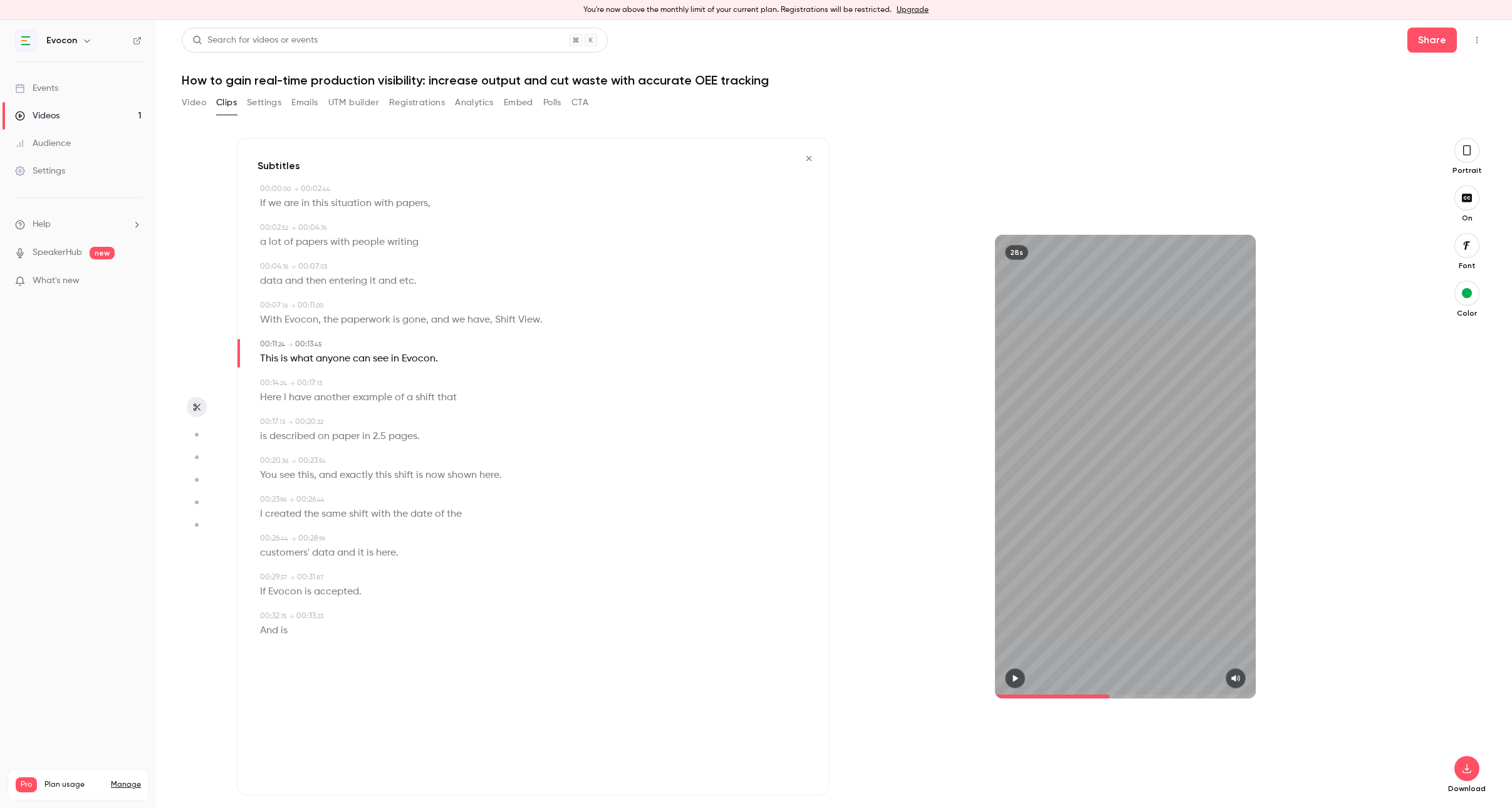
type input "****"
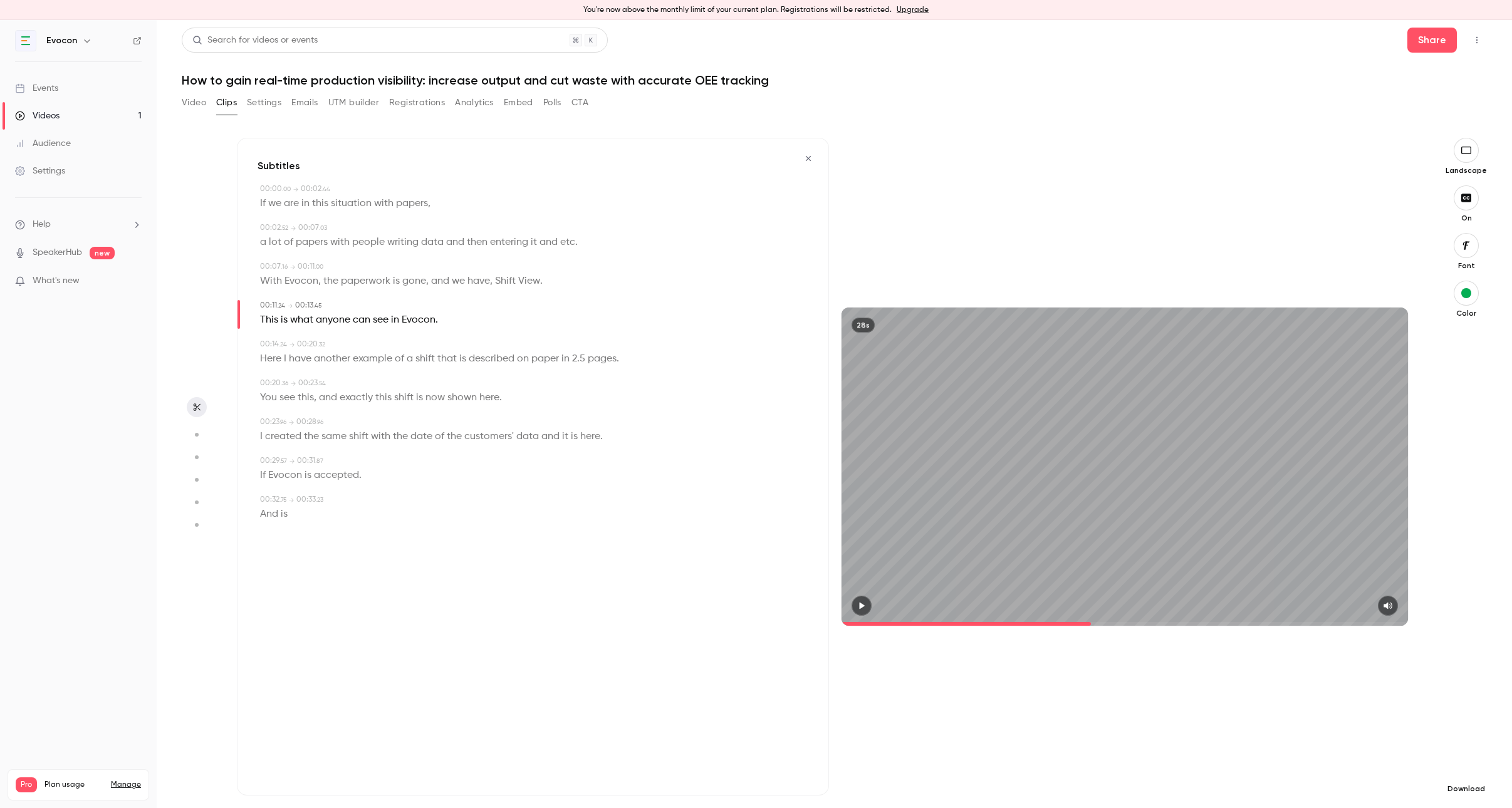
click at [1469, 763] on icon "button" at bounding box center [1465, 768] width 15 height 10
click at [1355, 788] on span "Balance between quality and CPU time" at bounding box center [1372, 786] width 144 height 12
